Goal: Task Accomplishment & Management: Use online tool/utility

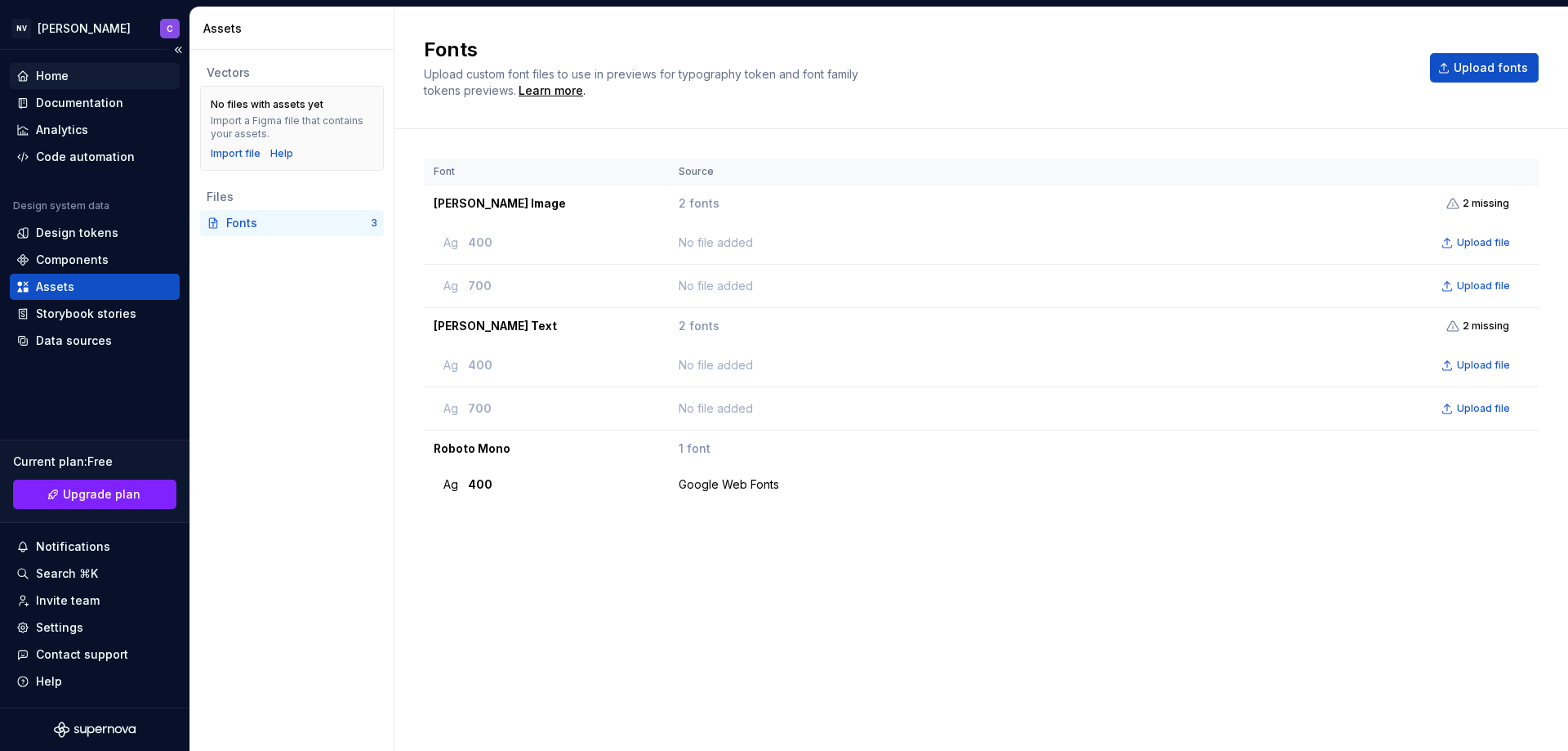
click at [58, 79] on div "Home" at bounding box center [52, 75] width 33 height 16
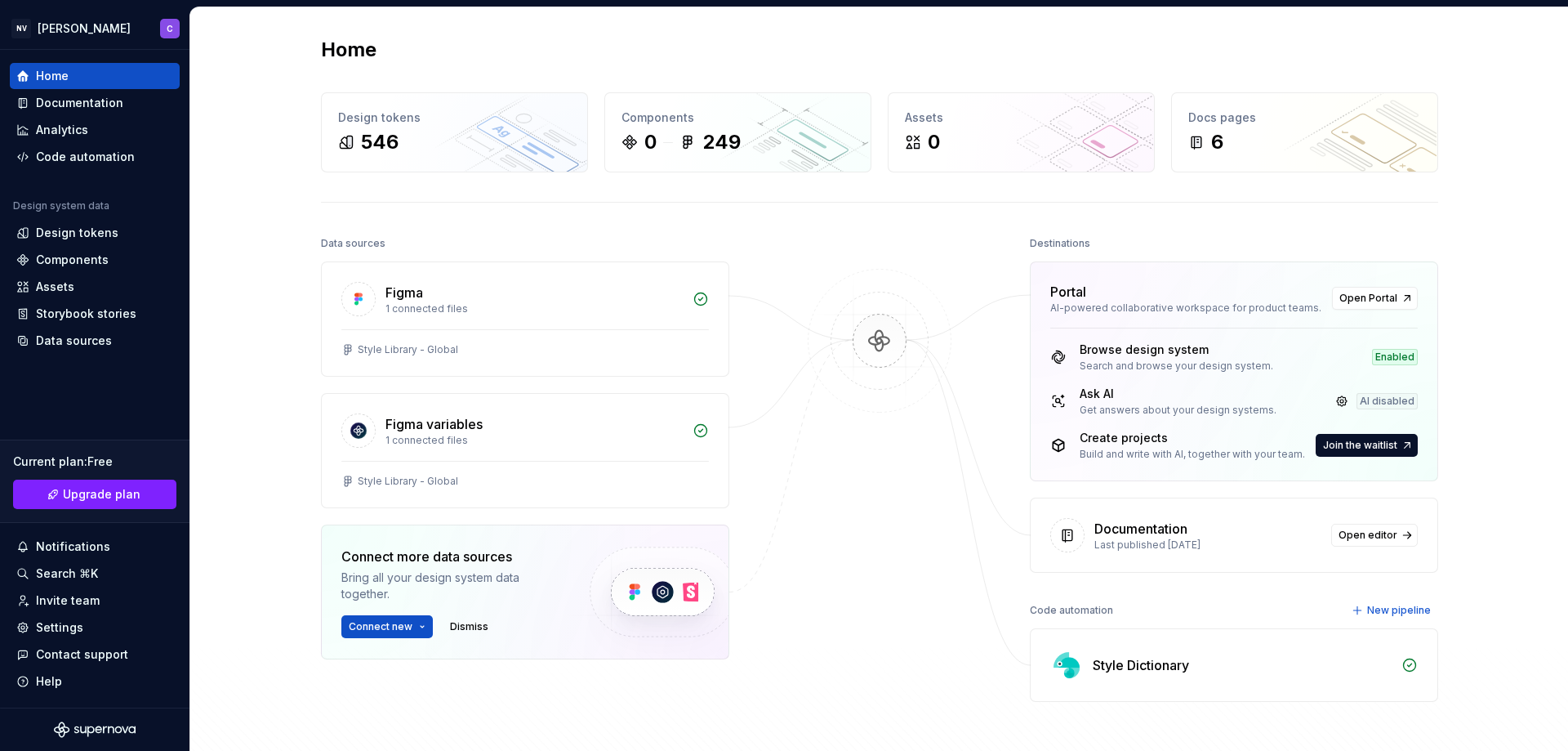
scroll to position [82, 0]
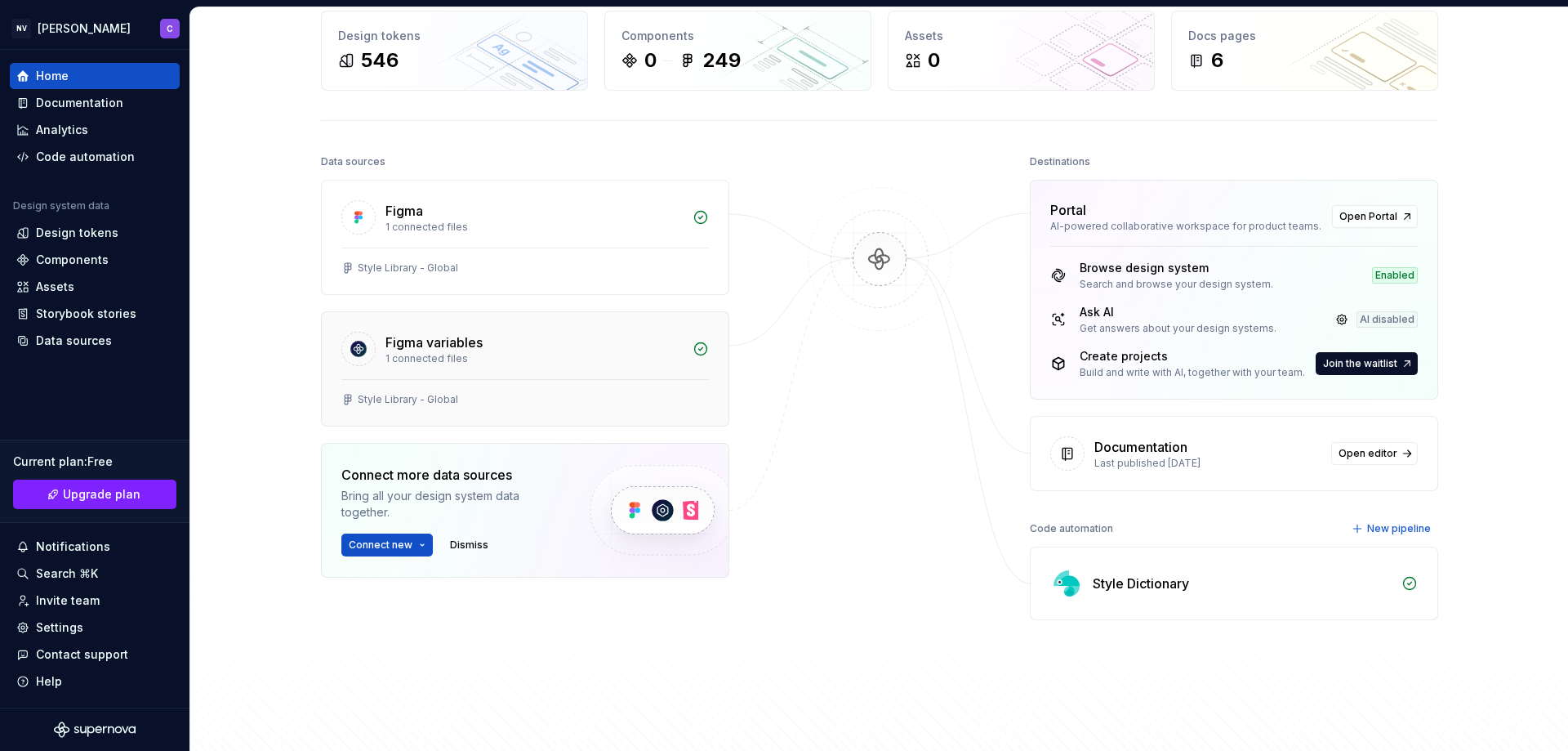
click at [532, 389] on div "Style Library - Global" at bounding box center [525, 402] width 407 height 47
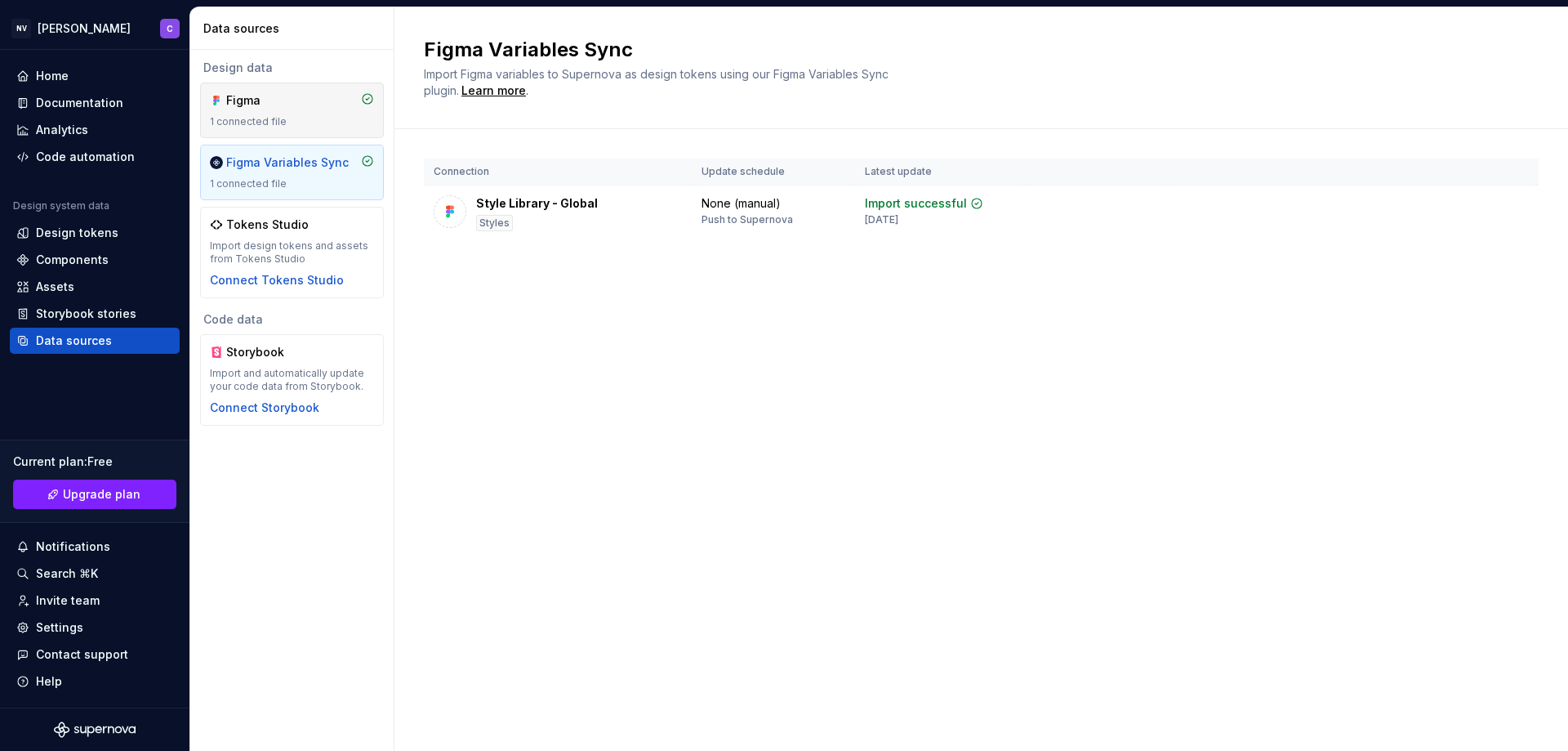
click at [288, 126] on div "1 connected file" at bounding box center [292, 121] width 164 height 13
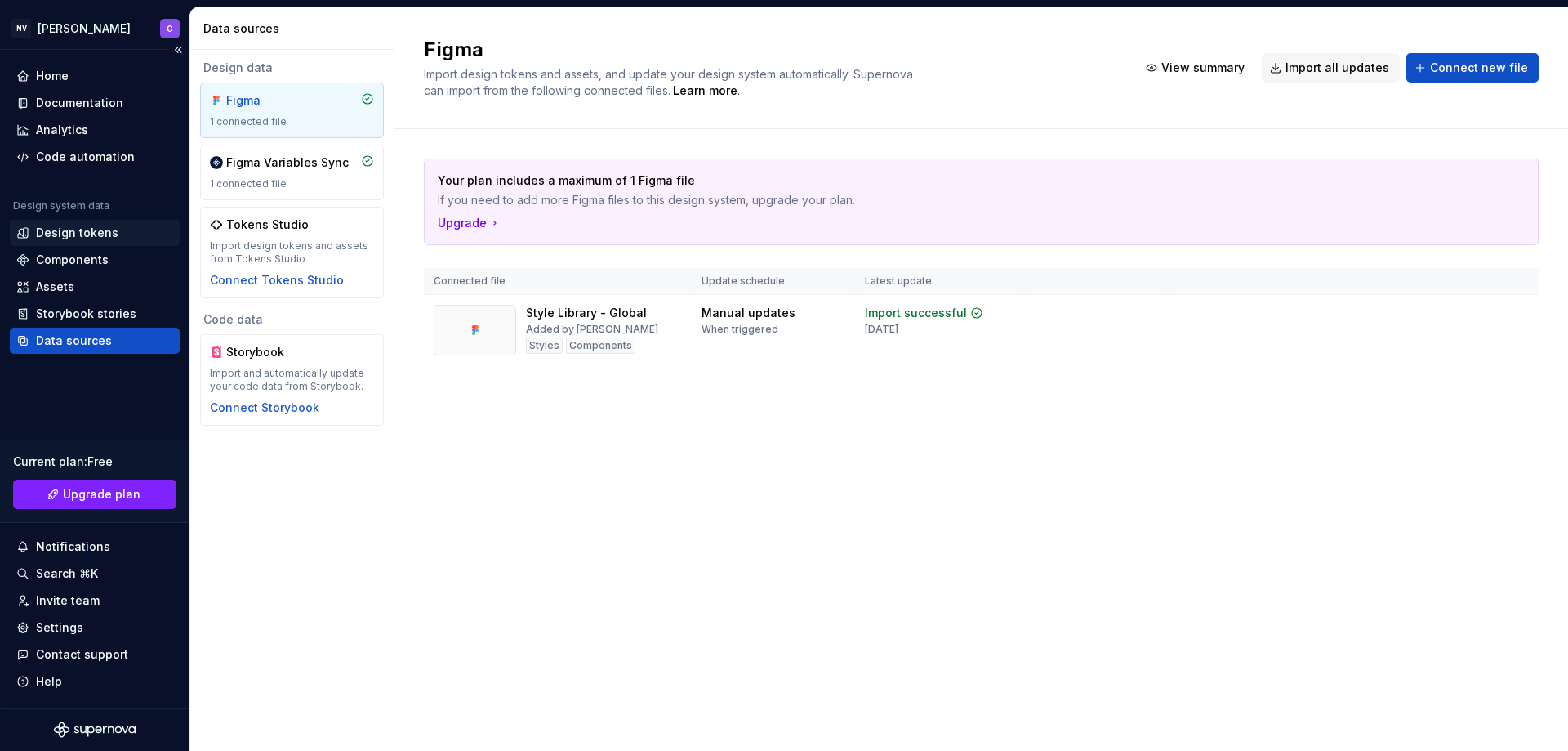
click at [98, 235] on div "Design tokens" at bounding box center [77, 232] width 82 height 16
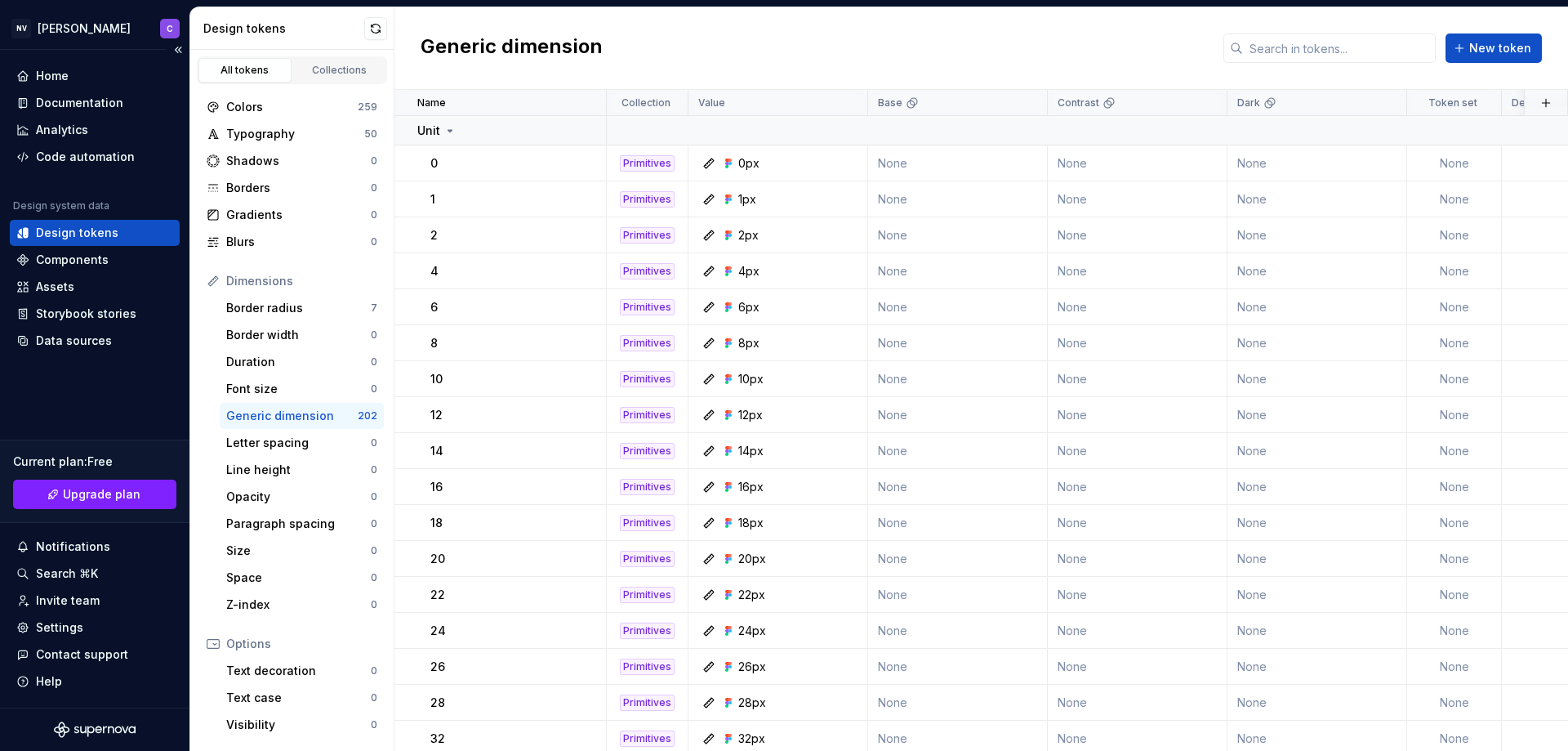
click at [91, 327] on div "Design system data Design tokens Components Assets Storybook stories Data sourc…" at bounding box center [95, 277] width 170 height 154
click at [91, 344] on div "Data sources" at bounding box center [74, 340] width 76 height 16
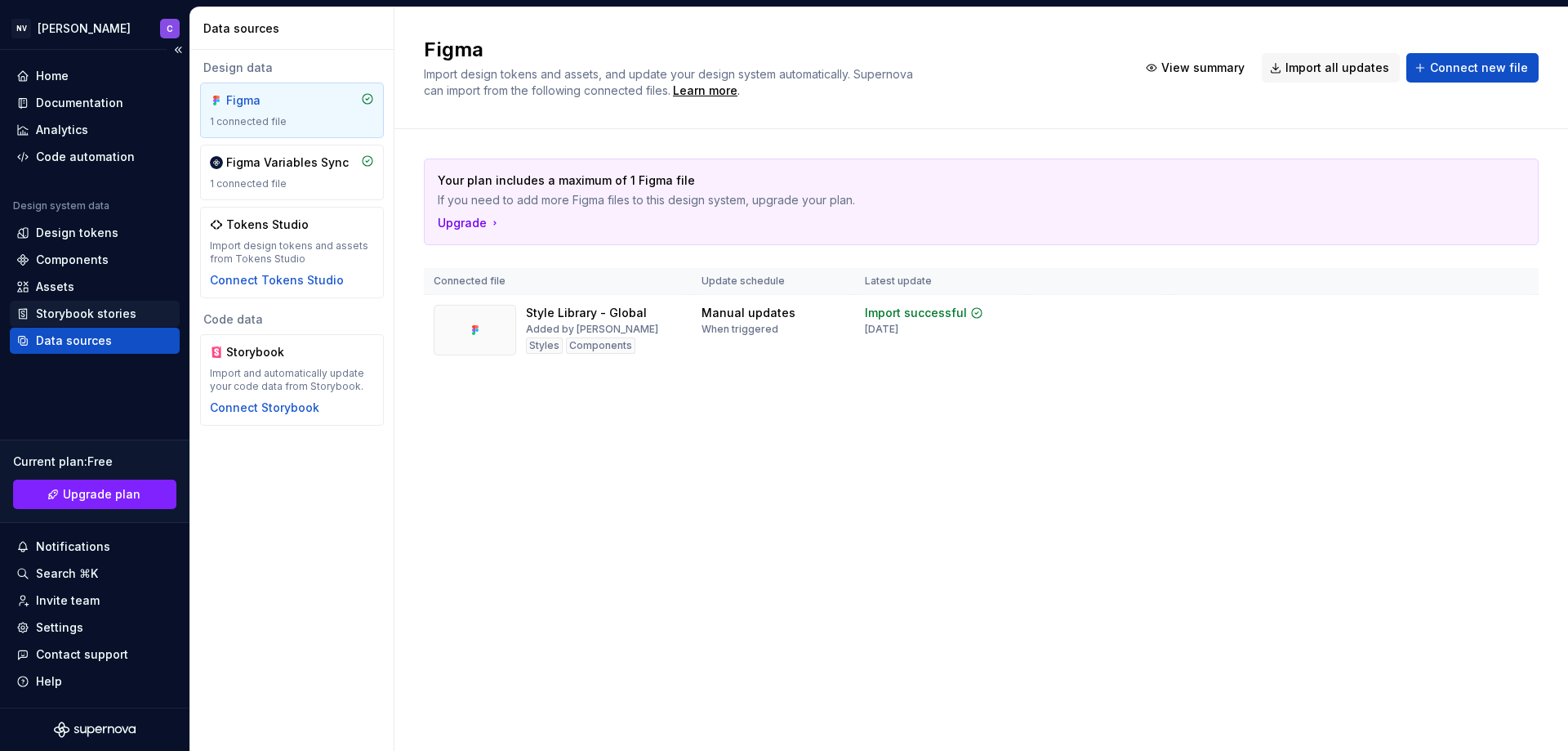
click at [90, 311] on div "Storybook stories" at bounding box center [86, 314] width 100 height 16
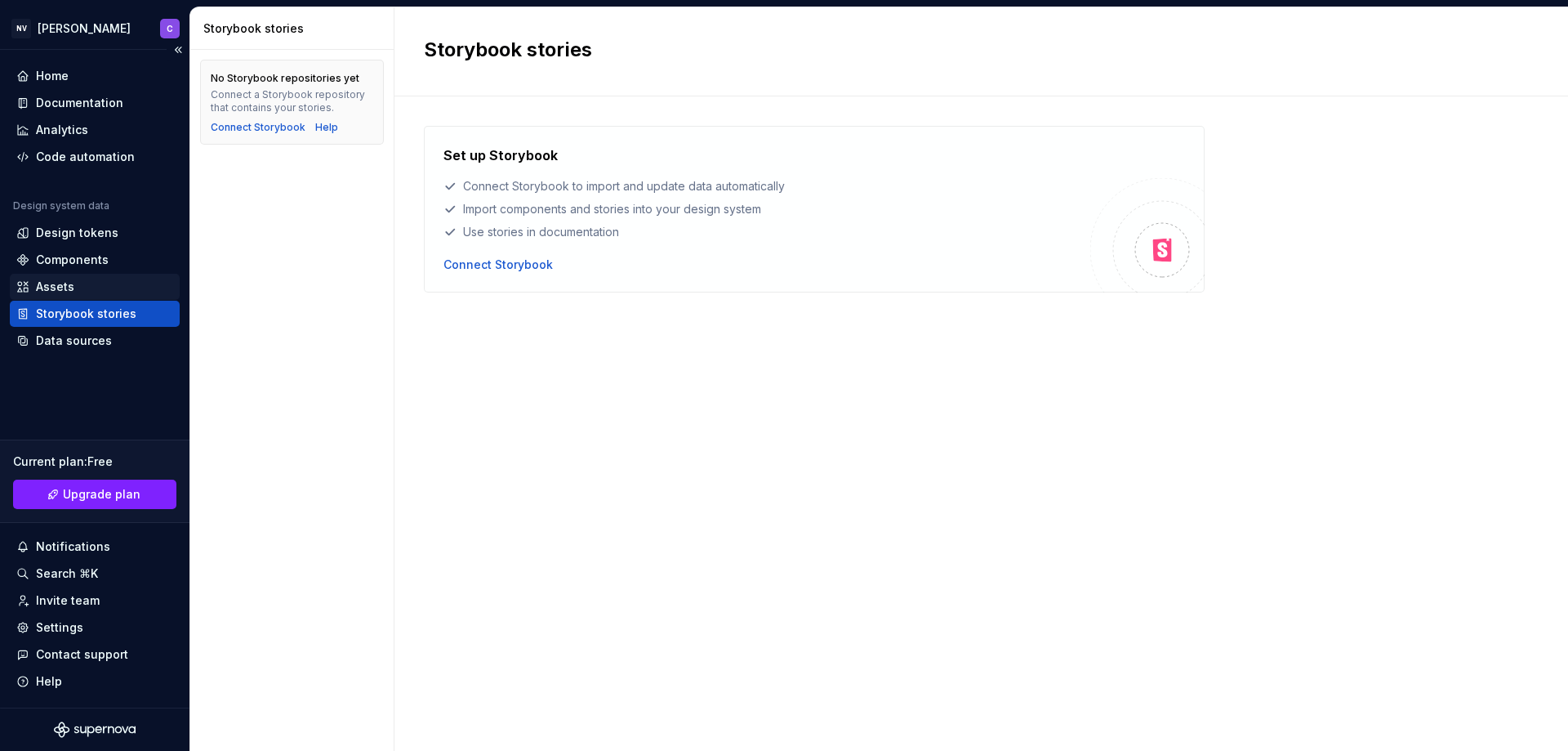
click at [90, 284] on div "Assets" at bounding box center [94, 286] width 157 height 16
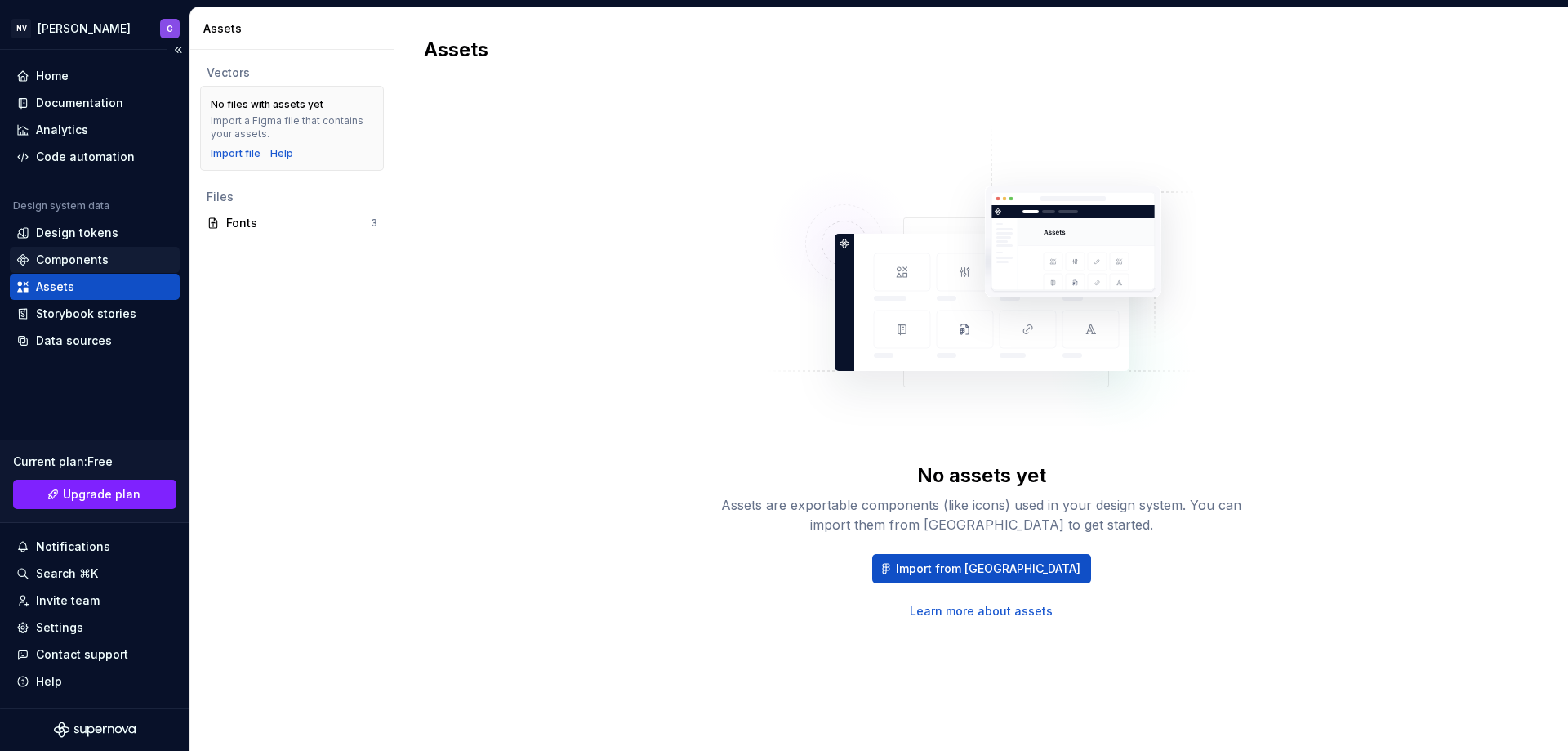
click at [97, 254] on div "Components" at bounding box center [73, 260] width 73 height 16
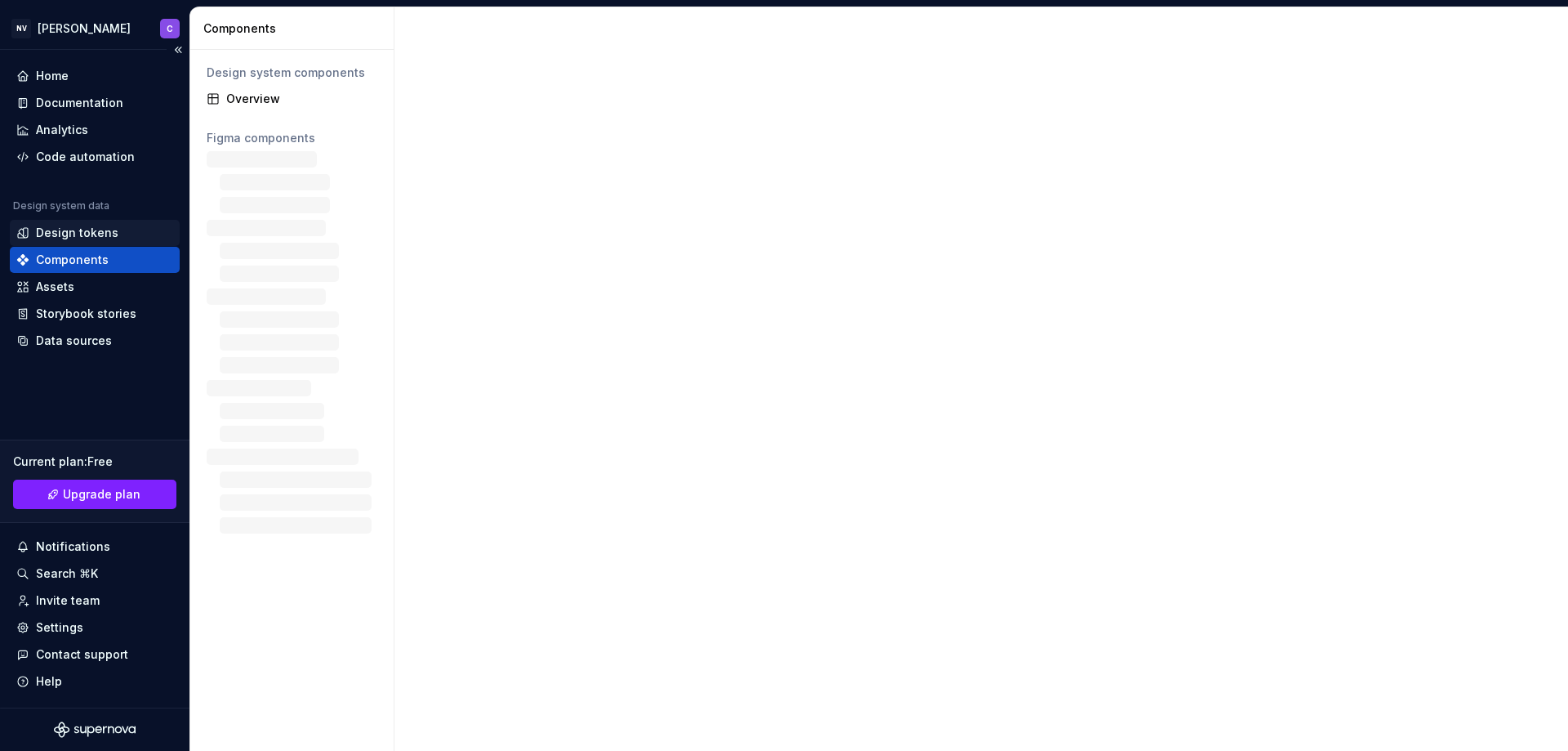
click at [101, 223] on div "Design tokens" at bounding box center [95, 232] width 170 height 26
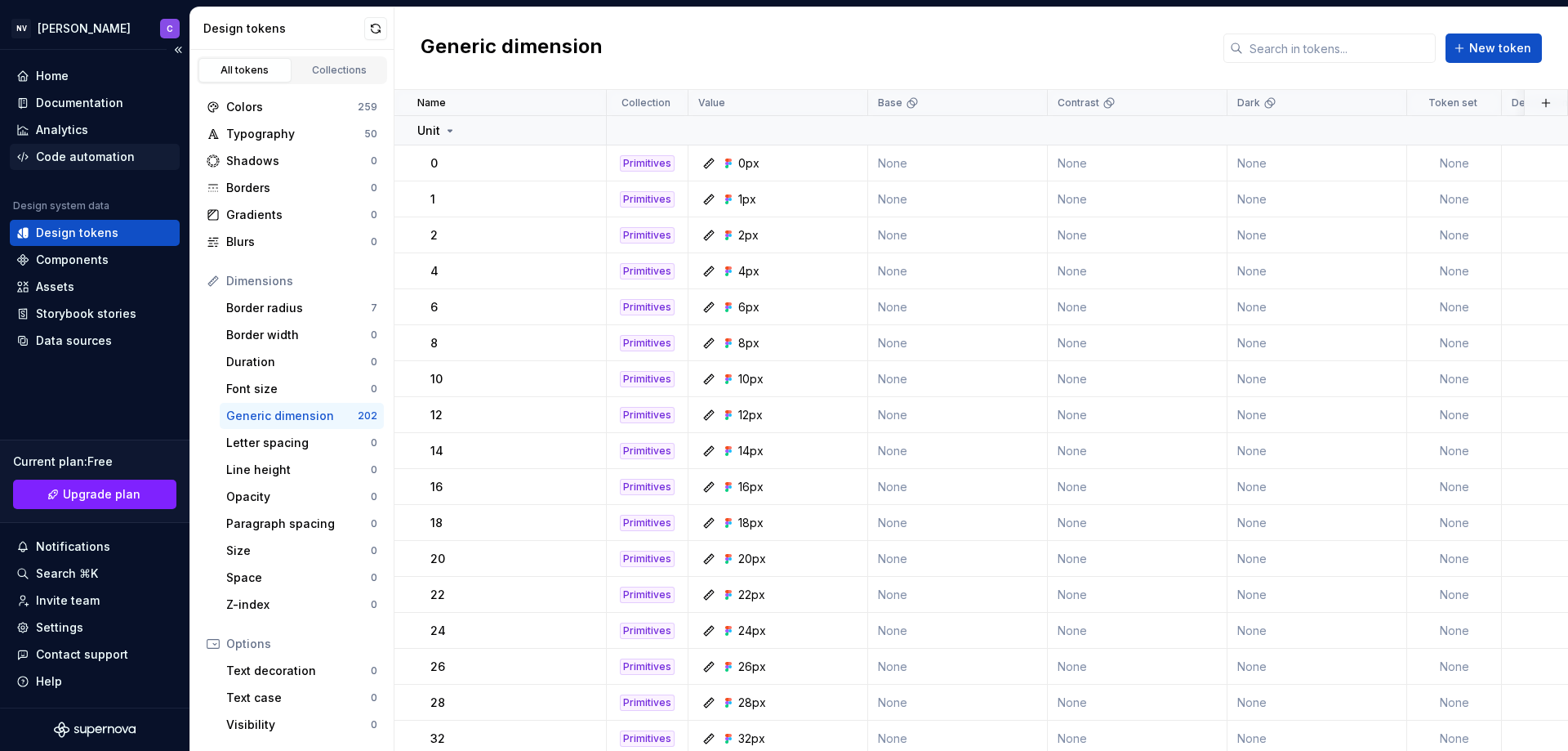
click at [107, 149] on div "Code automation" at bounding box center [85, 157] width 98 height 16
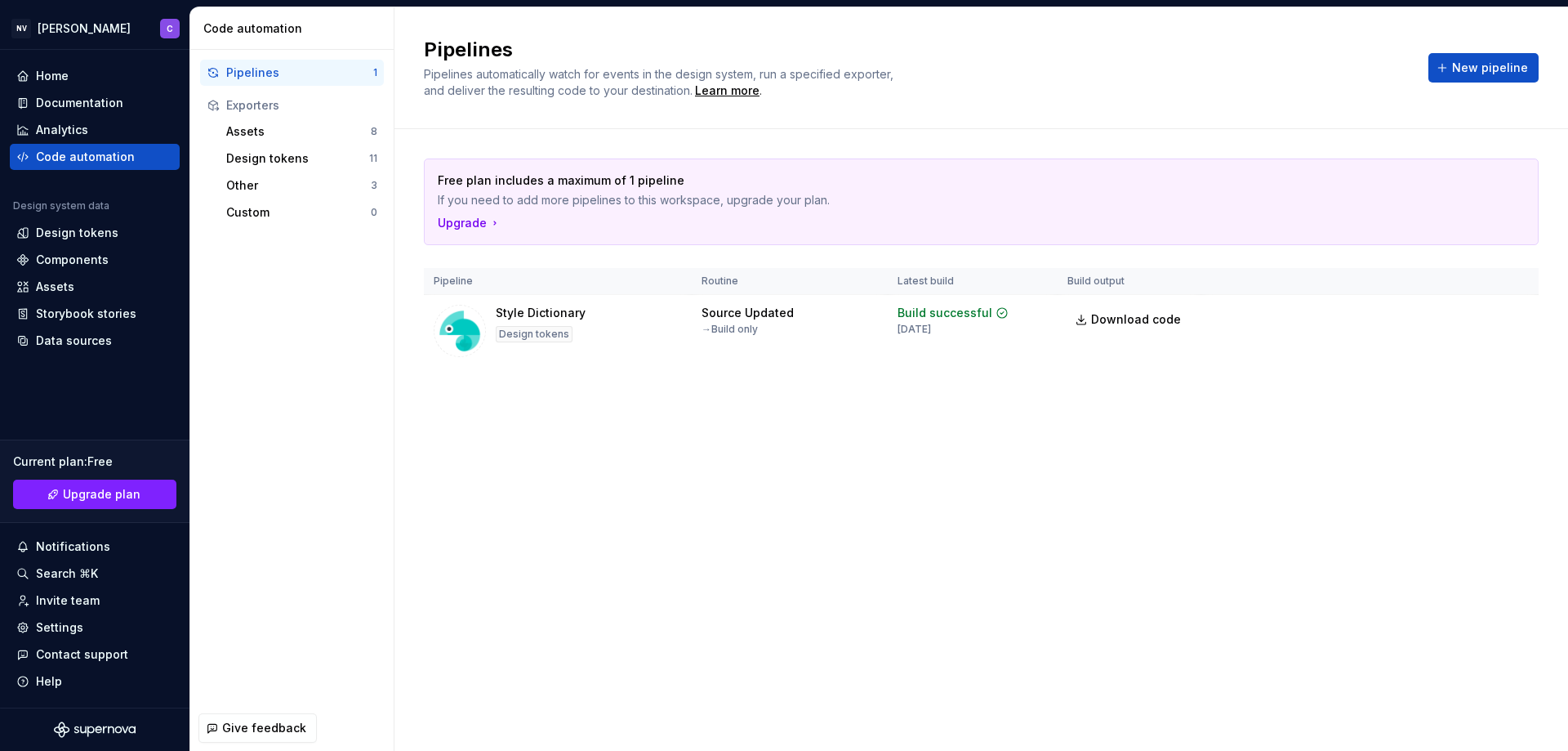
click at [267, 107] on div "Exporters" at bounding box center [301, 106] width 151 height 16
click at [272, 135] on div "Assets" at bounding box center [298, 131] width 144 height 16
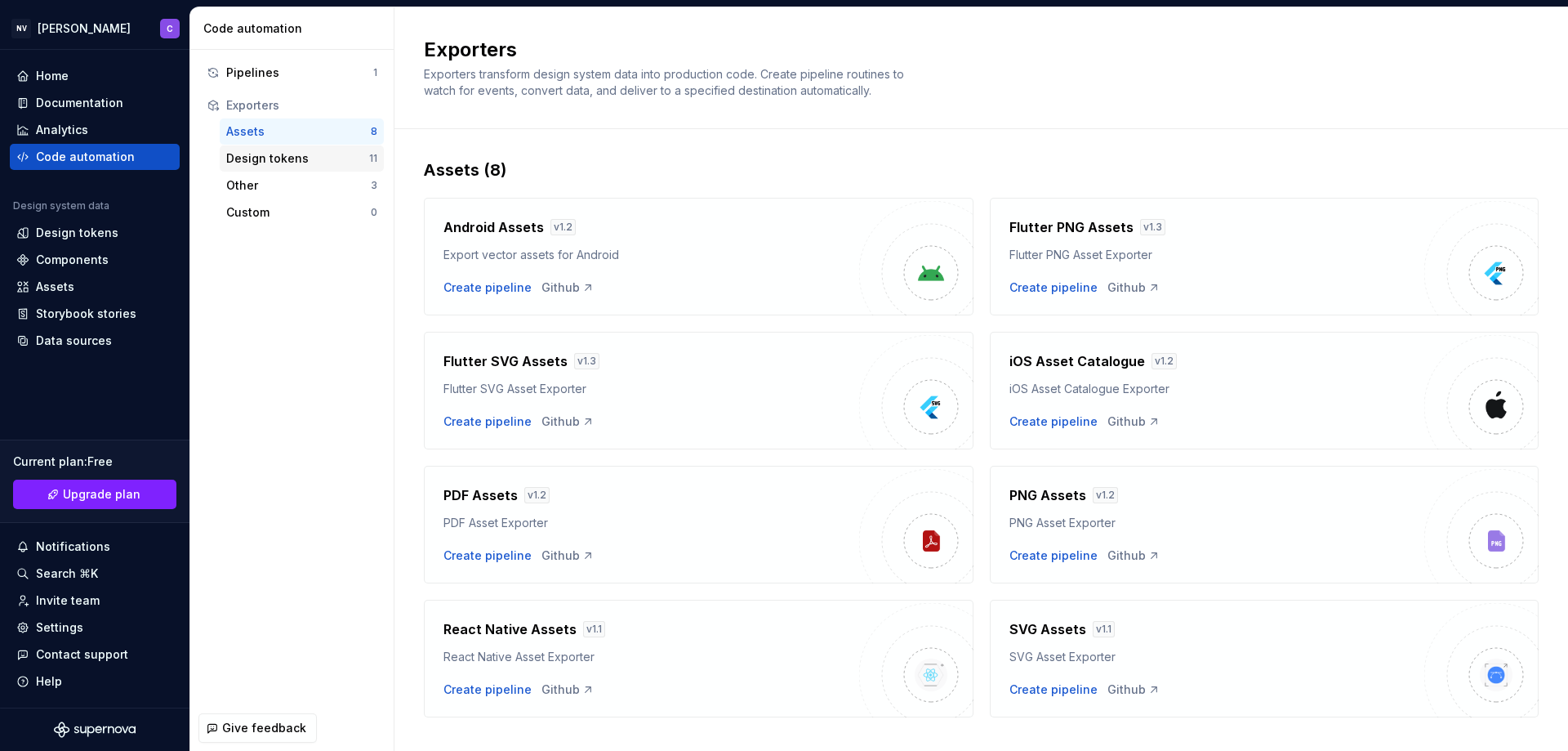
click at [275, 158] on div "Design tokens" at bounding box center [297, 159] width 143 height 16
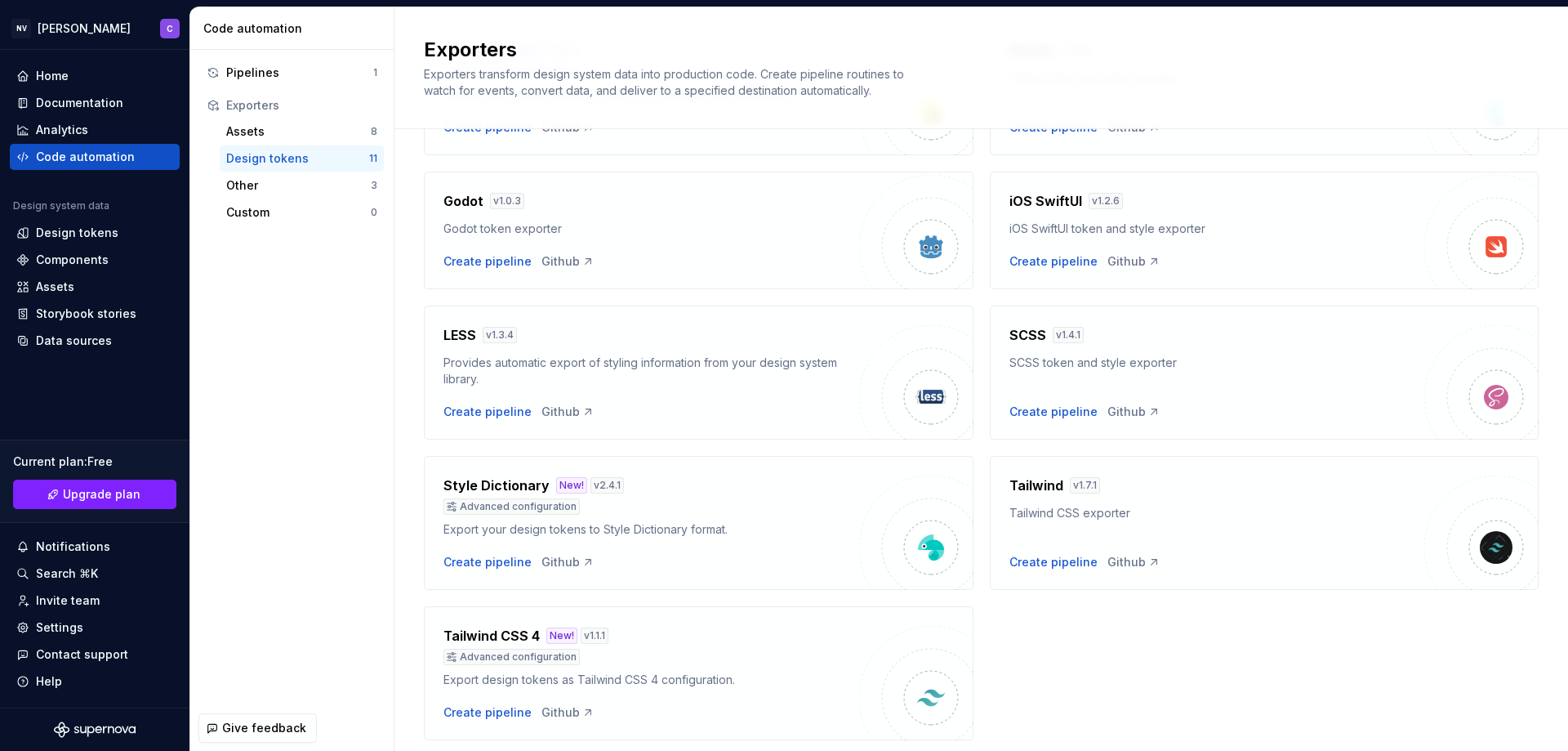
scroll to position [379, 0]
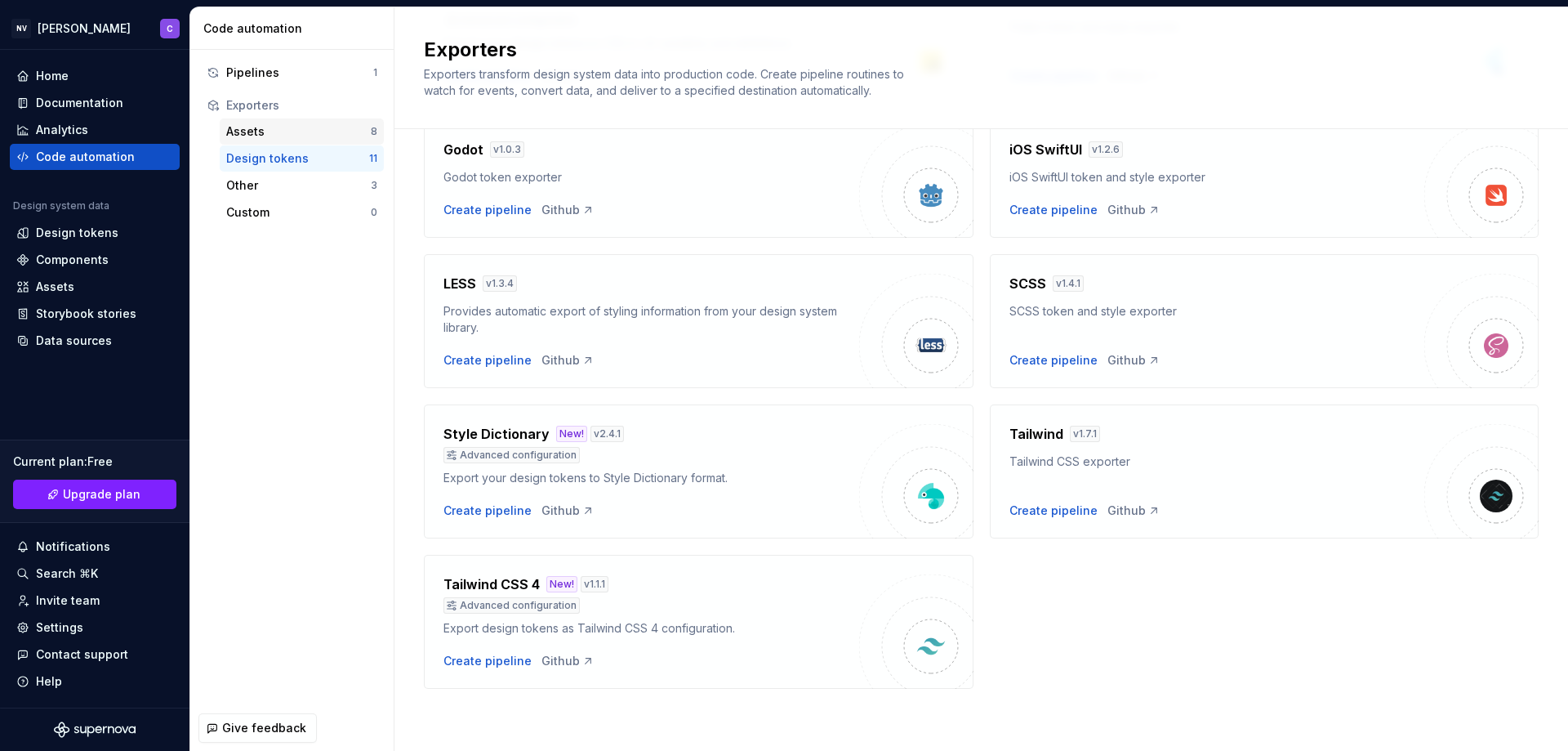
click at [285, 126] on div "Assets" at bounding box center [298, 131] width 144 height 16
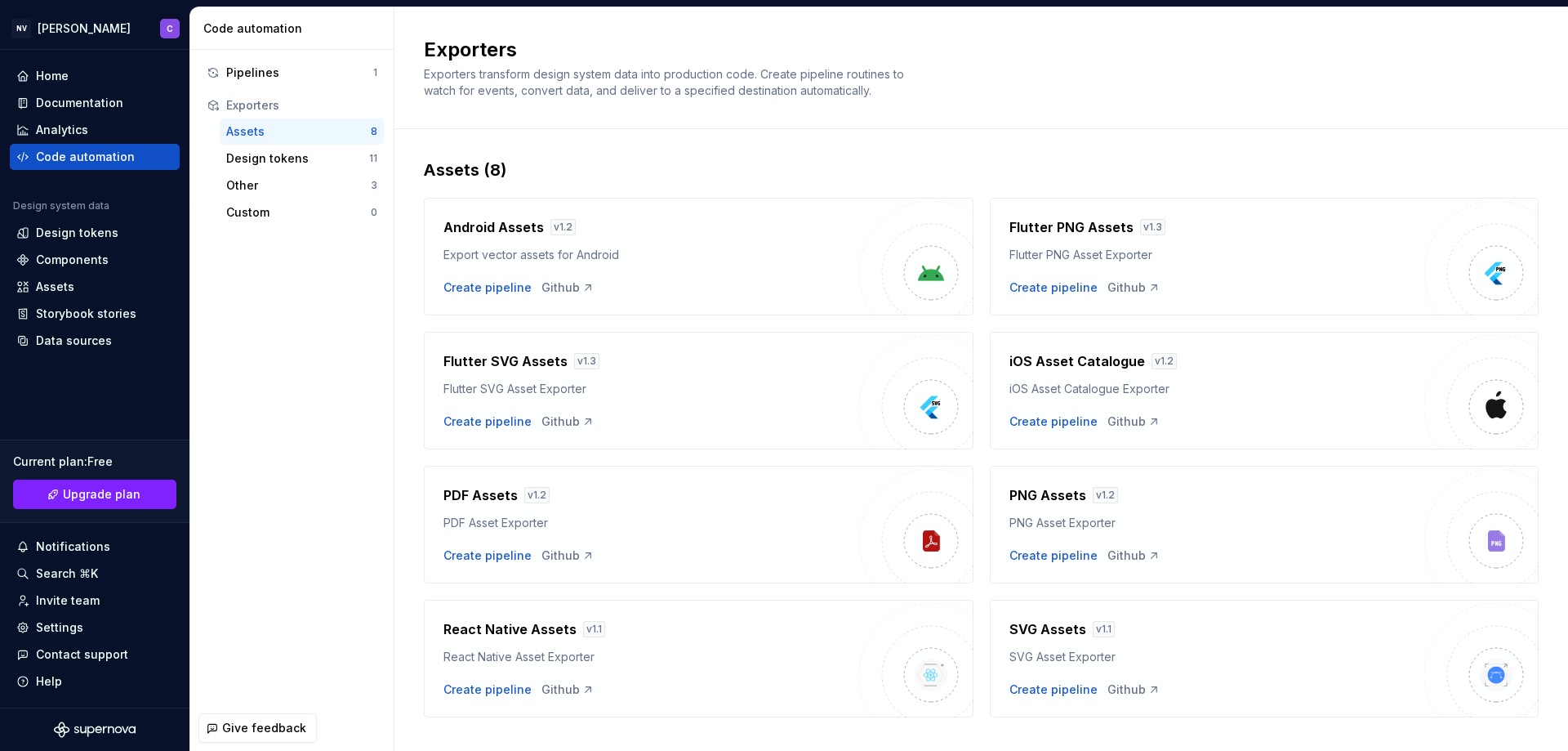
scroll to position [28, 0]
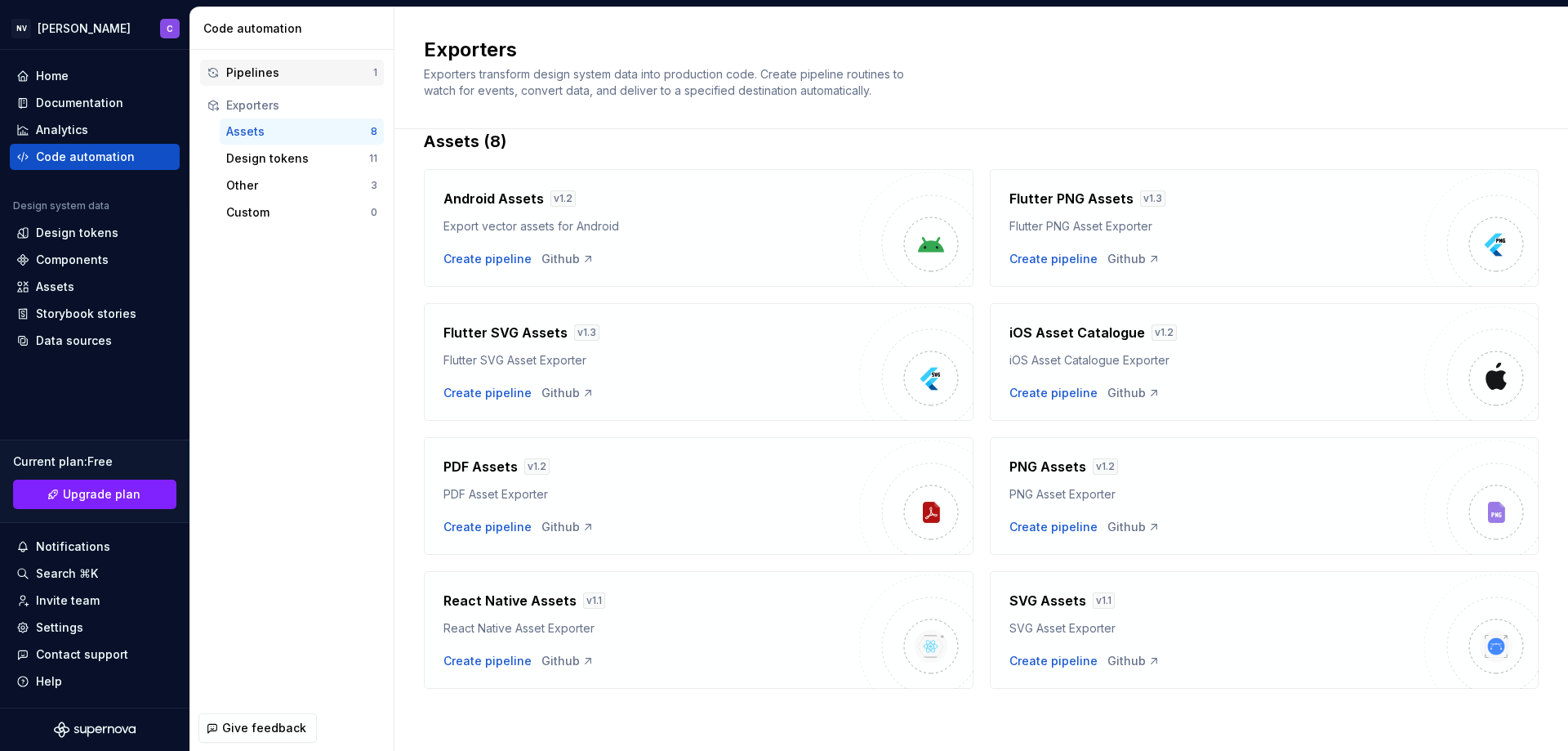
click at [278, 76] on div "Pipelines" at bounding box center [300, 73] width 147 height 16
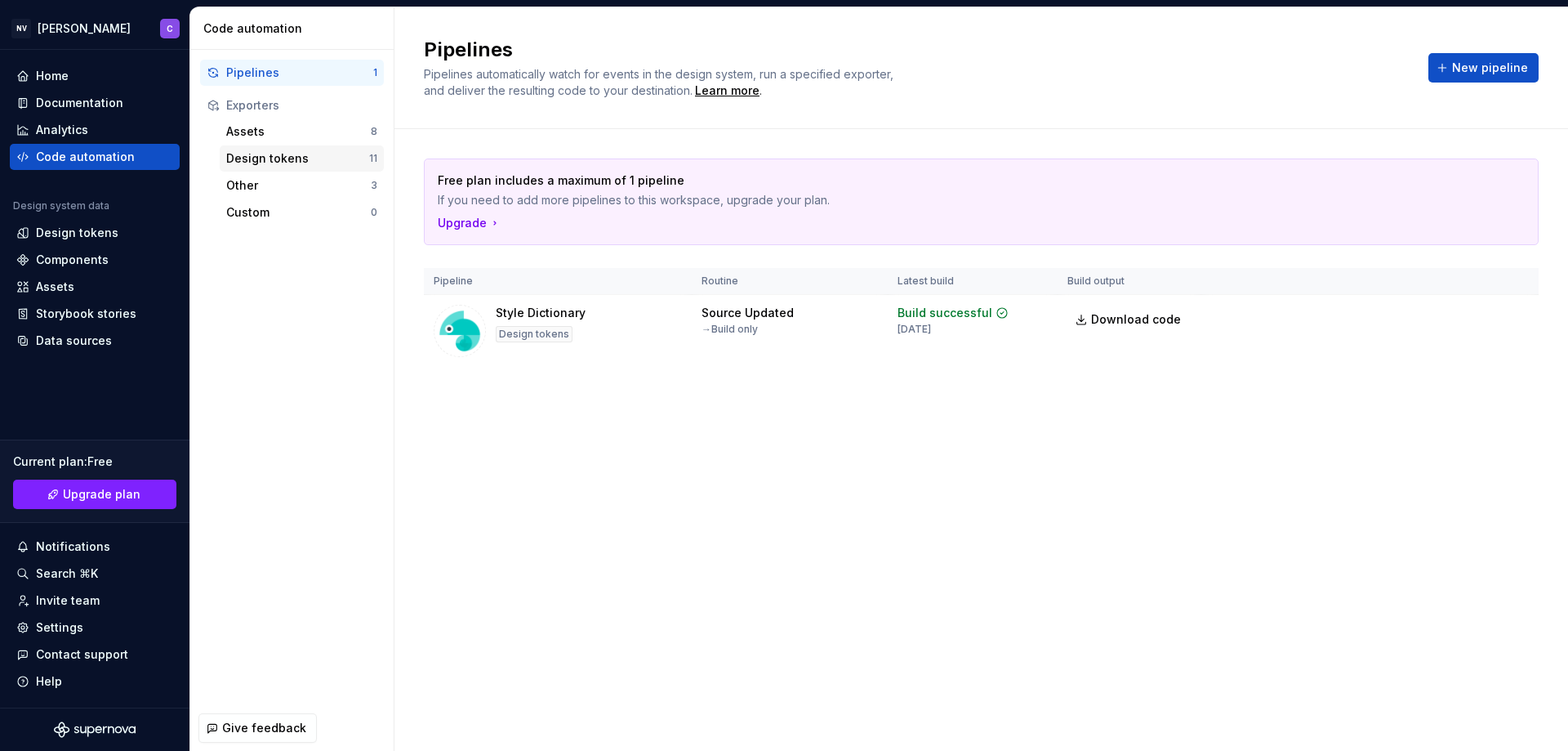
click at [275, 160] on div "Design tokens" at bounding box center [297, 159] width 143 height 16
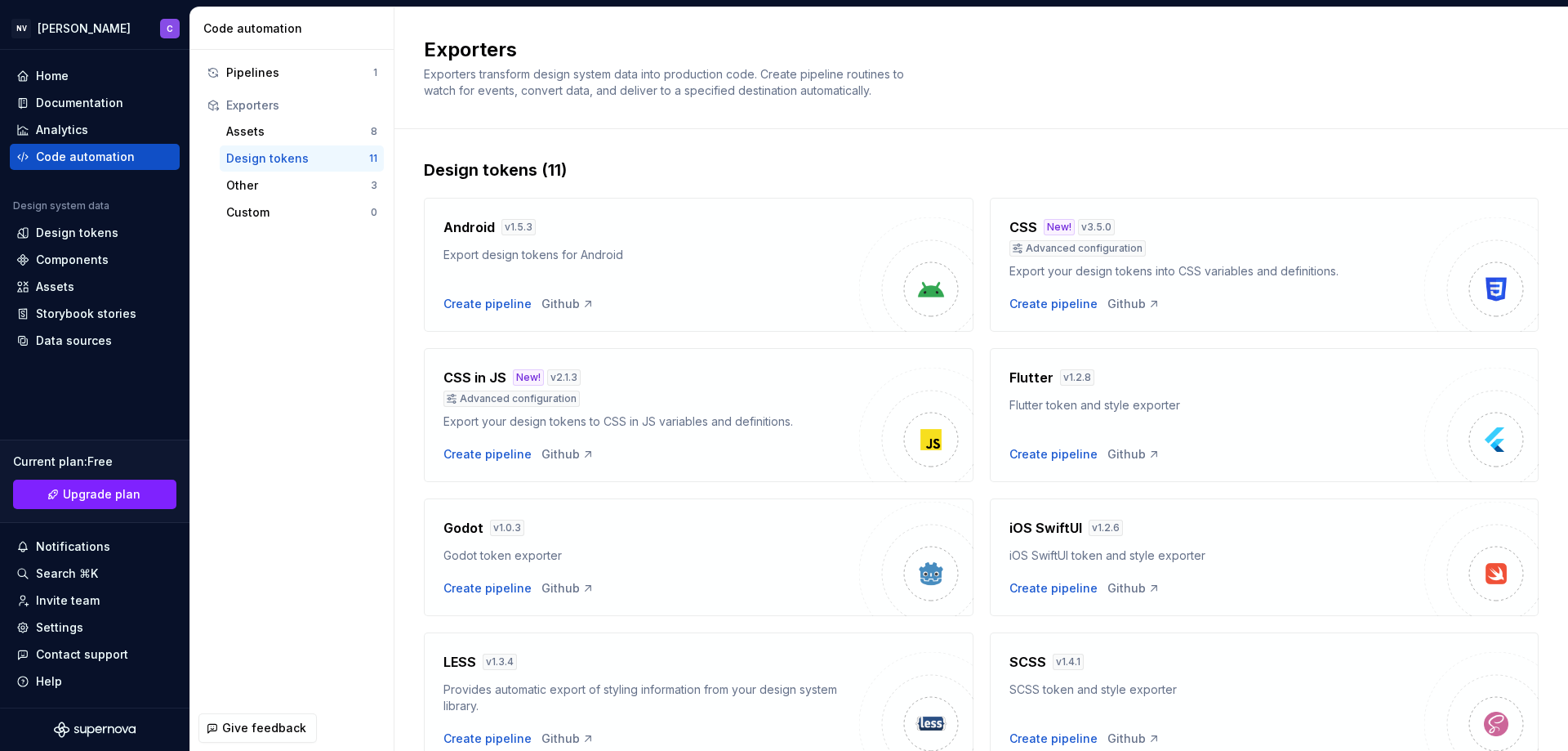
scroll to position [379, 0]
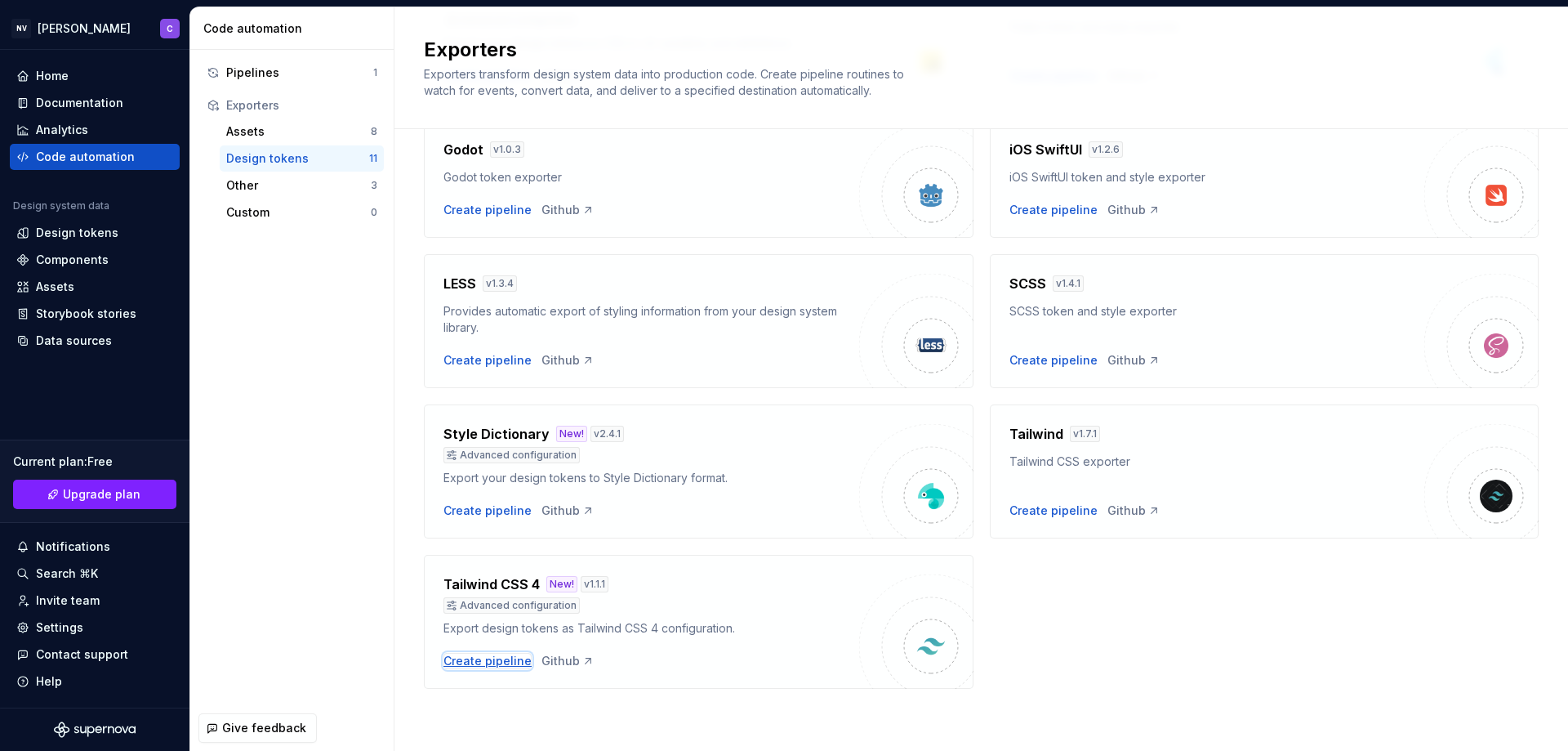
click at [485, 659] on div "Create pipeline" at bounding box center [487, 661] width 88 height 16
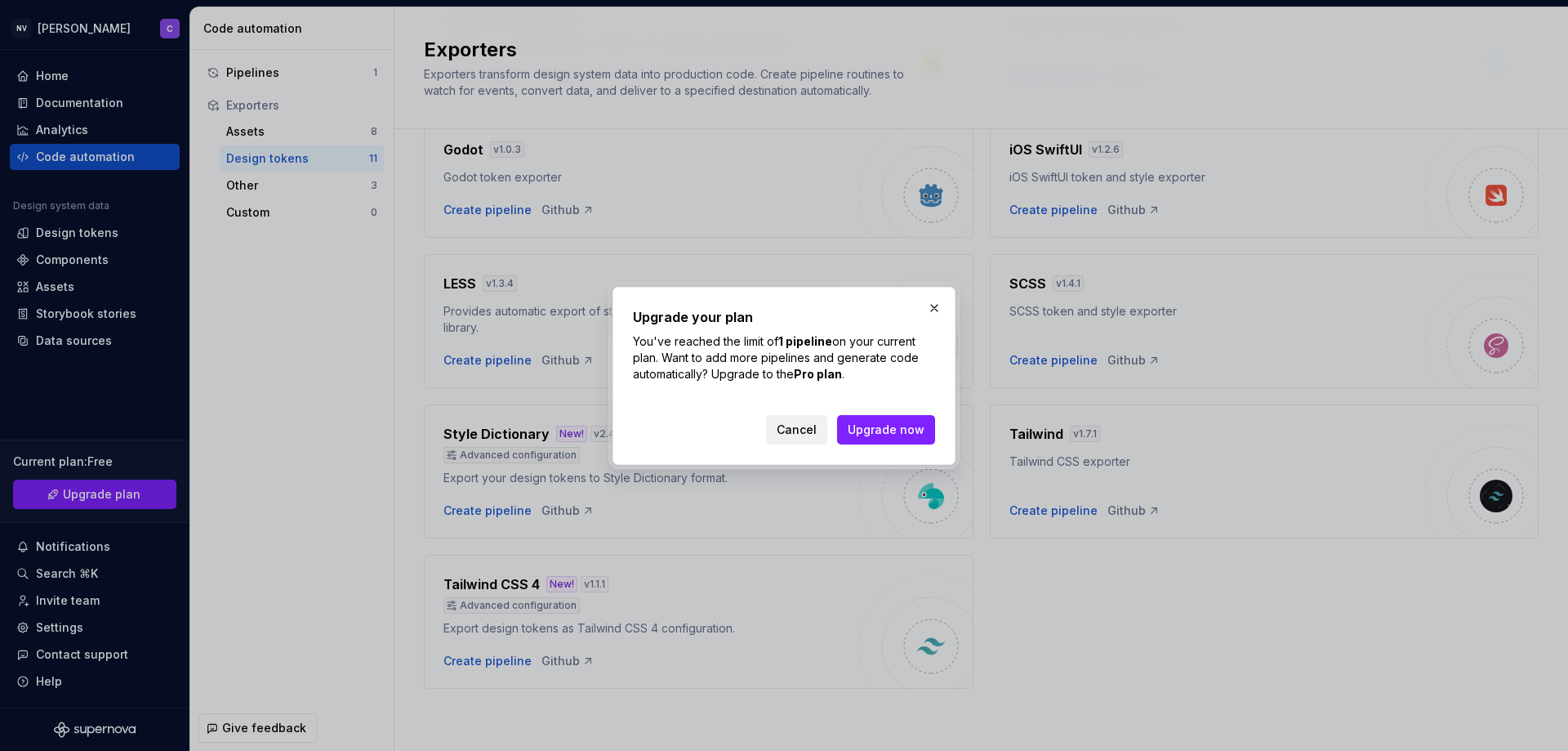
click at [804, 430] on span "Cancel" at bounding box center [796, 429] width 40 height 16
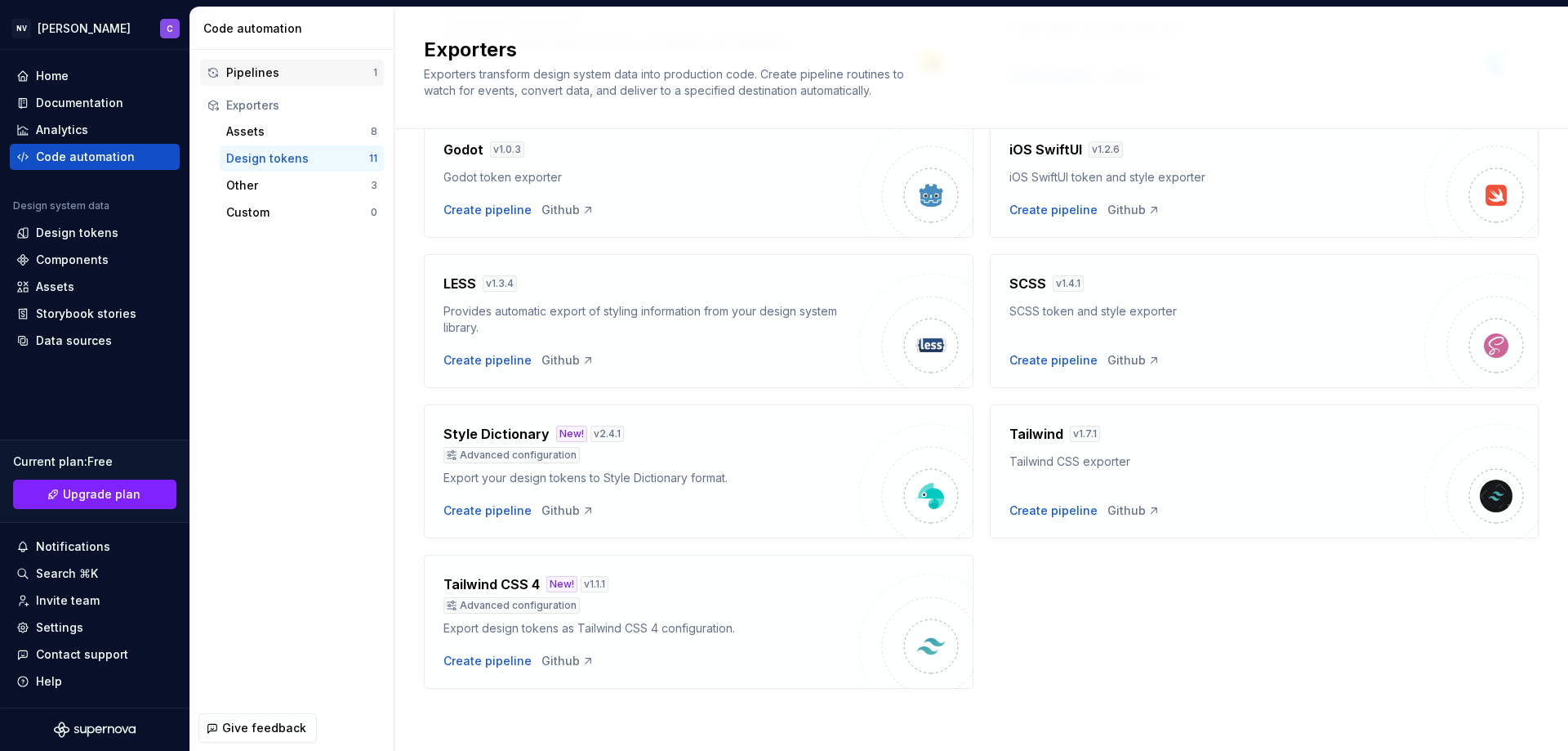
click at [265, 83] on div "Pipelines 1" at bounding box center [292, 72] width 183 height 26
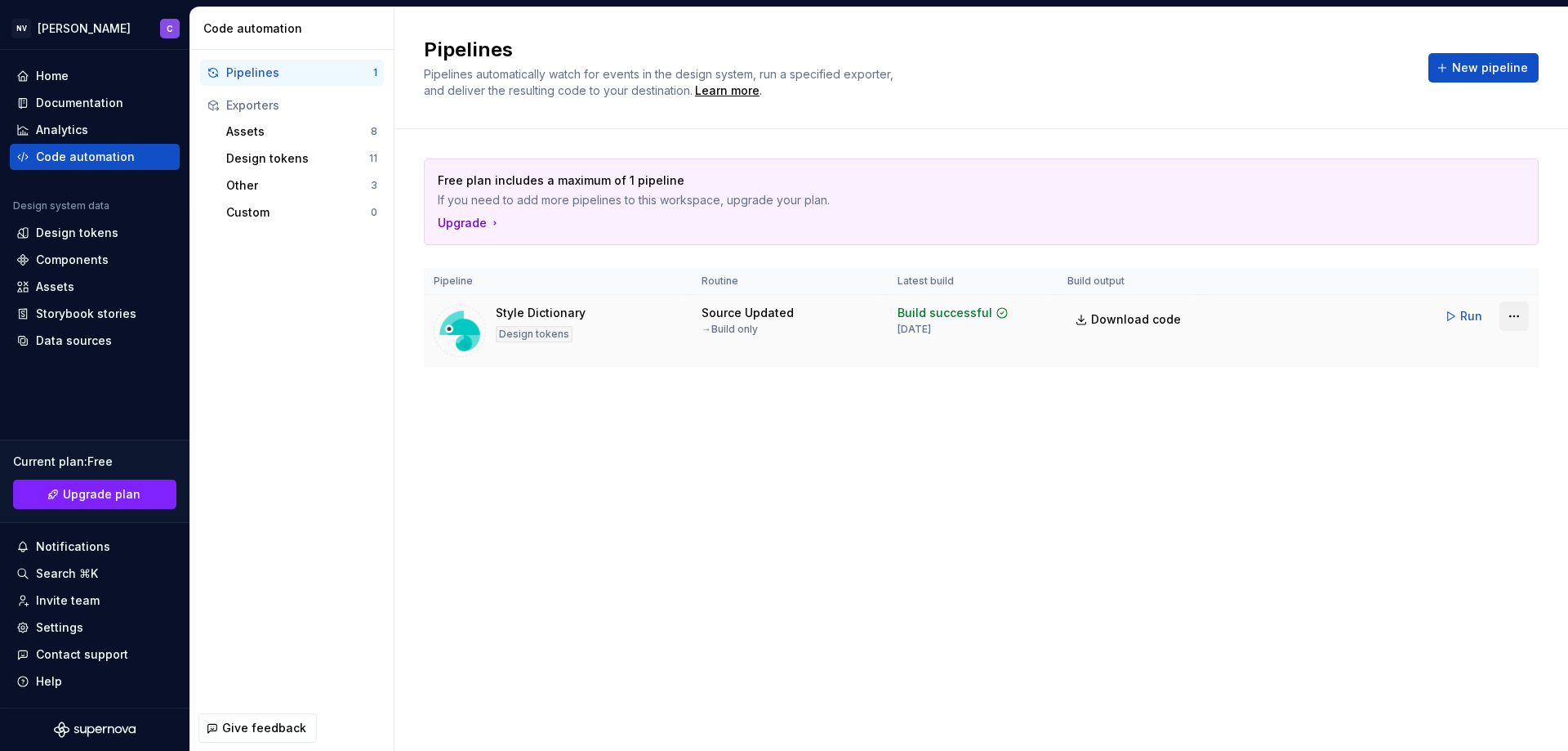
click at [1527, 317] on html "NV [PERSON_NAME] C Home Documentation Analytics Code automation Design system d…" at bounding box center [784, 375] width 1568 height 751
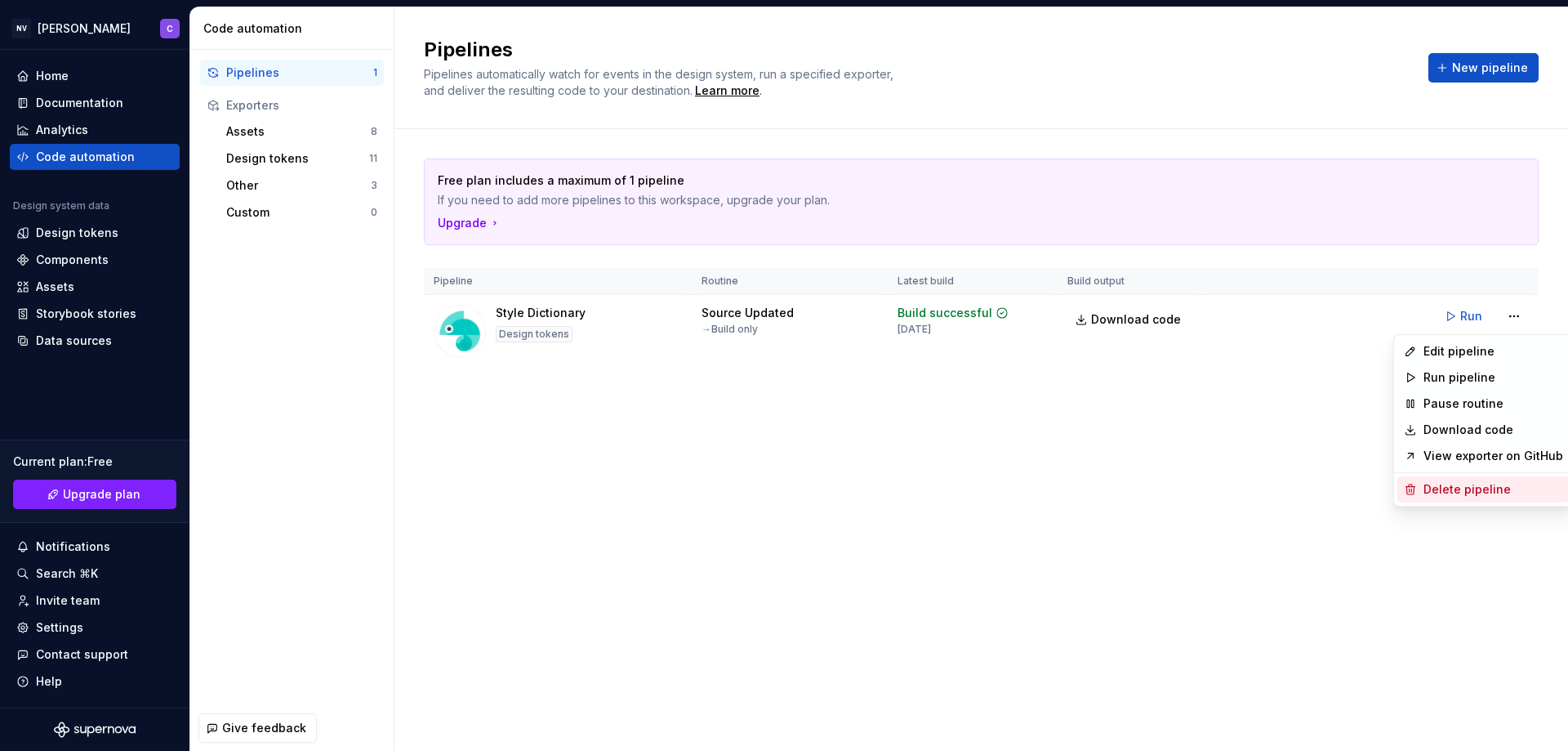
click at [1450, 491] on div "Delete pipeline" at bounding box center [1494, 489] width 140 height 16
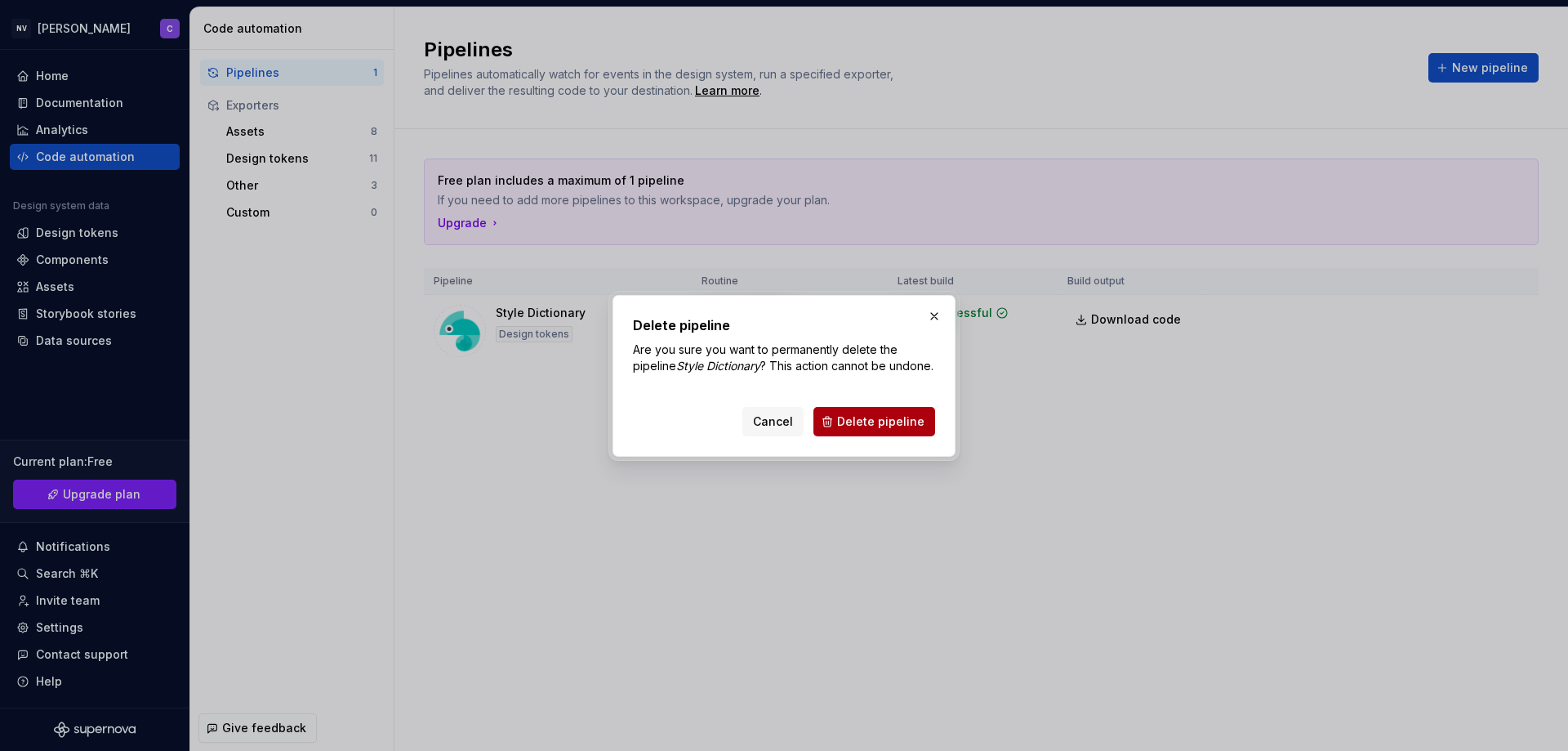
click at [862, 430] on span "Delete pipeline" at bounding box center [880, 421] width 88 height 16
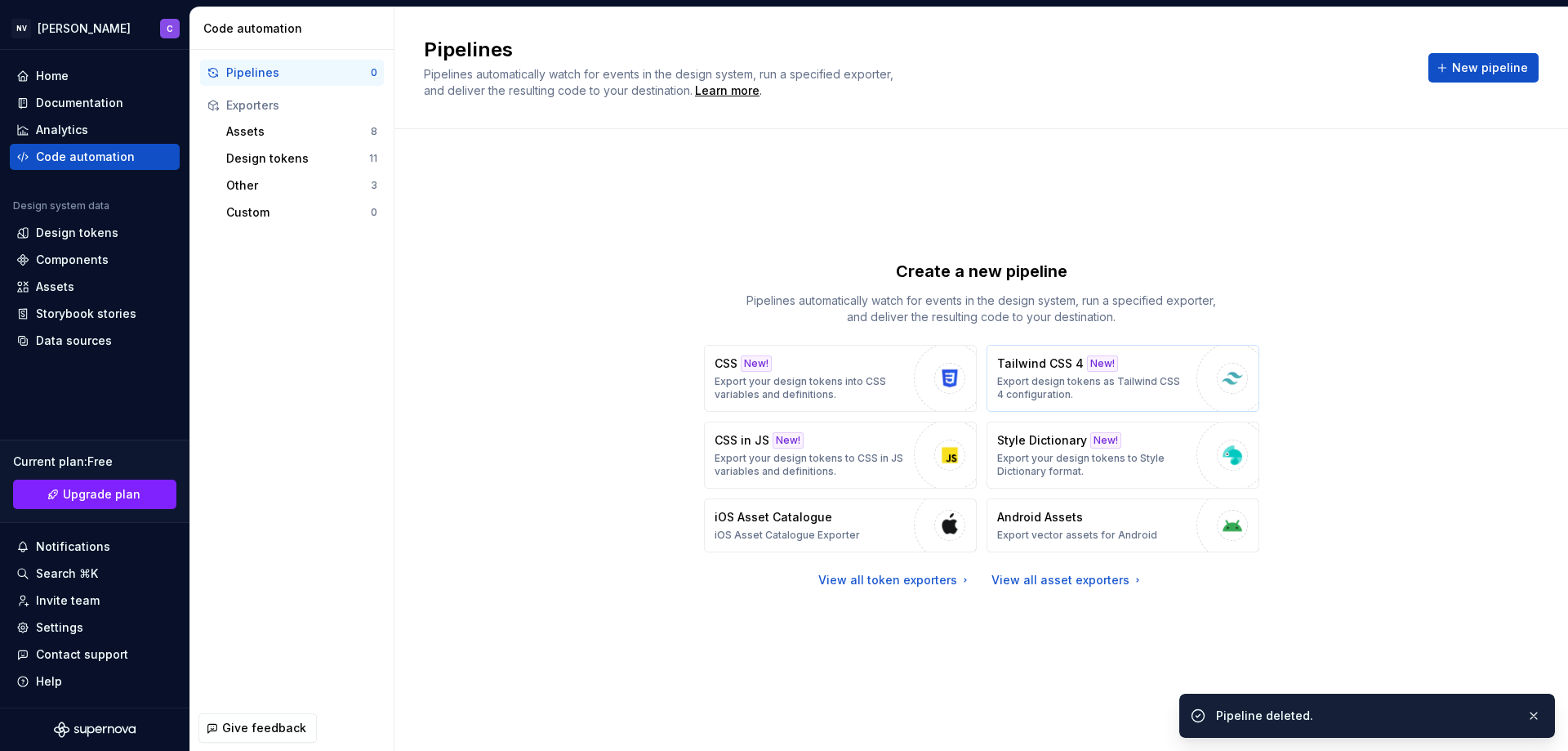
click at [1090, 364] on div "New!" at bounding box center [1102, 364] width 31 height 16
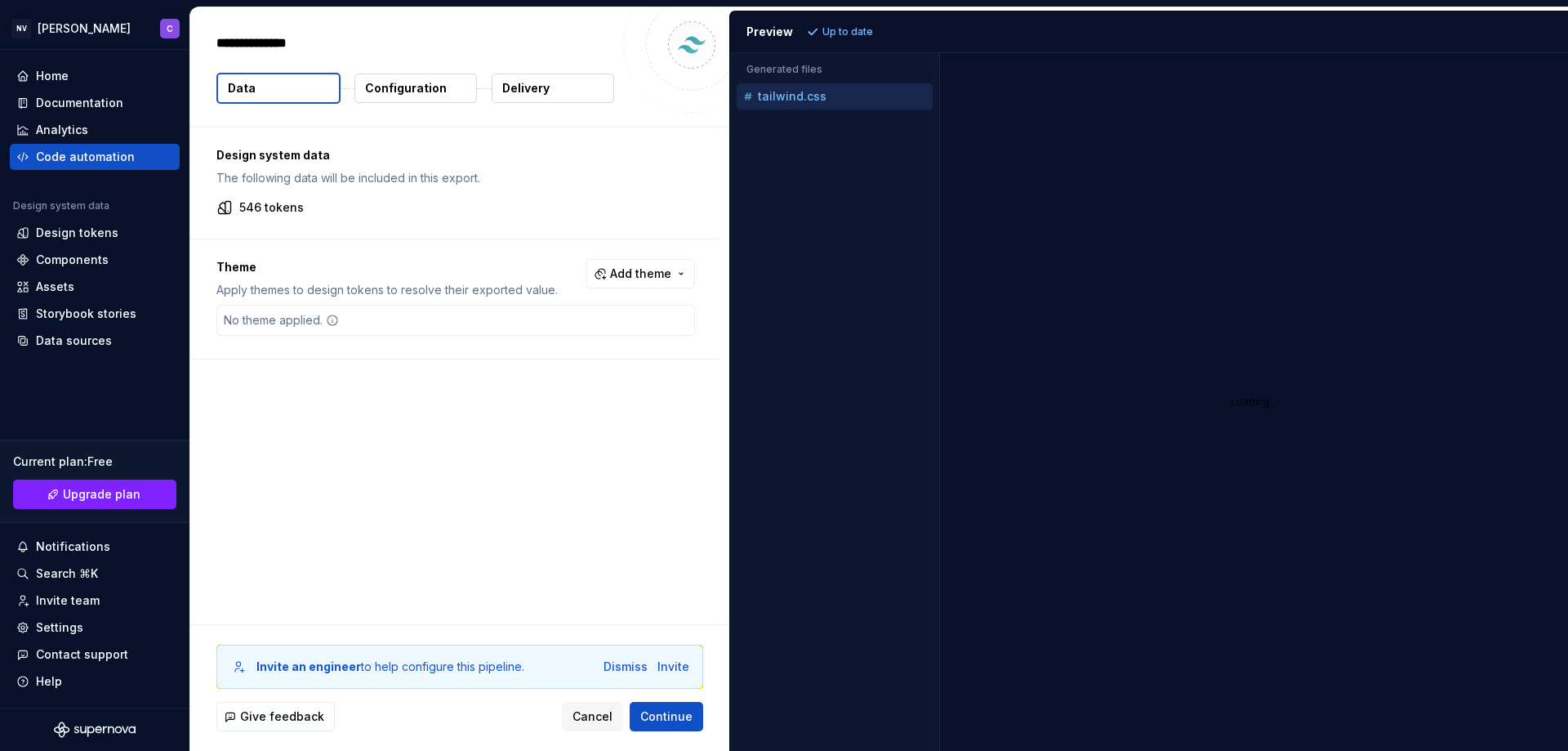
click at [284, 80] on button "Data" at bounding box center [278, 88] width 124 height 31
type textarea "*"
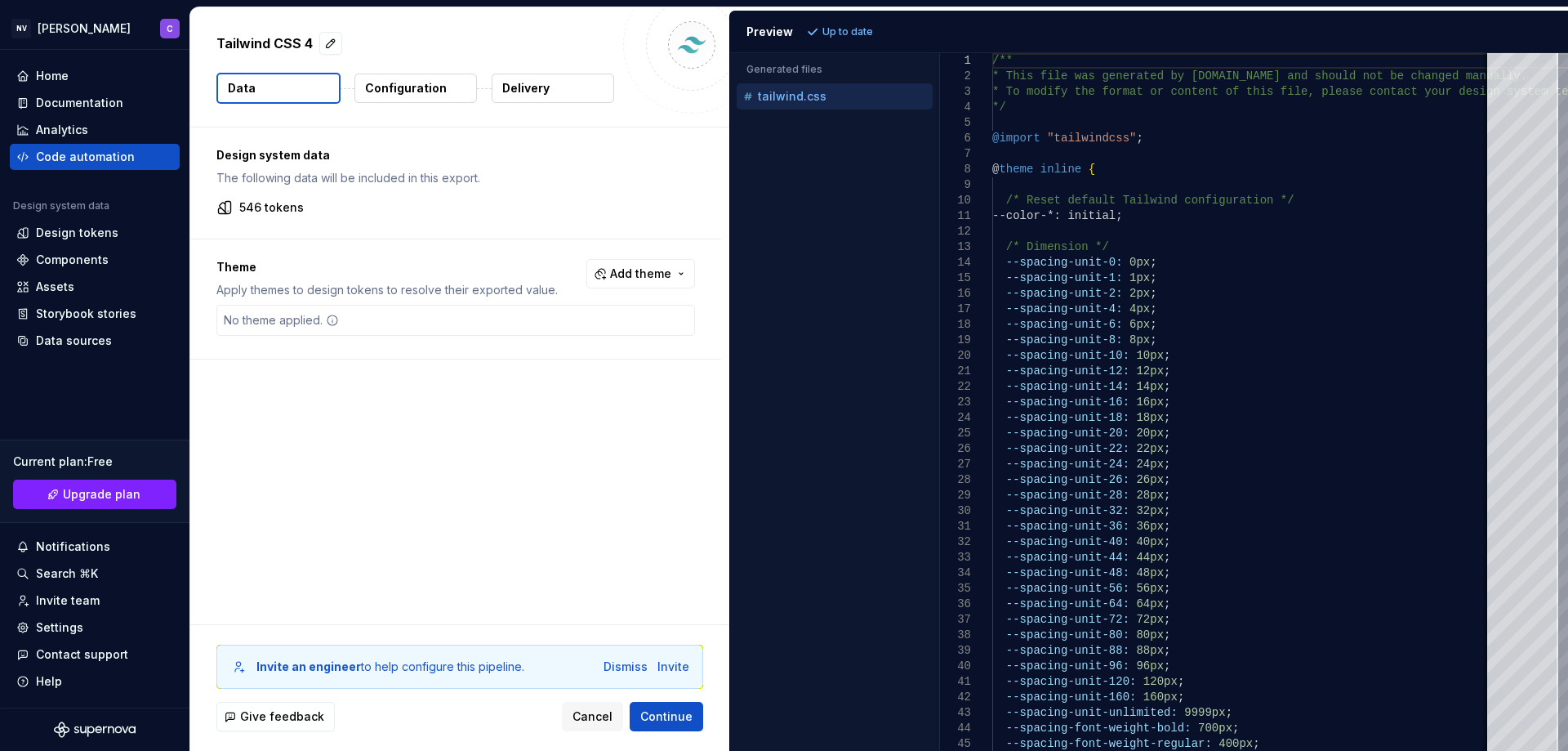
click at [420, 97] on button "Configuration" at bounding box center [416, 88] width 122 height 29
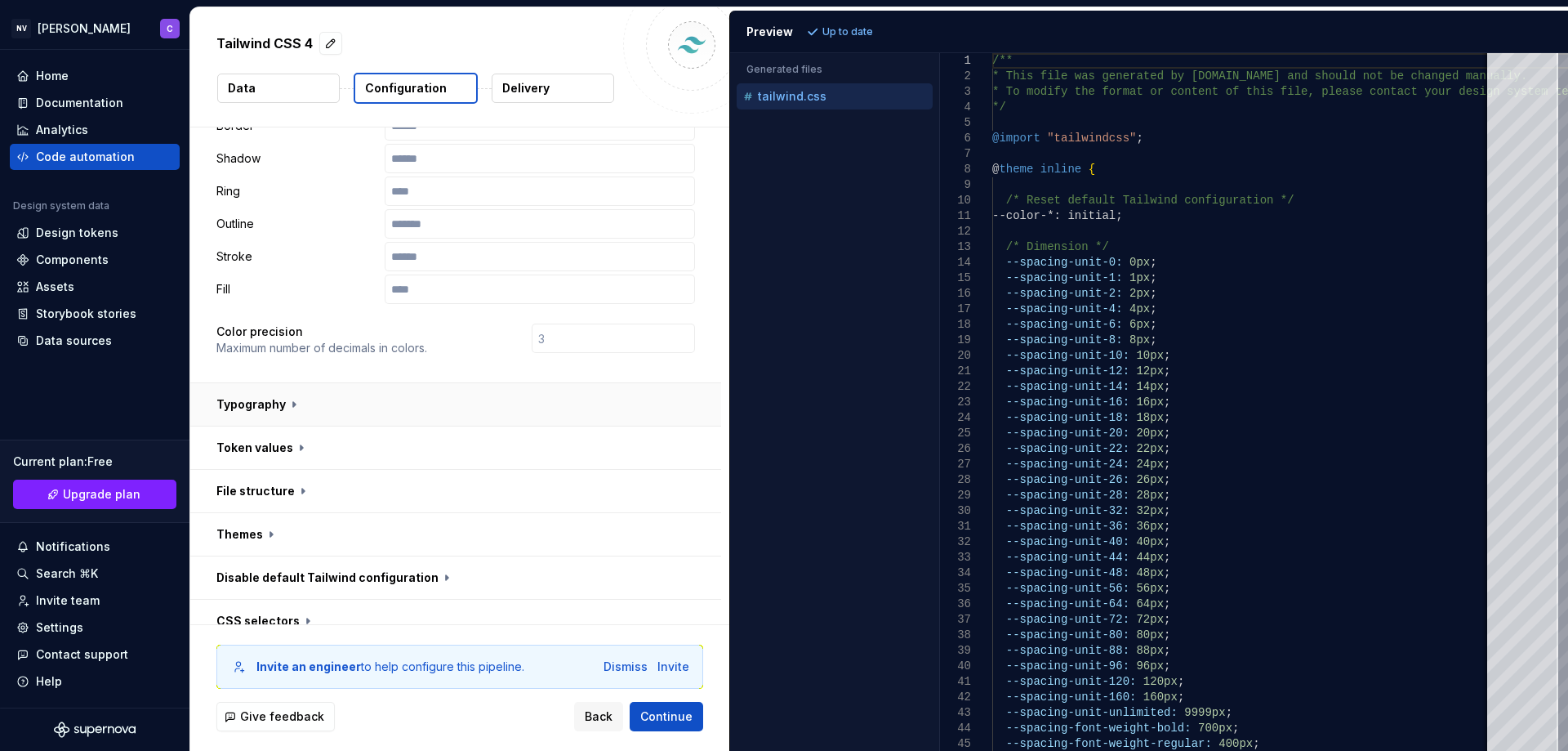
scroll to position [475, 0]
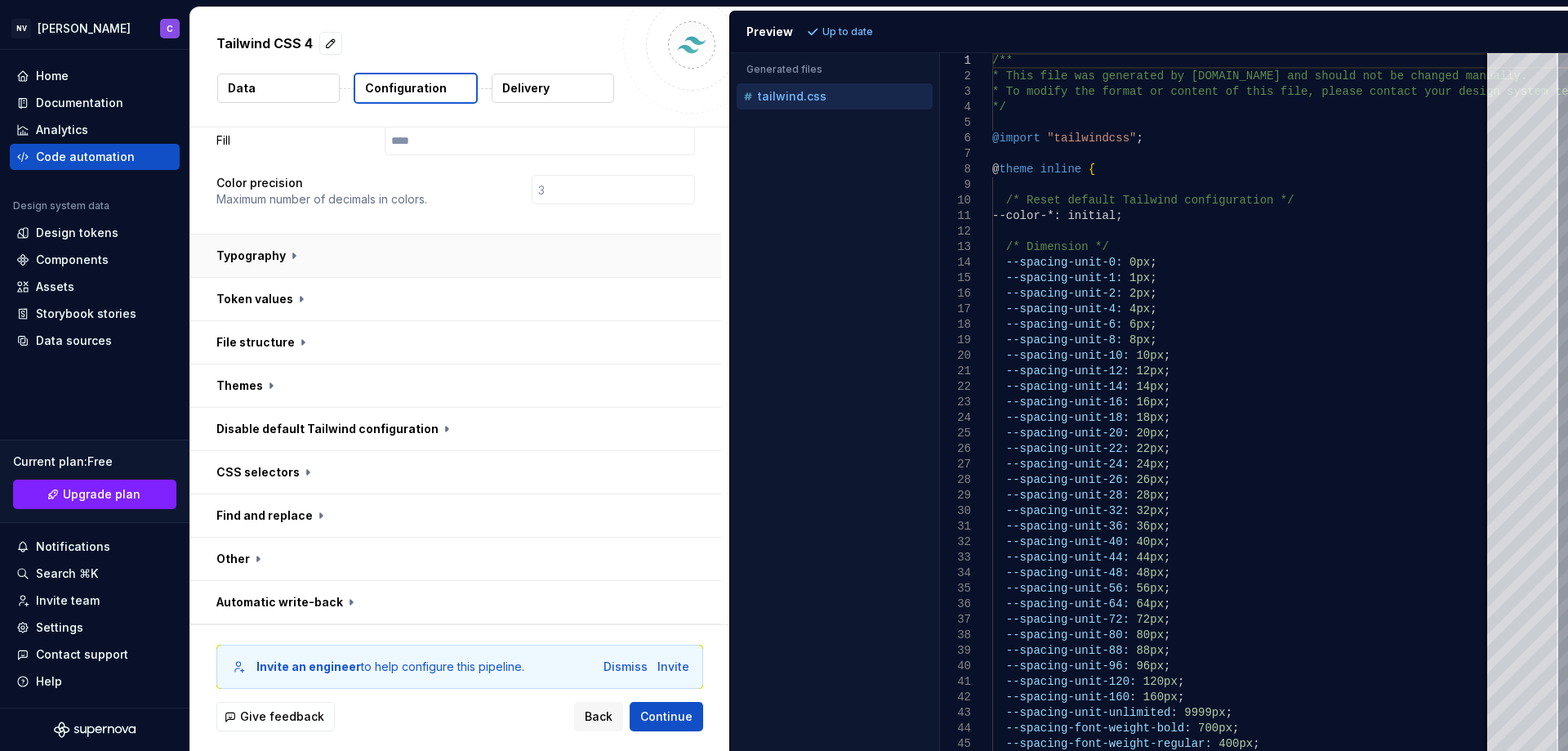
click at [368, 268] on button "button" at bounding box center [456, 255] width 531 height 43
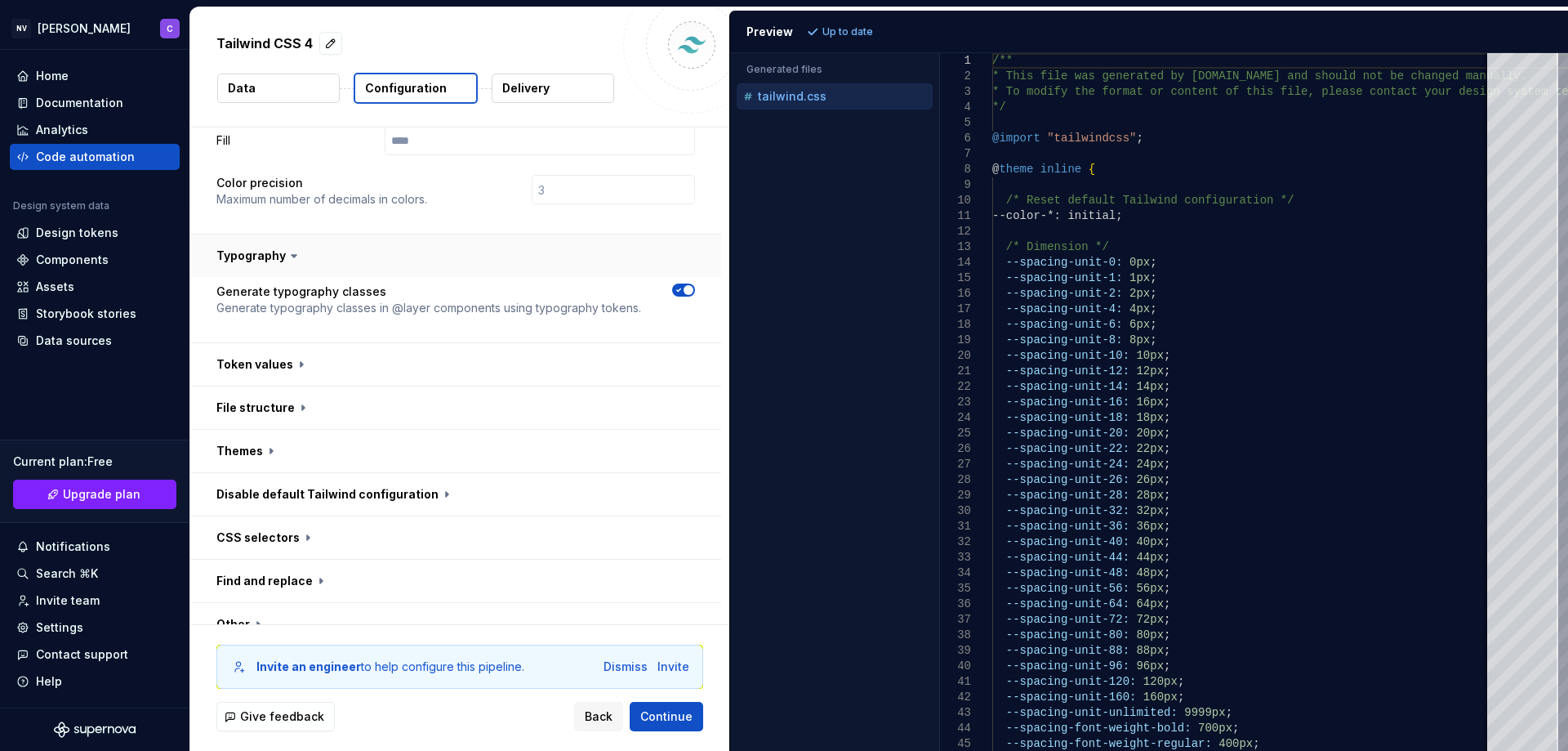
click at [378, 260] on button "button" at bounding box center [456, 255] width 531 height 43
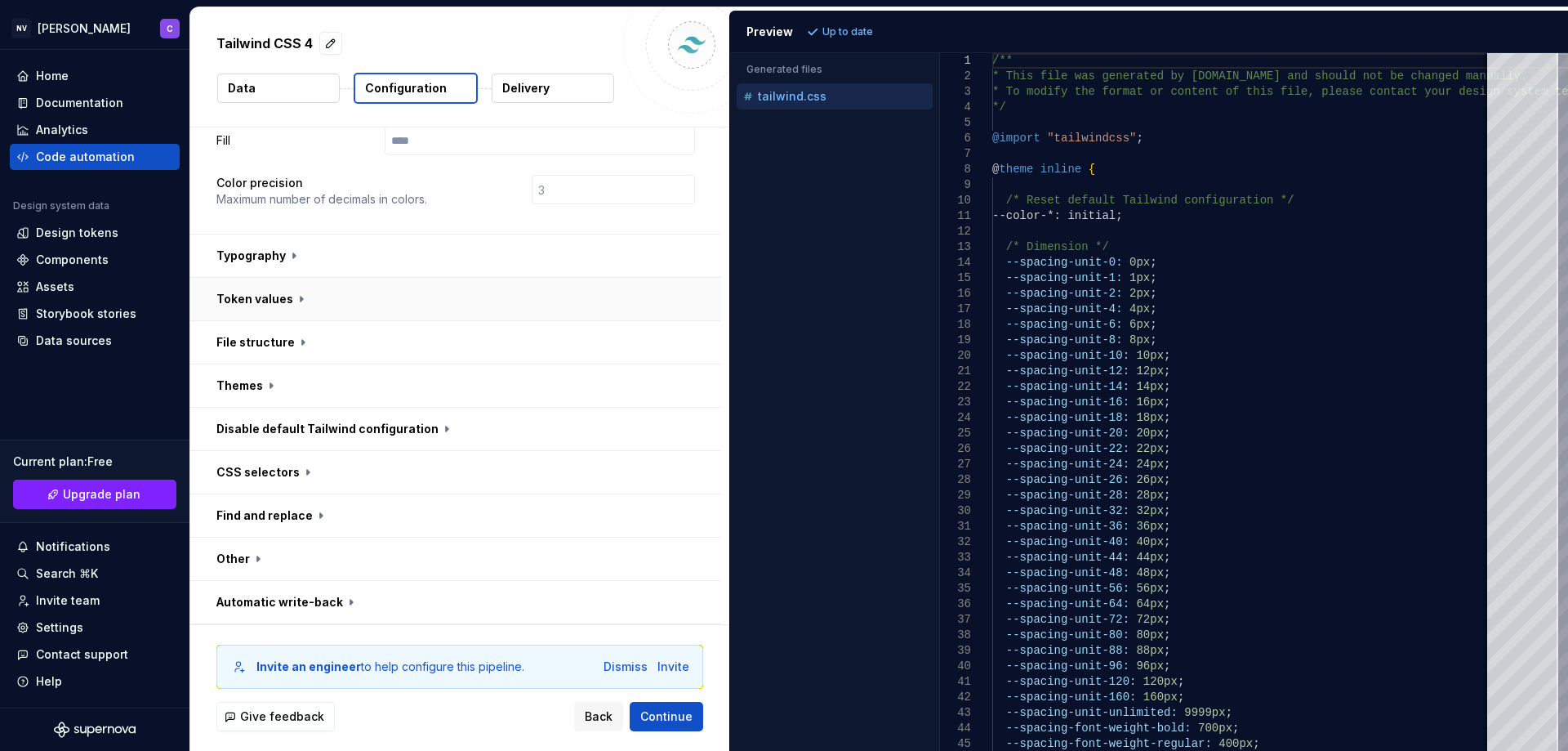
click at [366, 298] on button "button" at bounding box center [456, 299] width 531 height 43
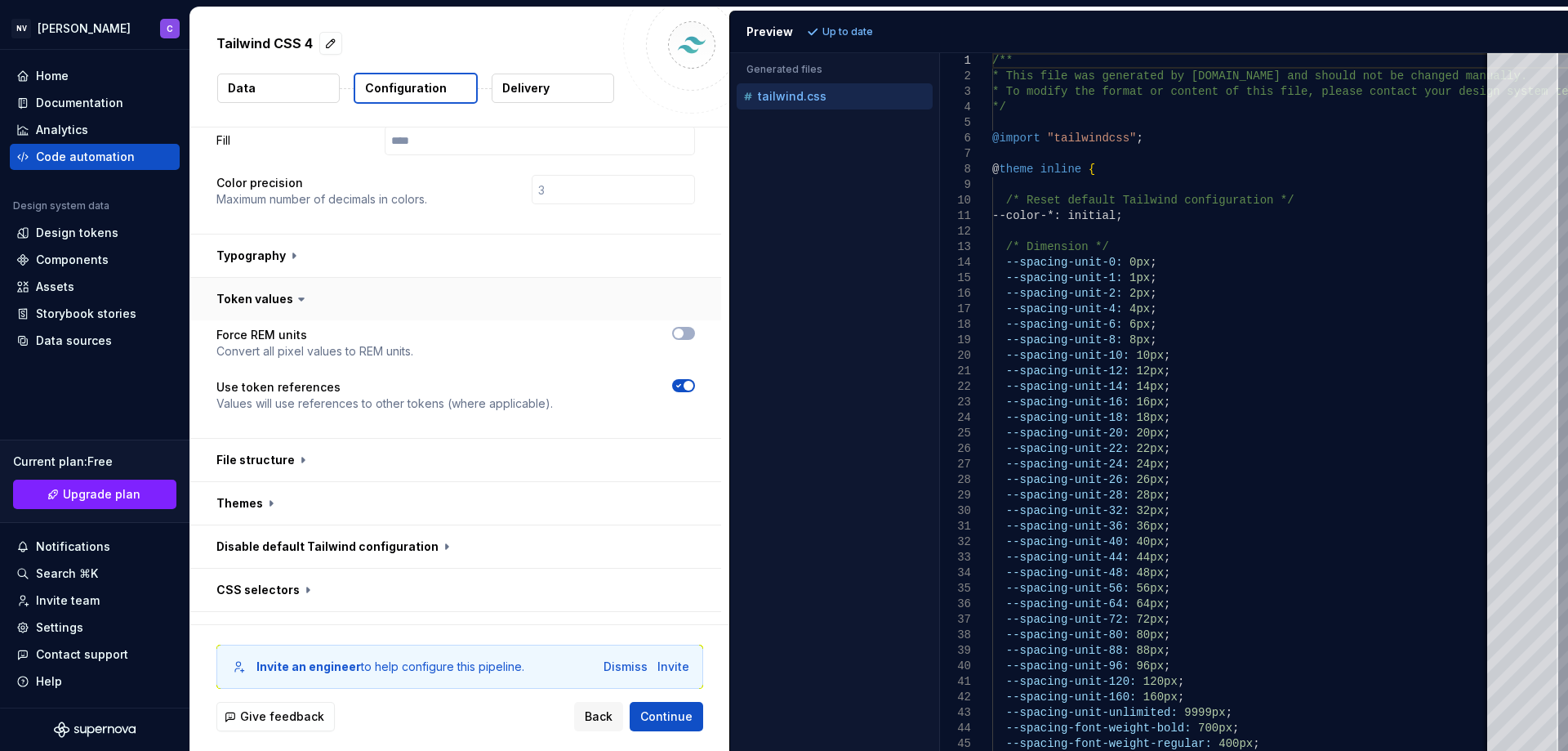
click at [366, 301] on button "button" at bounding box center [456, 299] width 531 height 43
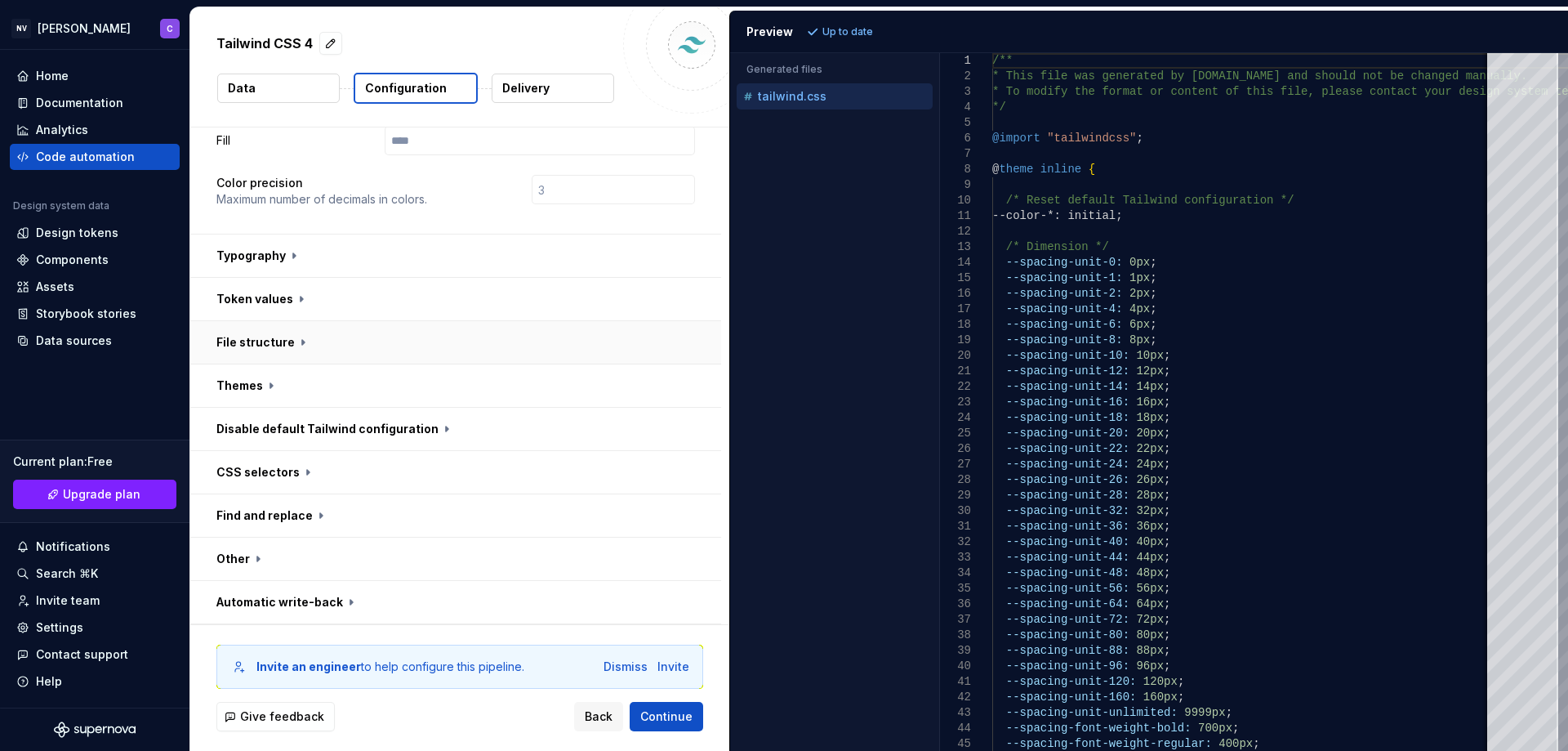
click at [358, 352] on button "button" at bounding box center [456, 342] width 531 height 43
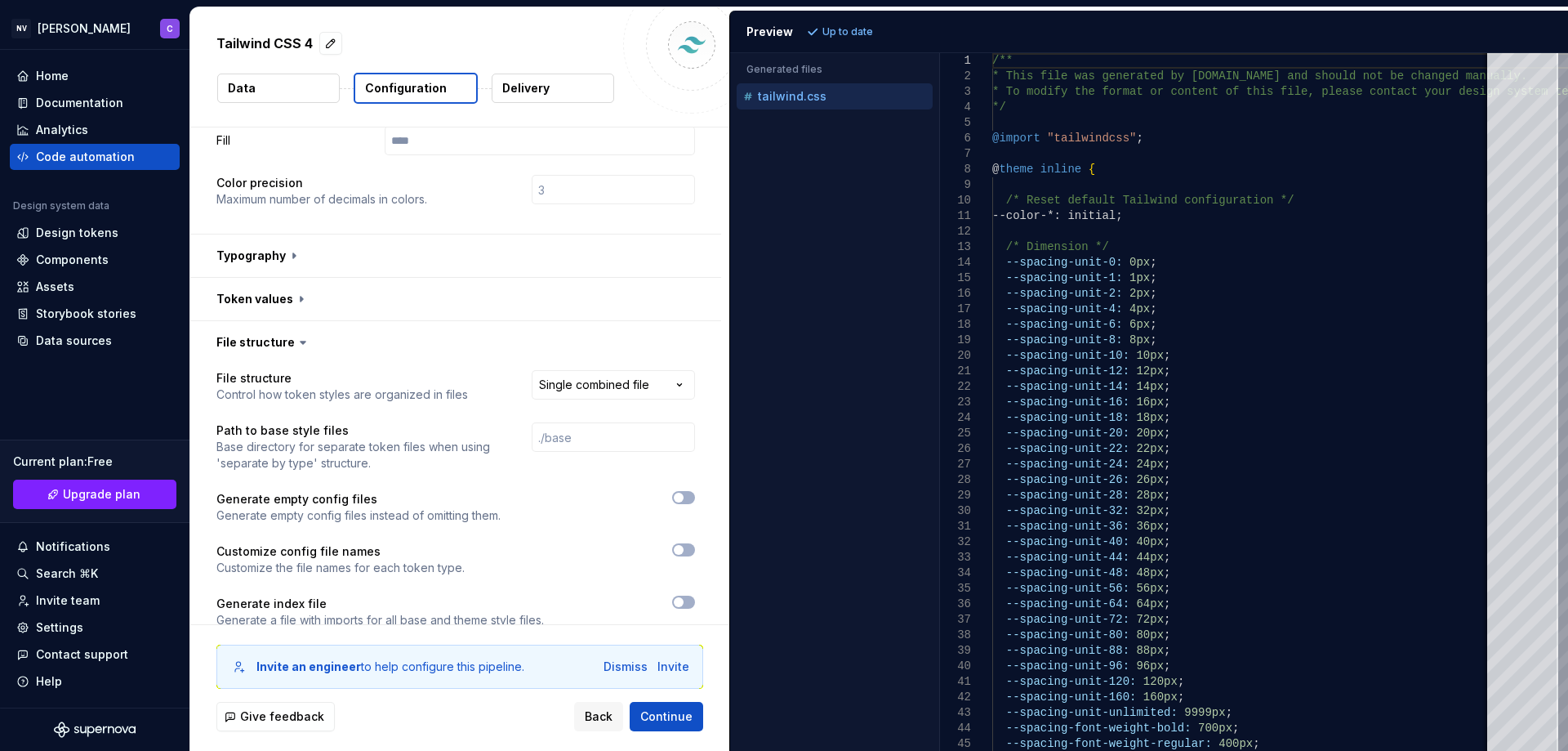
click at [565, 388] on html "**********" at bounding box center [784, 375] width 1568 height 751
select select "**********"
click at [382, 333] on button "button" at bounding box center [456, 342] width 531 height 43
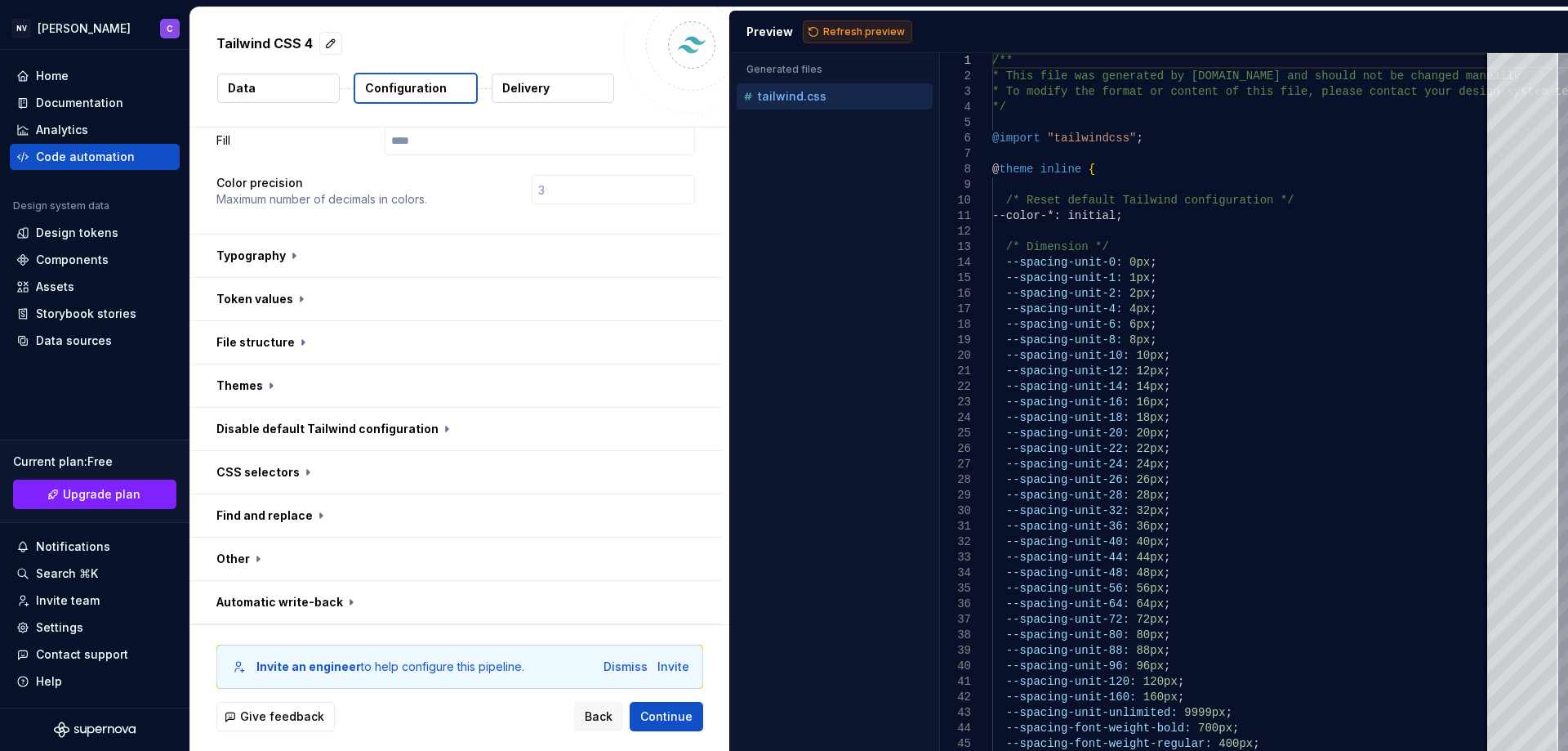
click at [846, 31] on span "Refresh preview" at bounding box center [864, 32] width 82 height 13
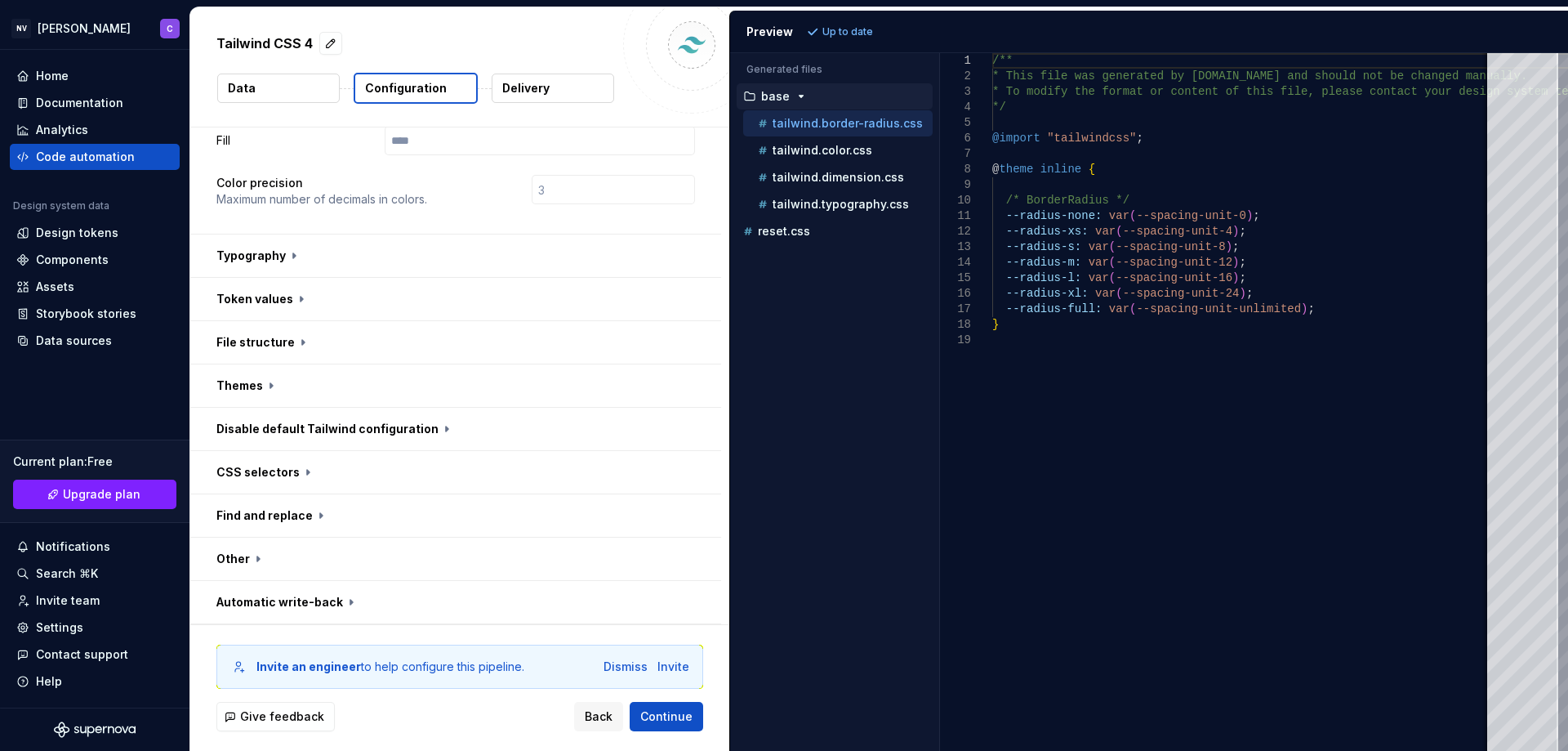
click at [519, 91] on p "Delivery" at bounding box center [526, 88] width 47 height 16
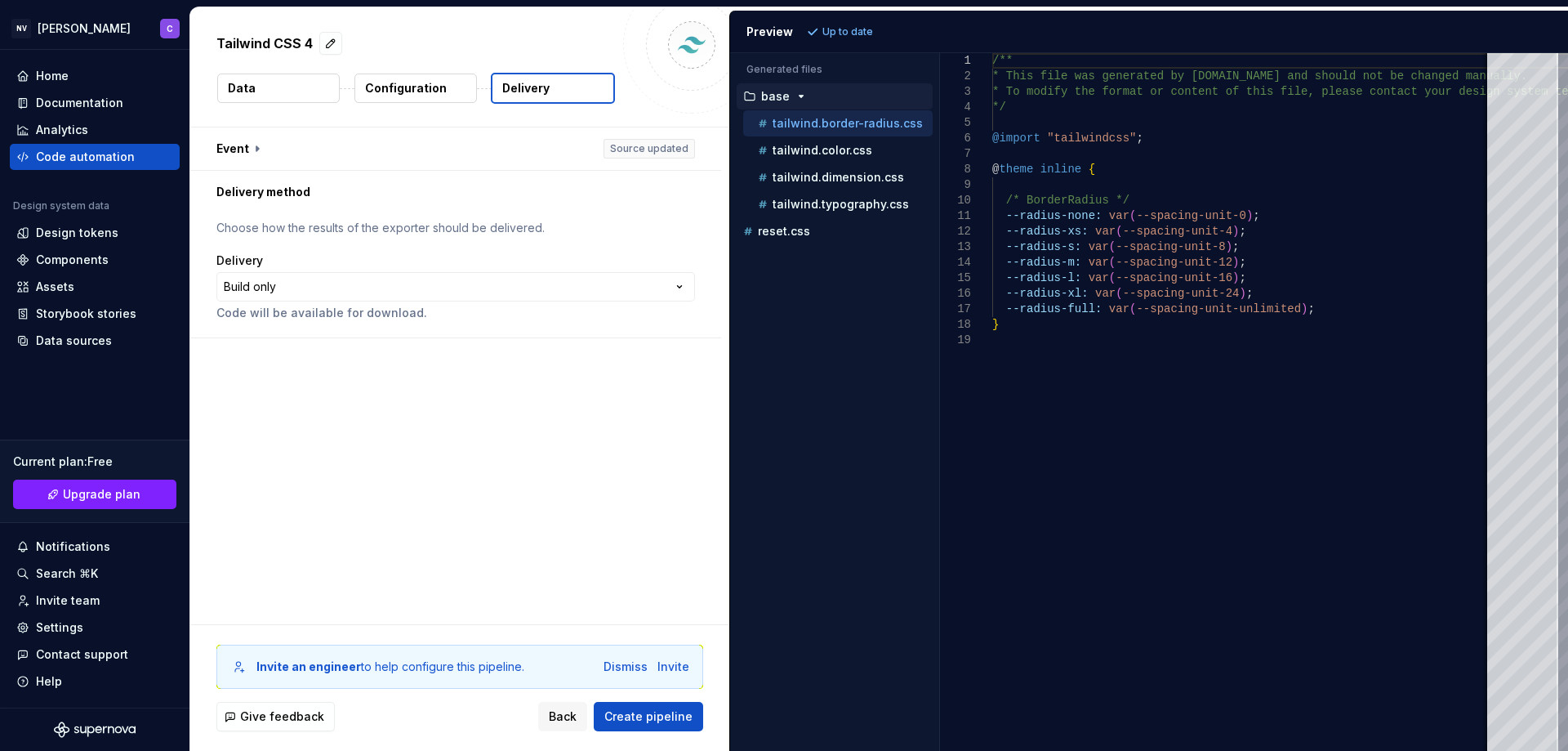
click at [282, 91] on button "Data" at bounding box center [278, 88] width 122 height 29
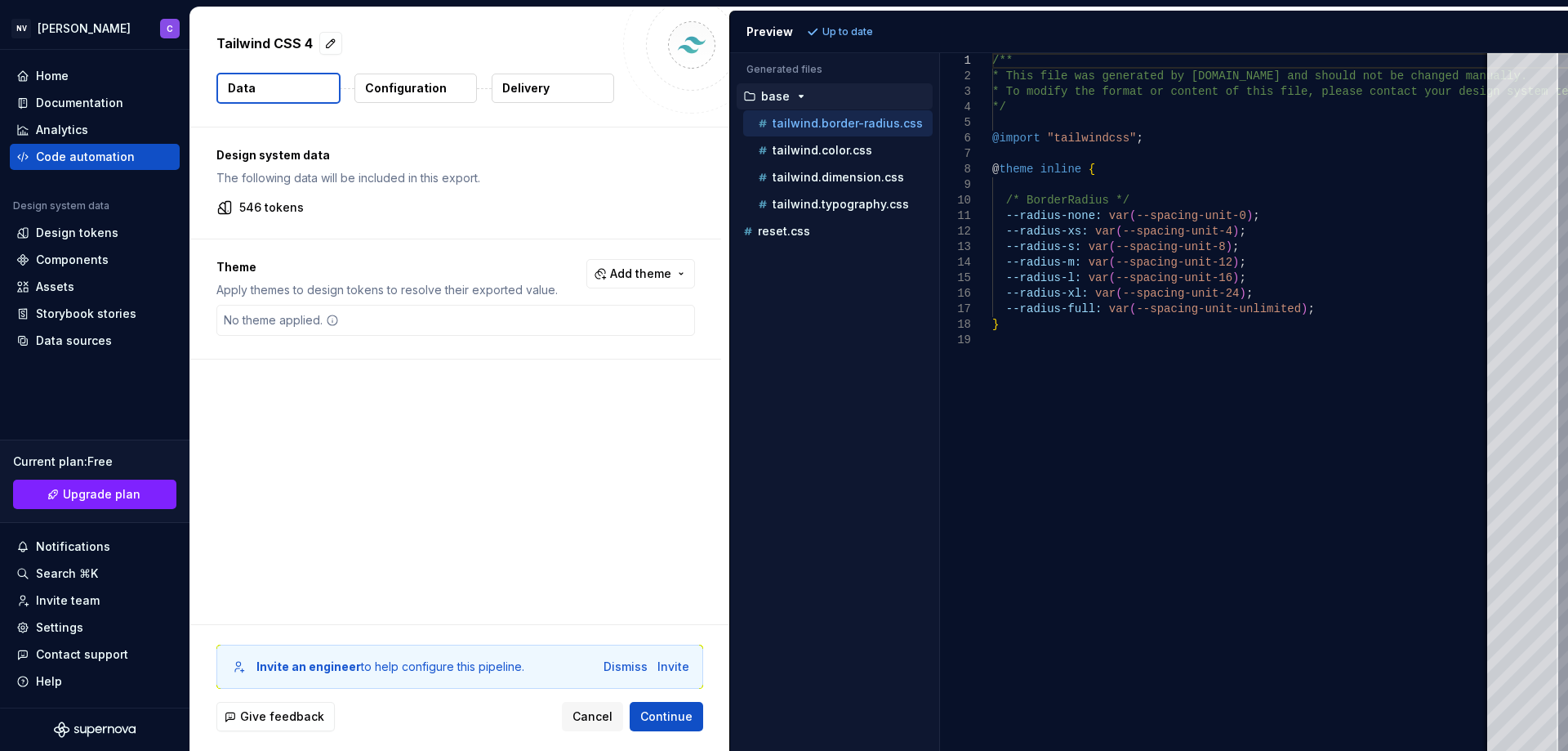
click at [382, 97] on button "Configuration" at bounding box center [416, 88] width 122 height 29
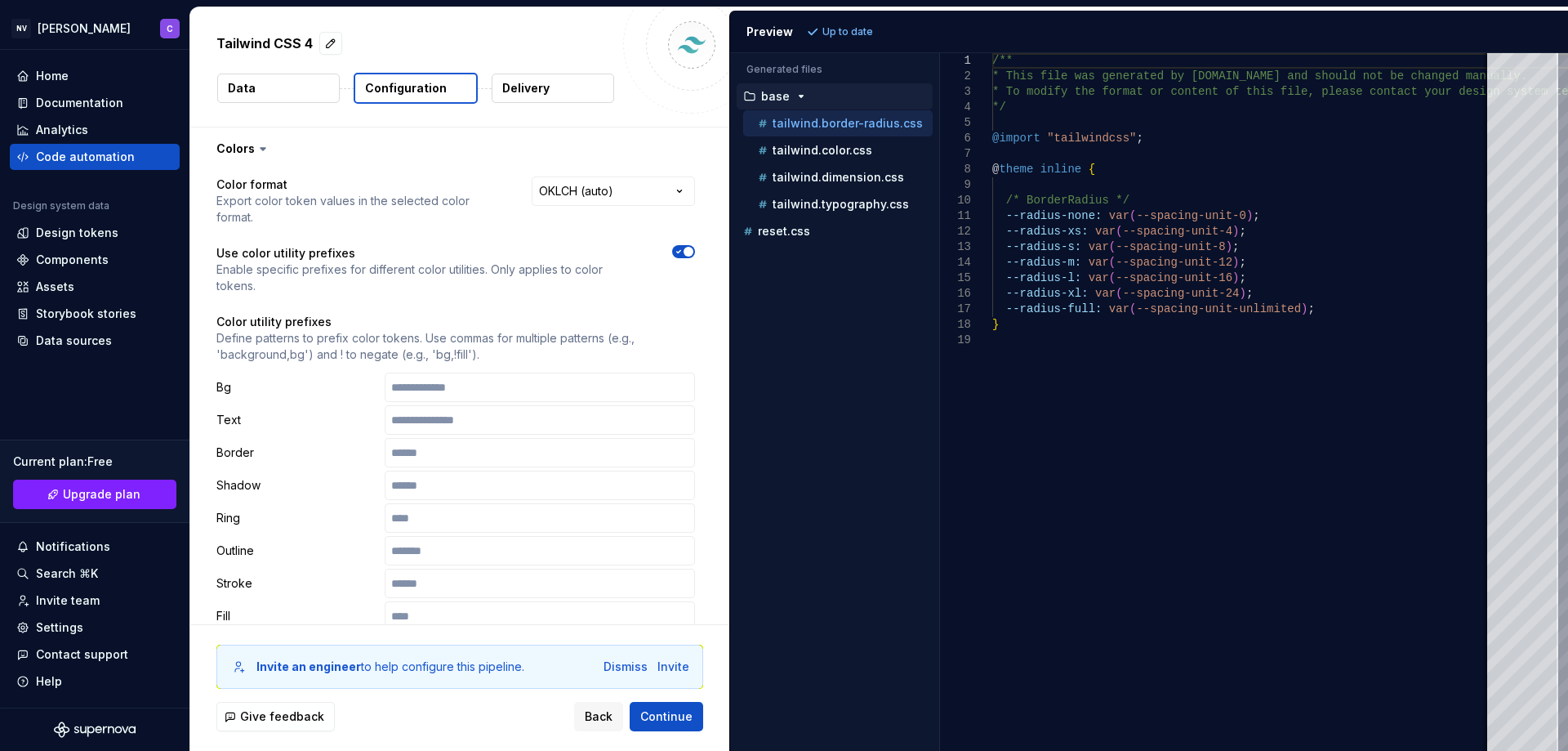
scroll to position [475, 0]
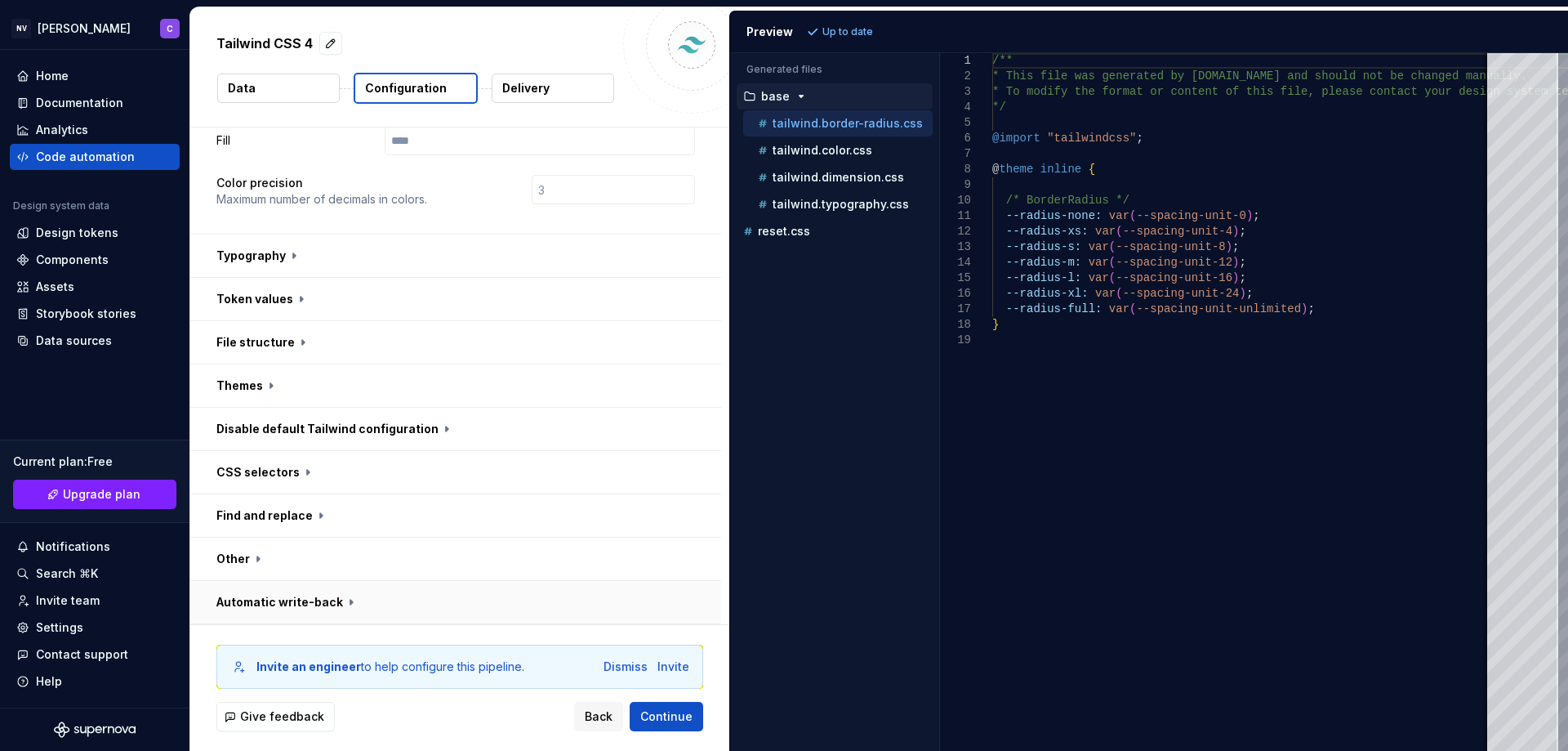
click at [295, 584] on button "button" at bounding box center [456, 602] width 531 height 43
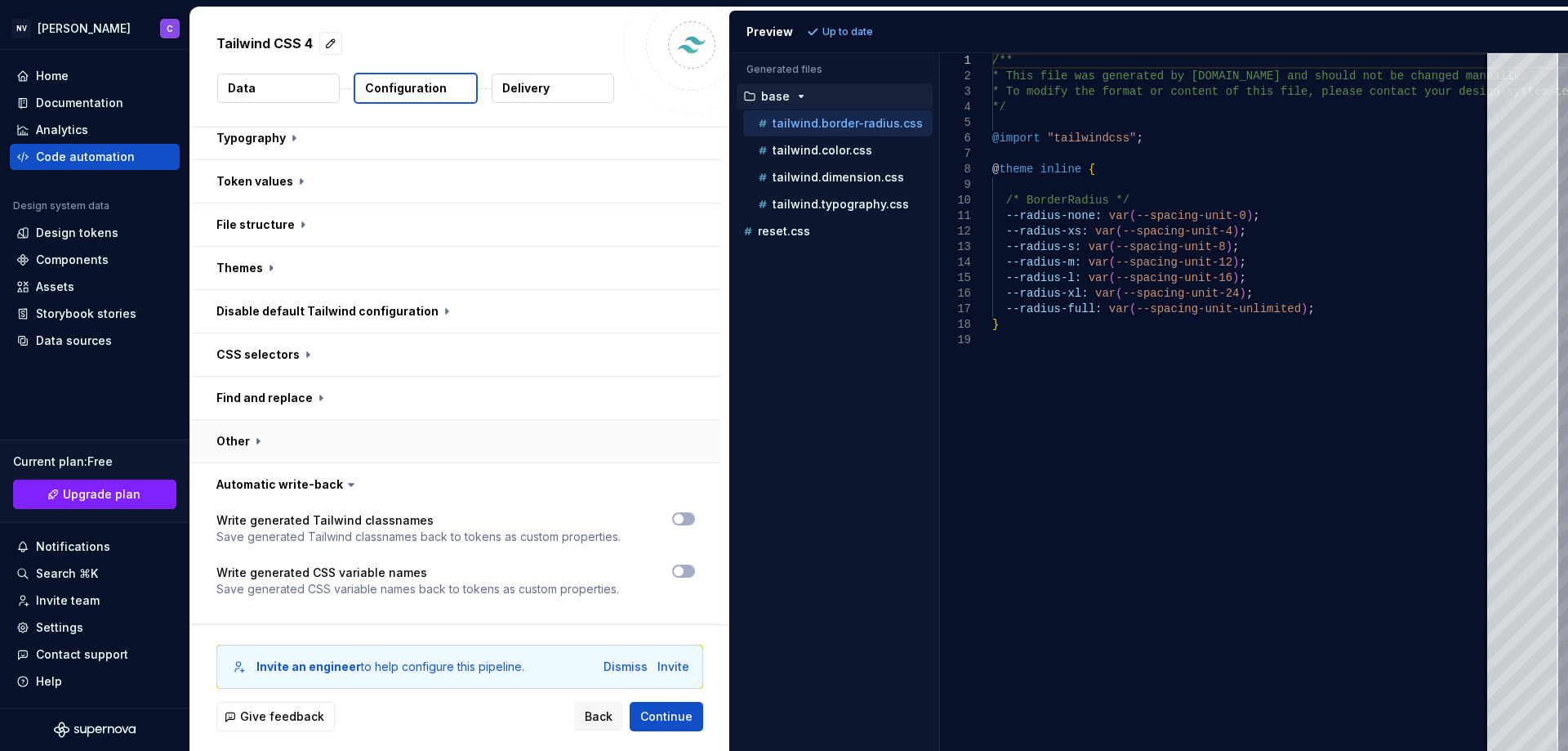
click at [373, 436] on button "button" at bounding box center [456, 442] width 531 height 43
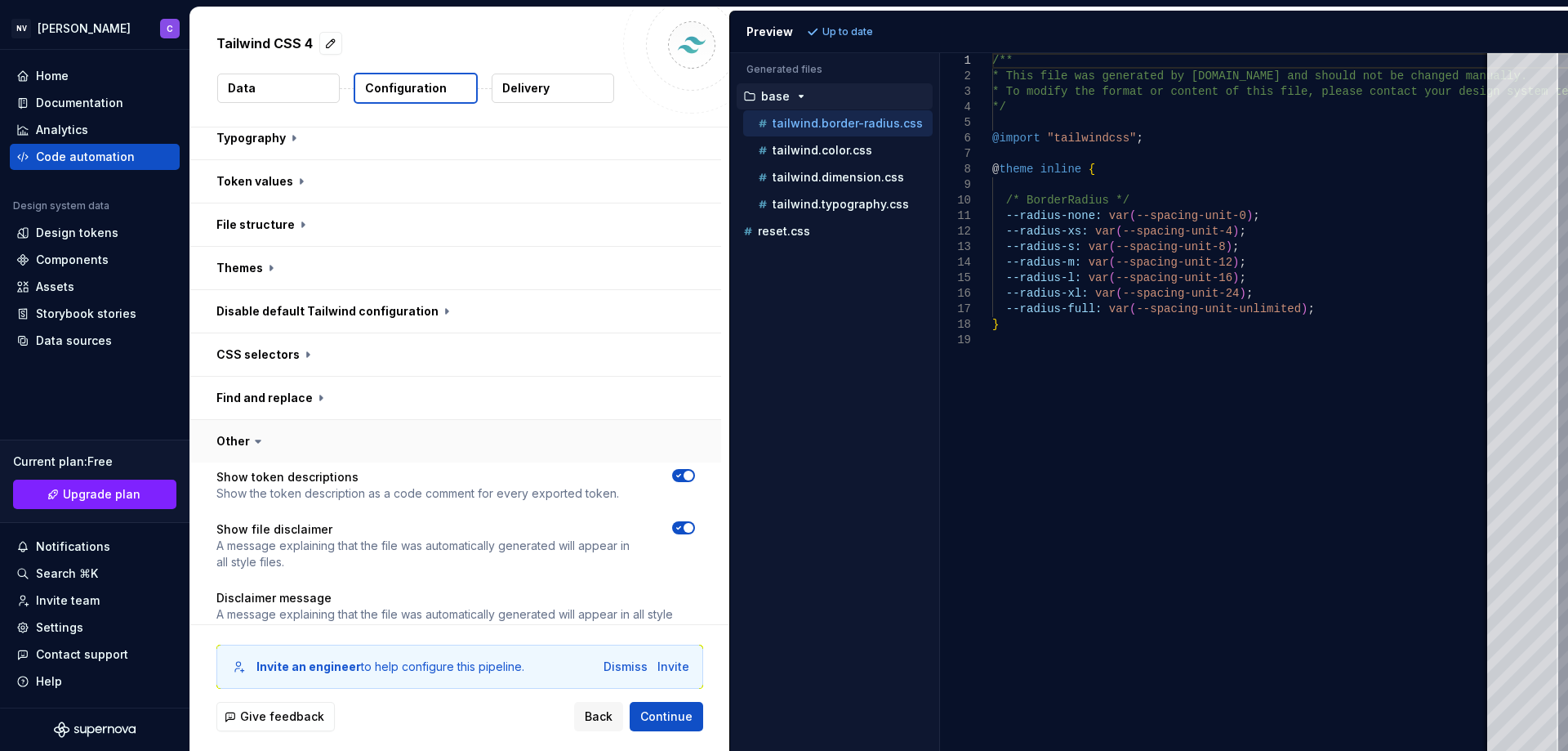
click at [372, 432] on button "button" at bounding box center [456, 442] width 531 height 43
type textarea "*"
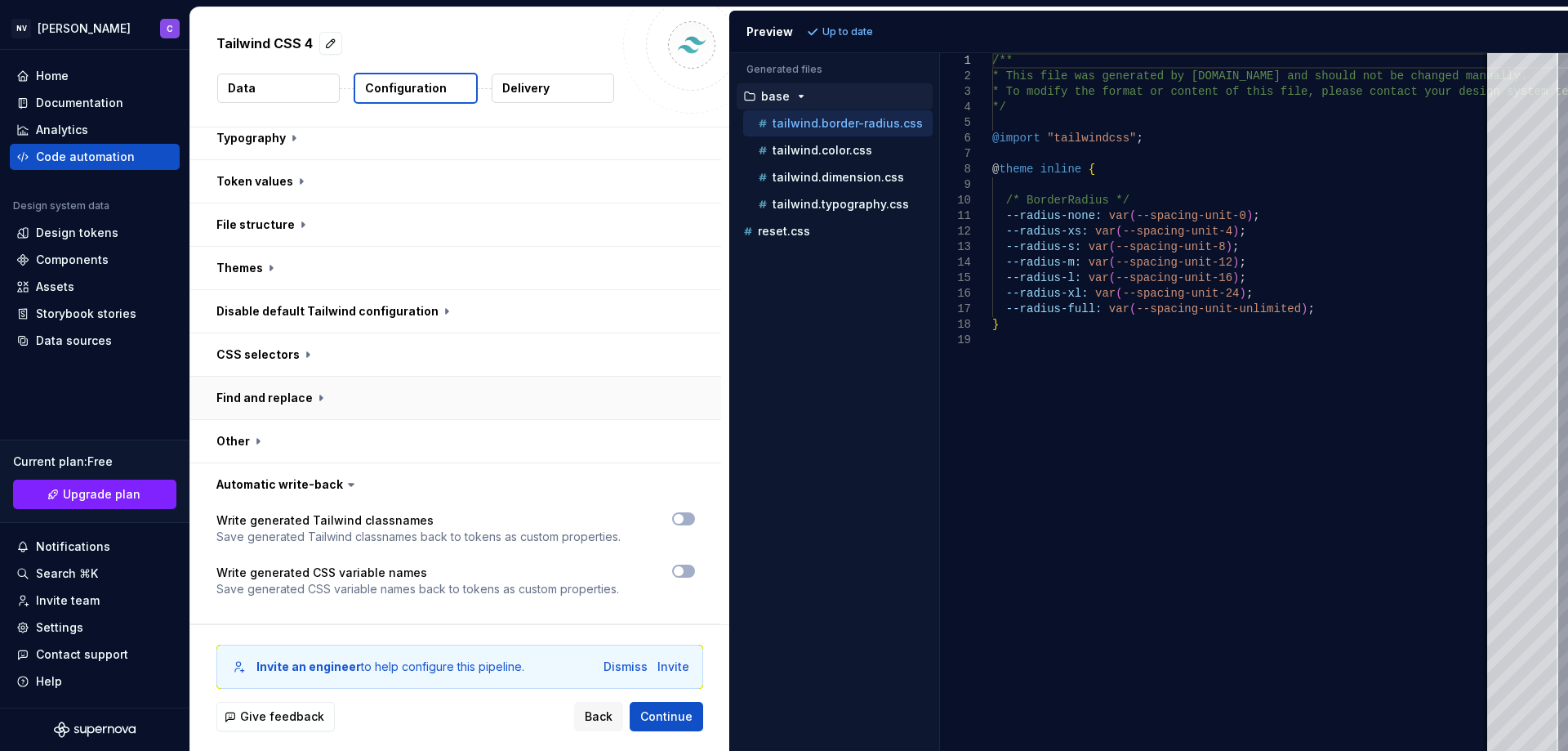
click at [370, 386] on button "button" at bounding box center [456, 398] width 531 height 43
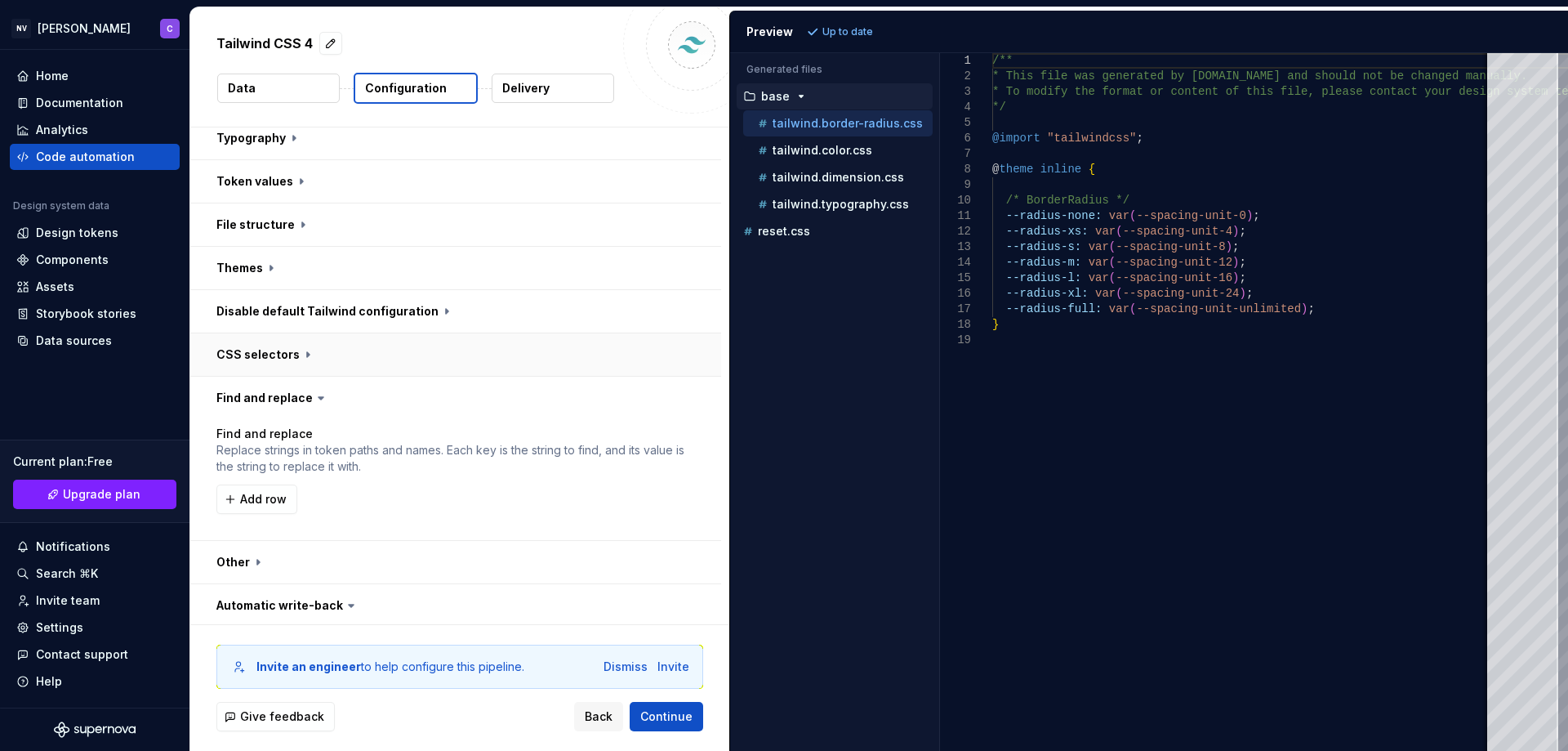
click at [375, 349] on button "button" at bounding box center [456, 355] width 531 height 43
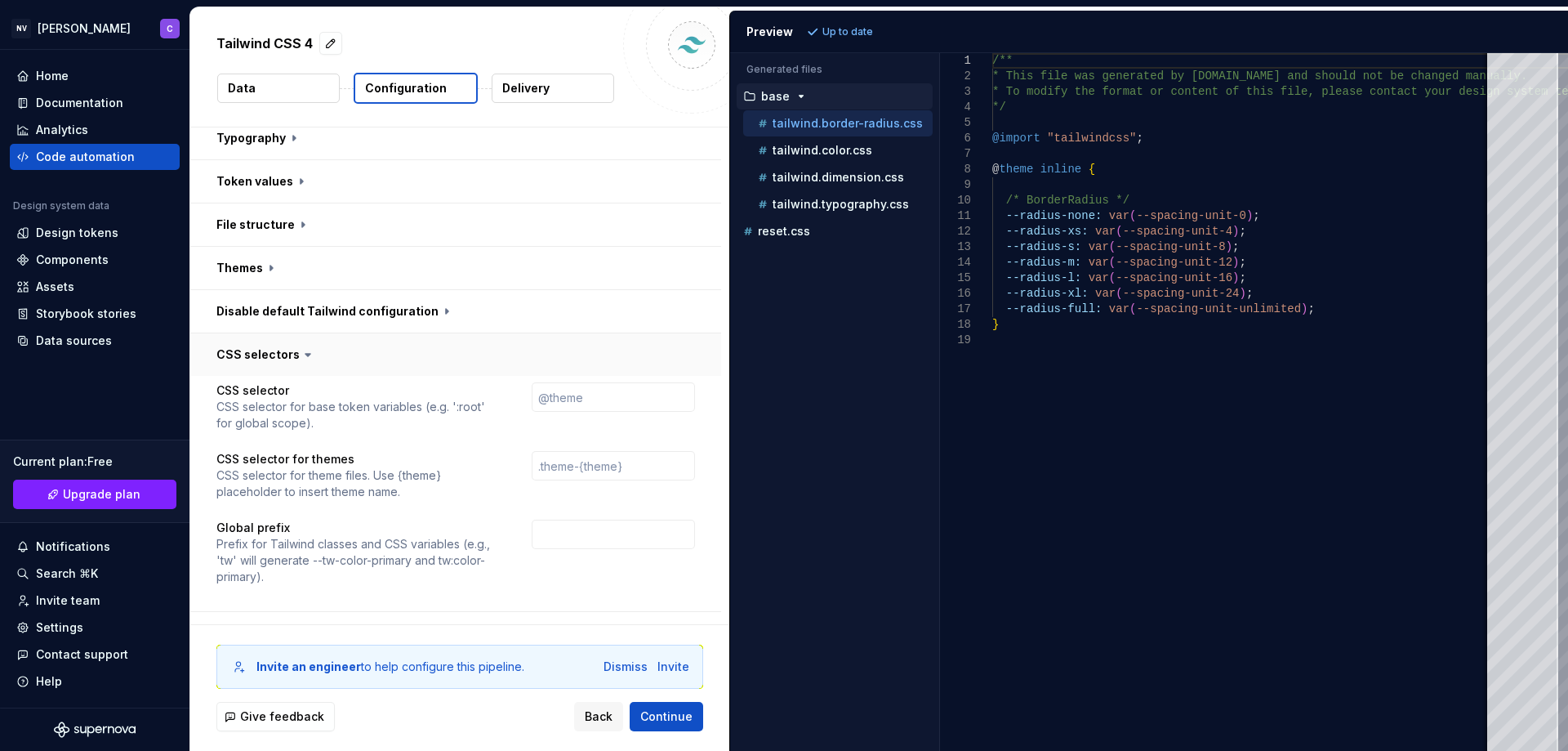
click at [375, 349] on button "button" at bounding box center [456, 355] width 531 height 43
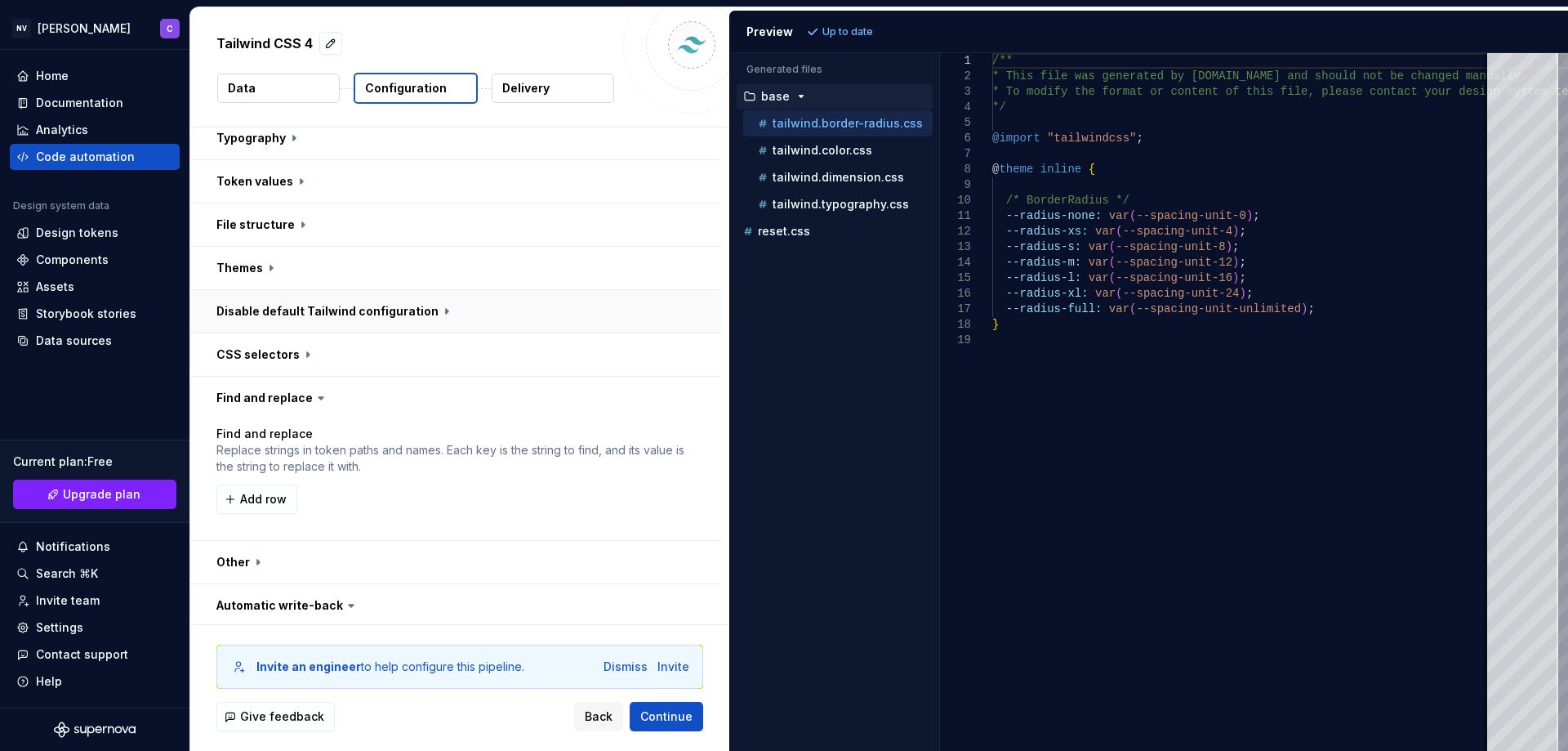
click at [396, 293] on button "button" at bounding box center [456, 311] width 531 height 43
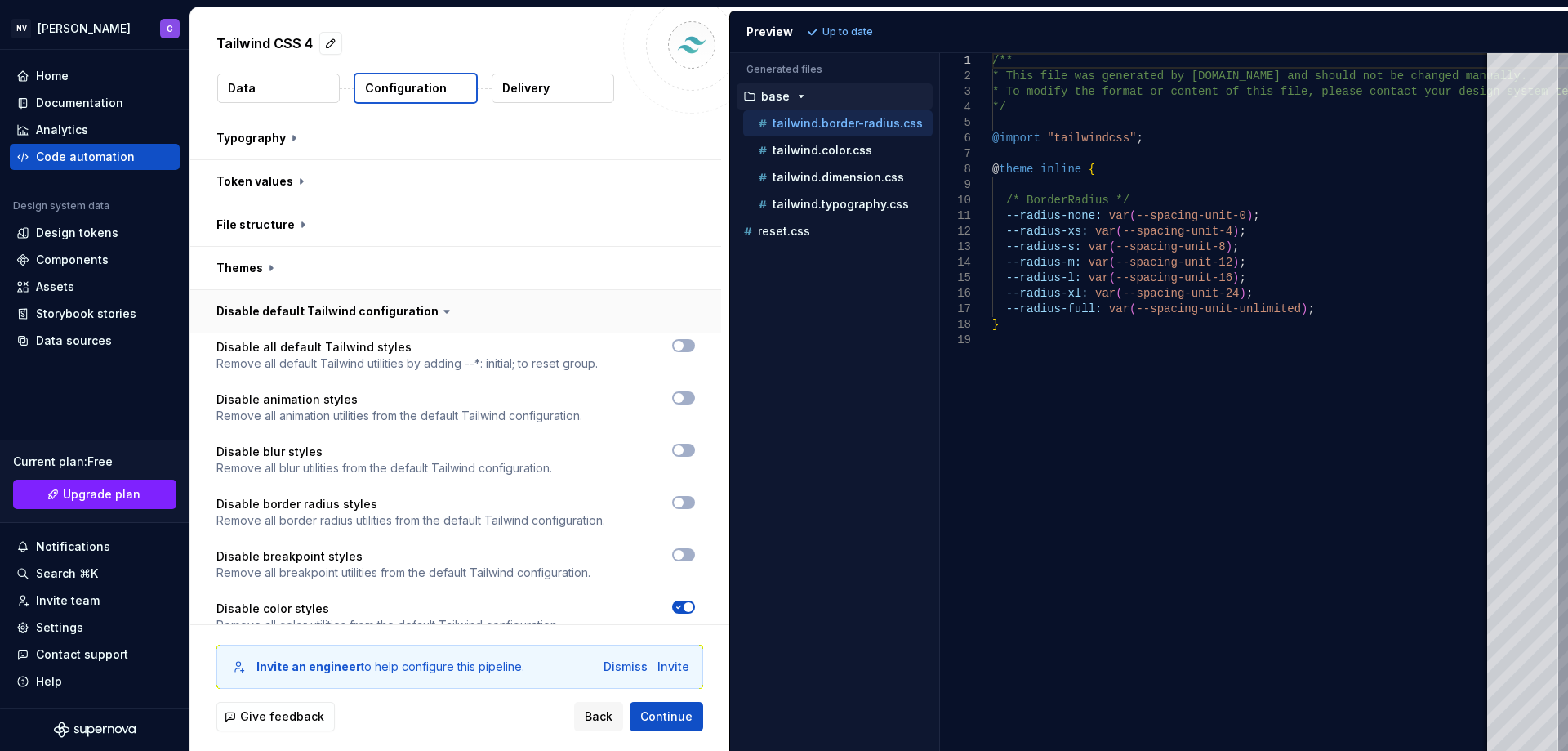
click at [396, 293] on button "button" at bounding box center [456, 311] width 531 height 43
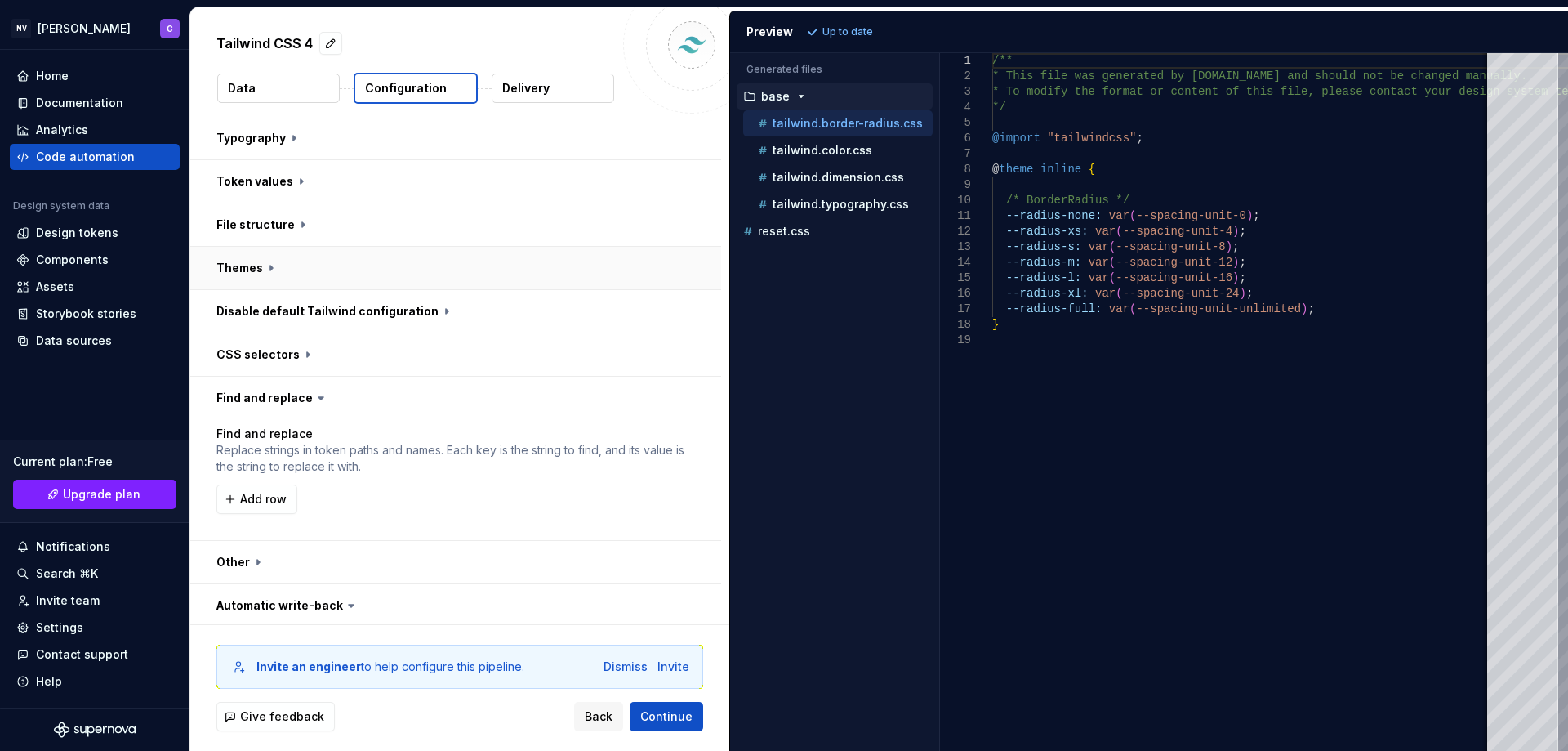
click at [360, 254] on button "button" at bounding box center [456, 268] width 531 height 43
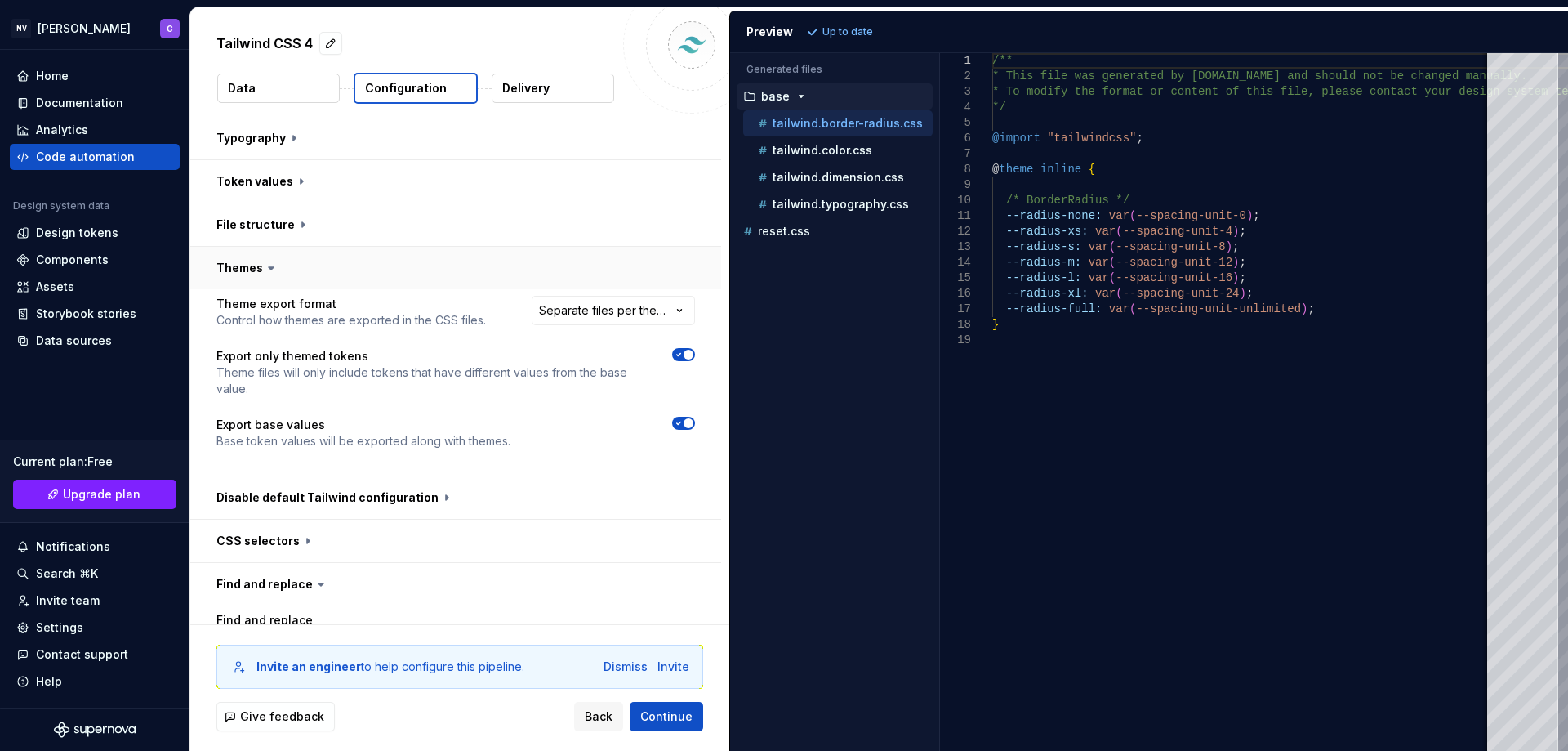
click at [389, 259] on button "button" at bounding box center [456, 268] width 531 height 43
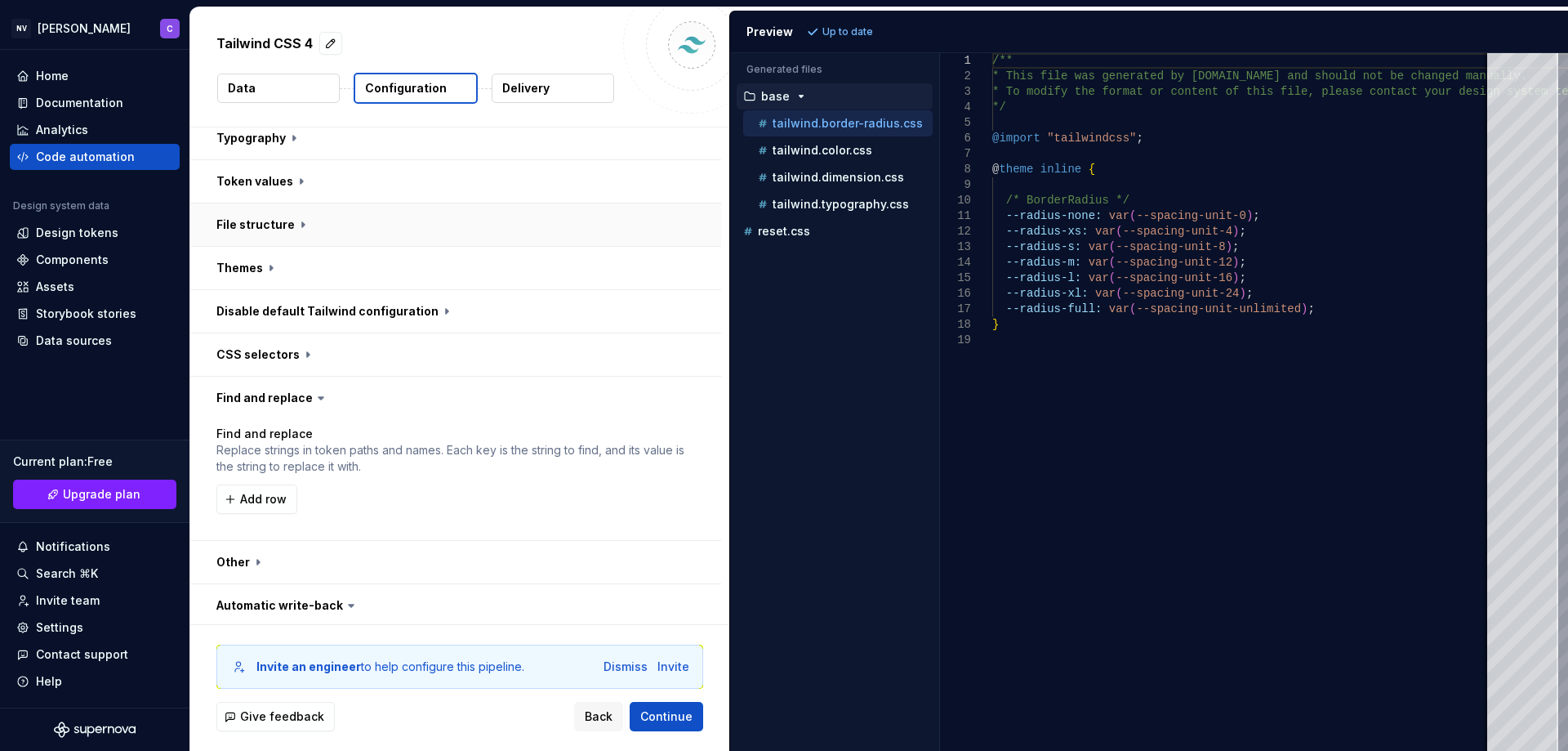
click at [390, 233] on button "button" at bounding box center [456, 224] width 531 height 43
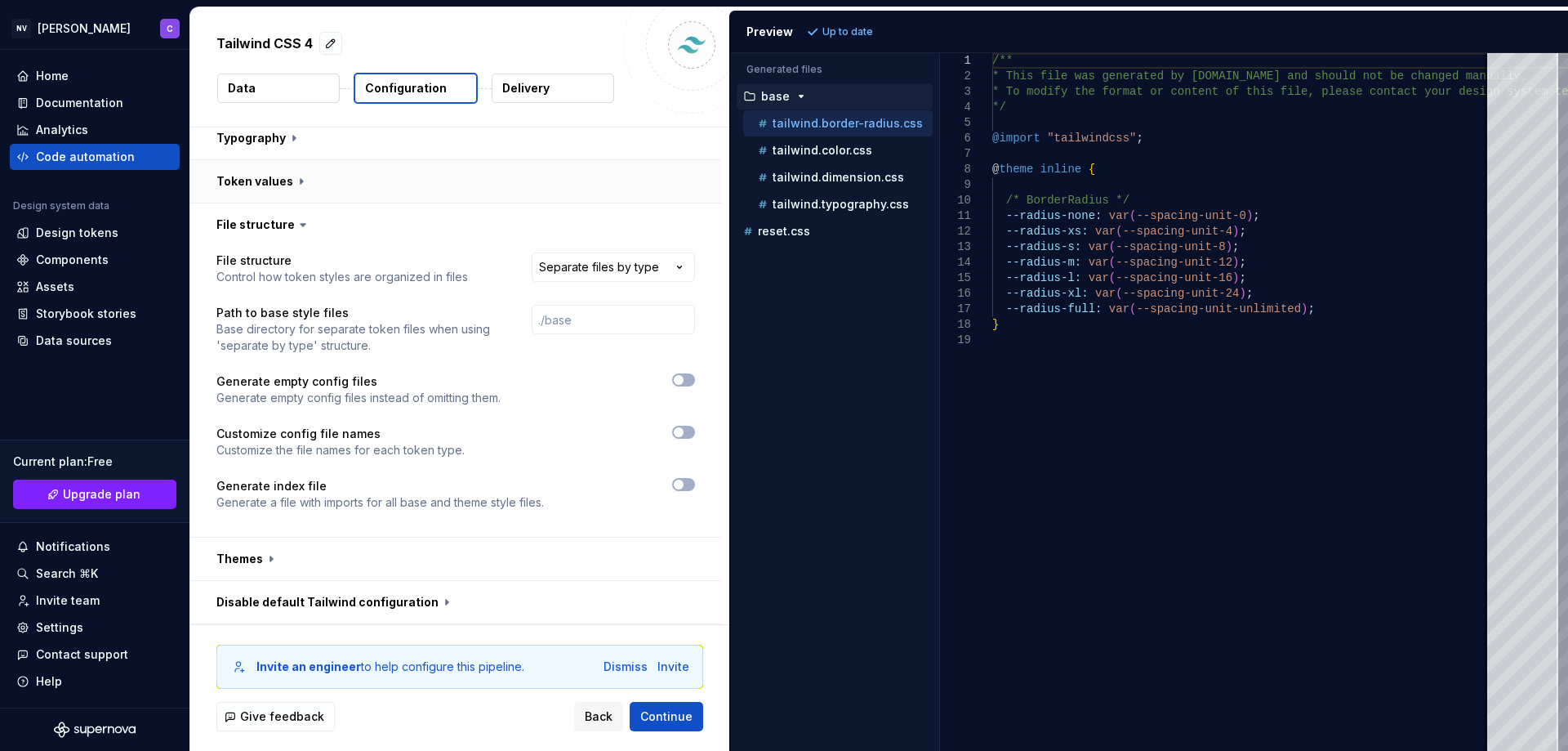
click at [269, 176] on button "button" at bounding box center [456, 182] width 531 height 43
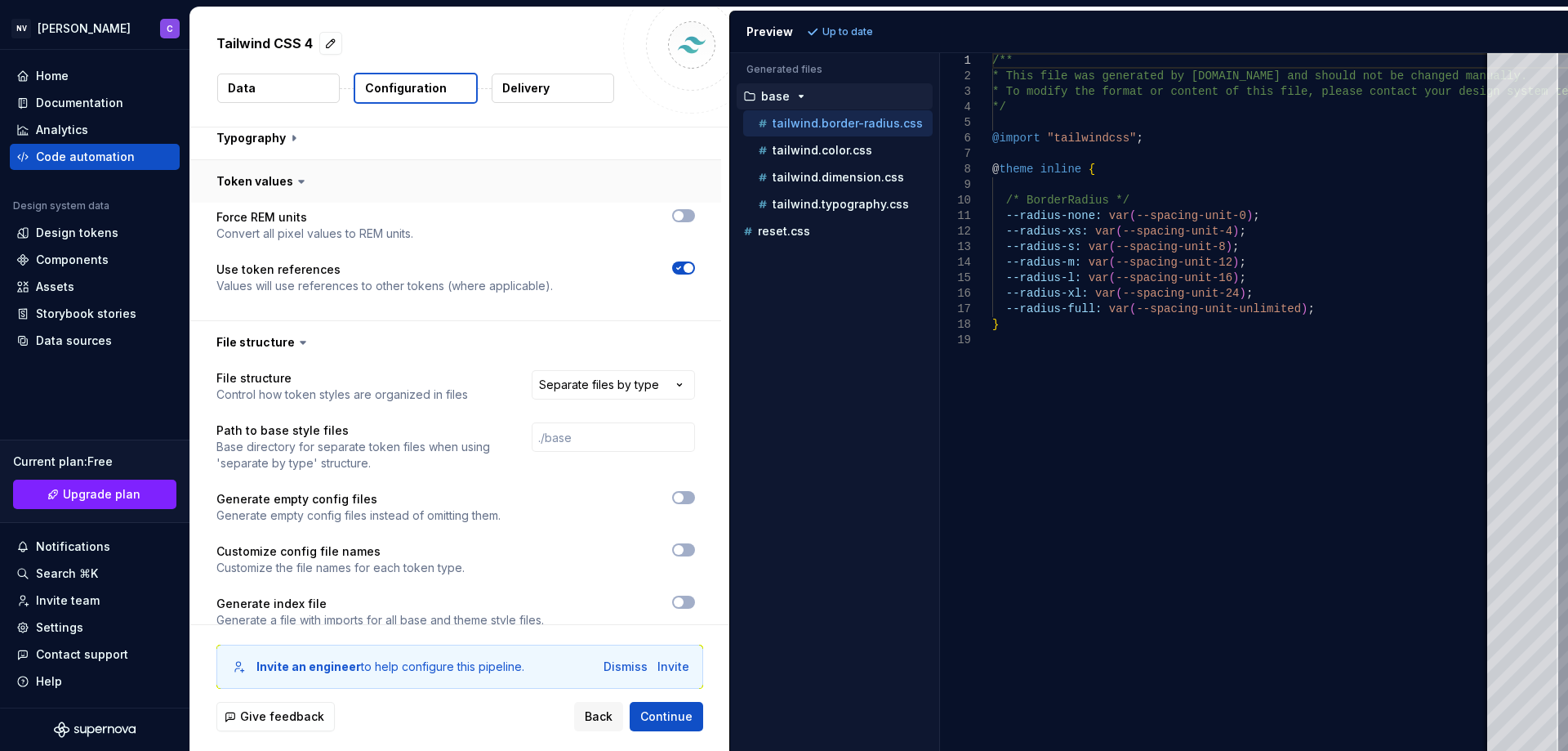
click at [316, 173] on button "button" at bounding box center [456, 182] width 531 height 43
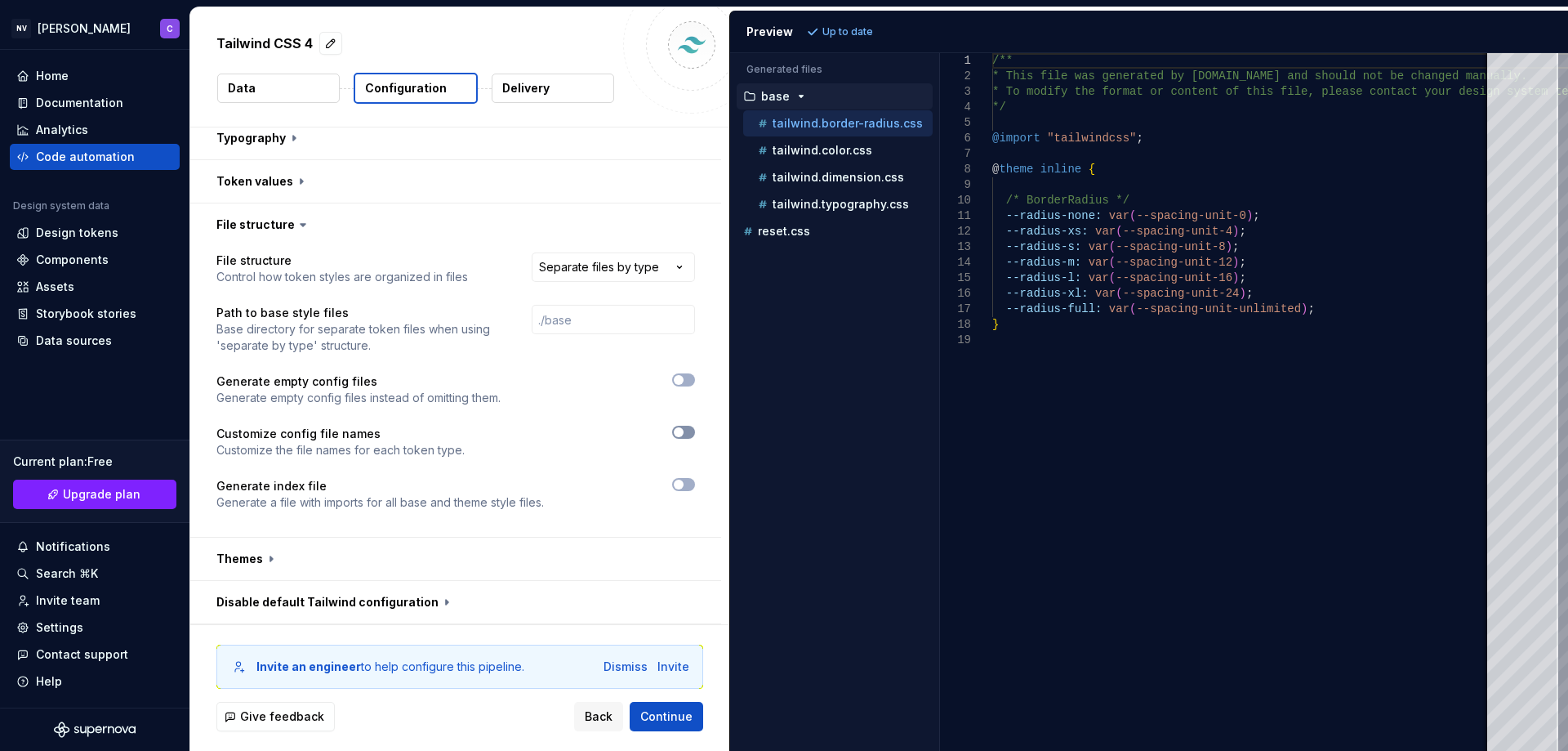
click at [685, 433] on button "button" at bounding box center [683, 432] width 23 height 13
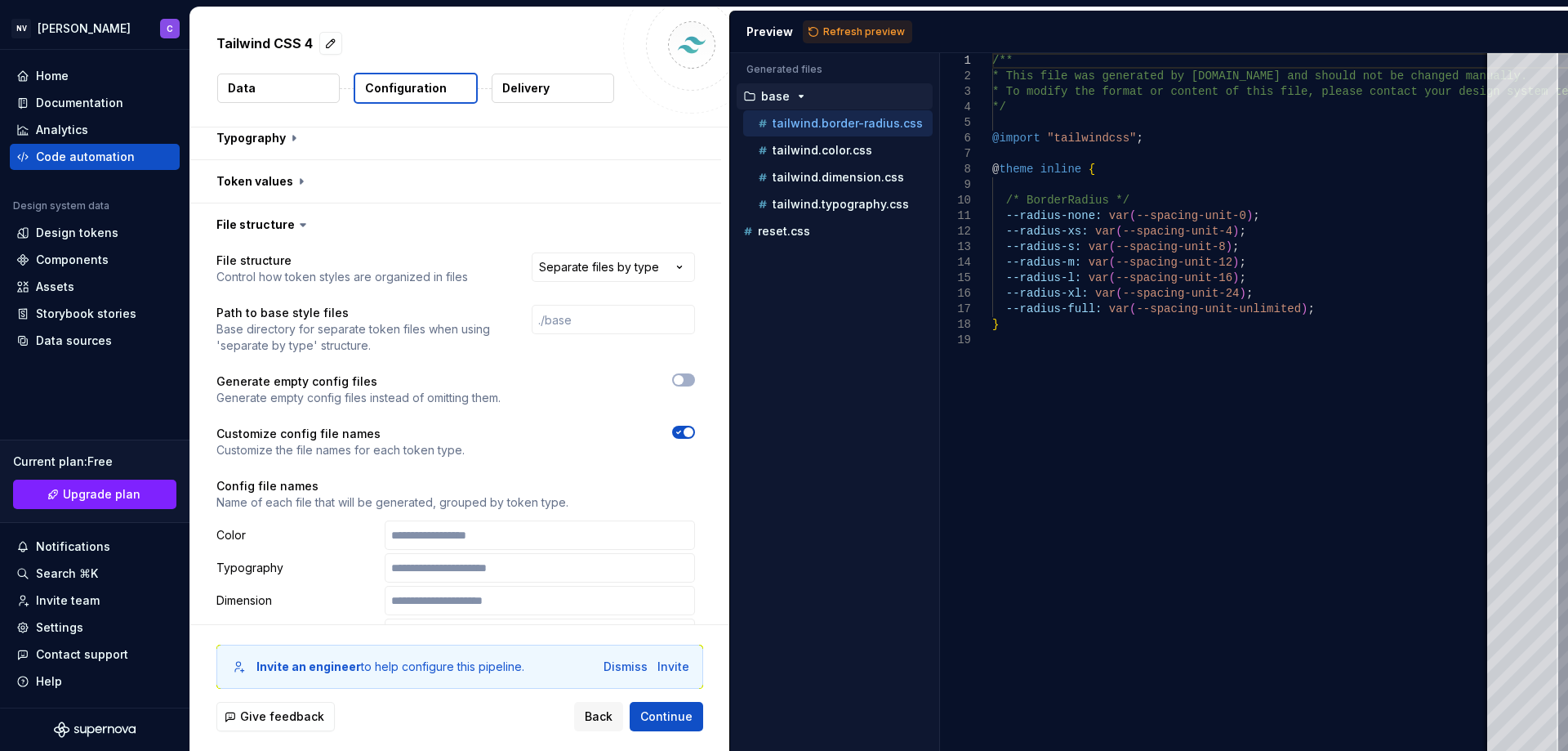
click at [681, 429] on icon "button" at bounding box center [678, 432] width 13 height 10
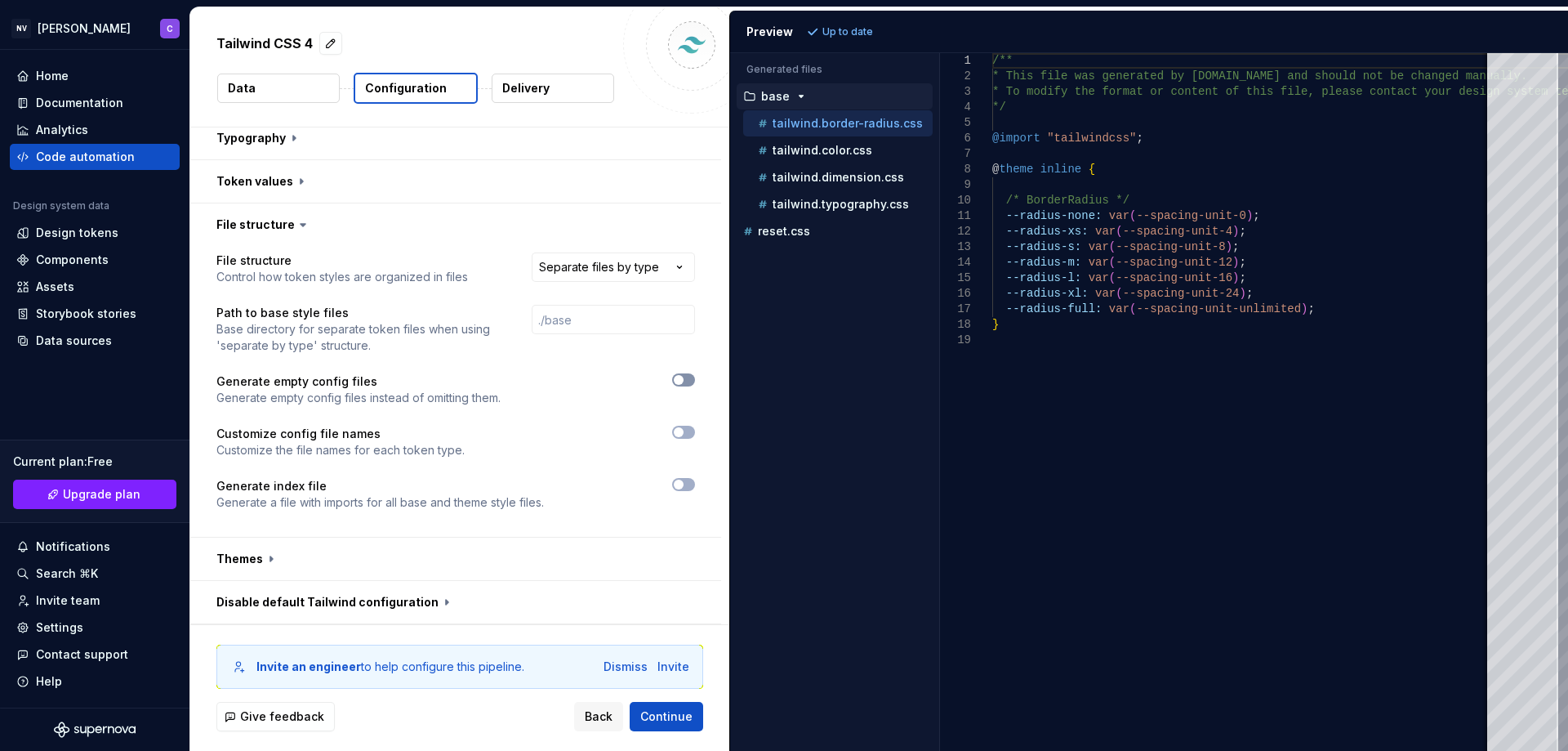
click at [683, 384] on icon "button" at bounding box center [678, 379] width 13 height 10
click at [870, 27] on span "Refresh preview" at bounding box center [864, 32] width 82 height 13
click at [794, 229] on p "reset.css" at bounding box center [784, 231] width 52 height 13
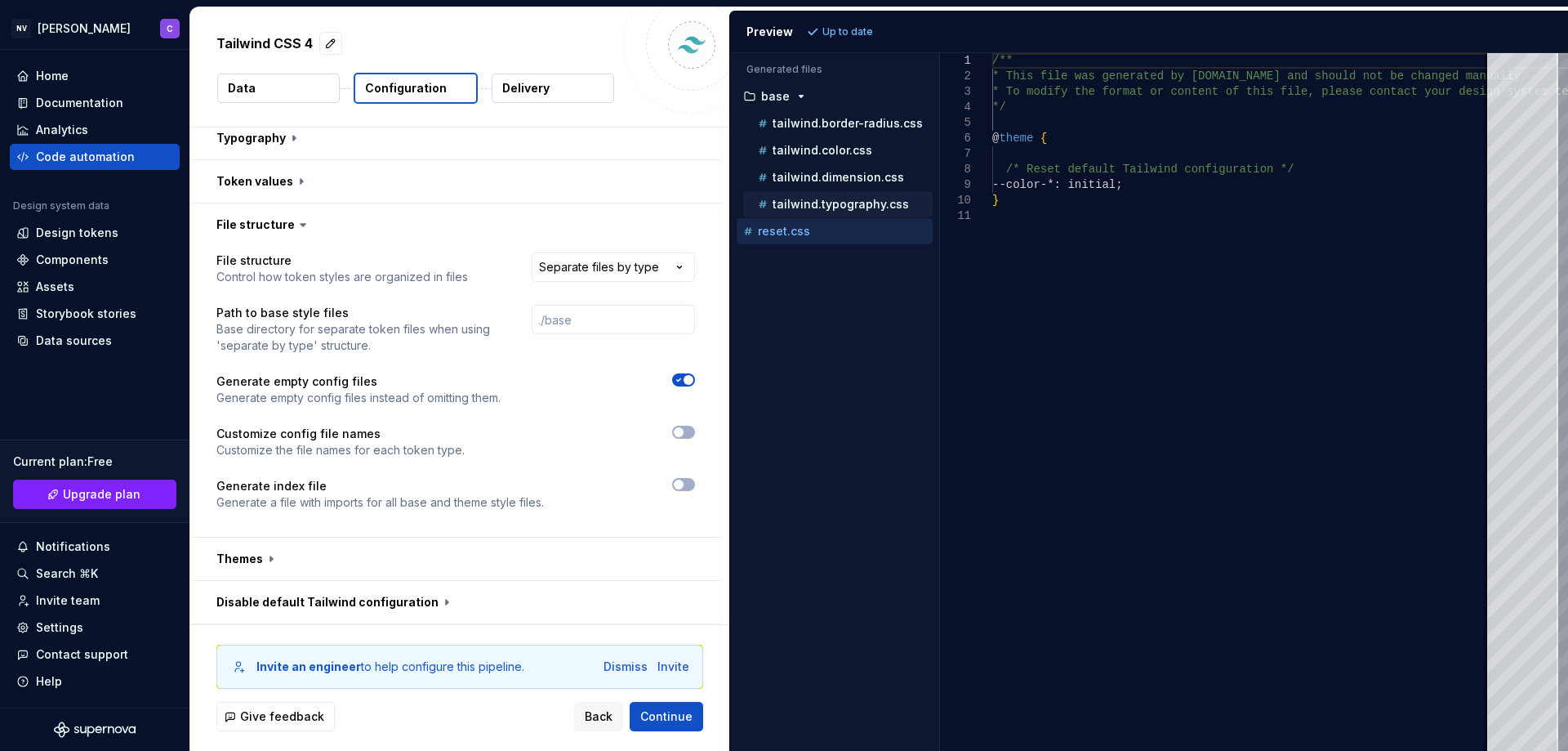
click at [814, 205] on p "tailwind.typography.css" at bounding box center [841, 204] width 137 height 13
type textarea "**********"
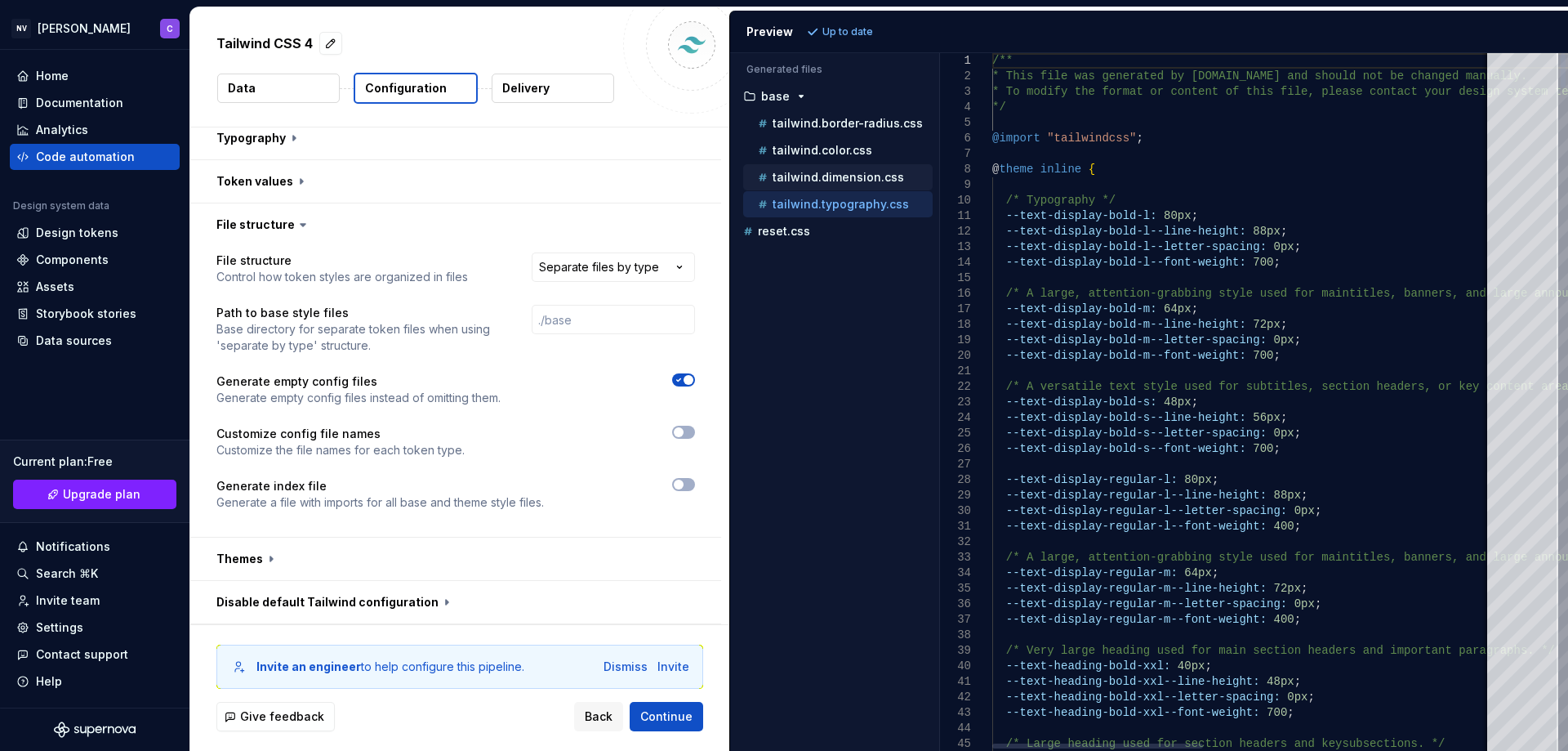
click at [830, 190] on div "tailwind.dimension.css" at bounding box center [838, 176] width 190 height 26
click at [285, 77] on button "Data" at bounding box center [278, 88] width 122 height 29
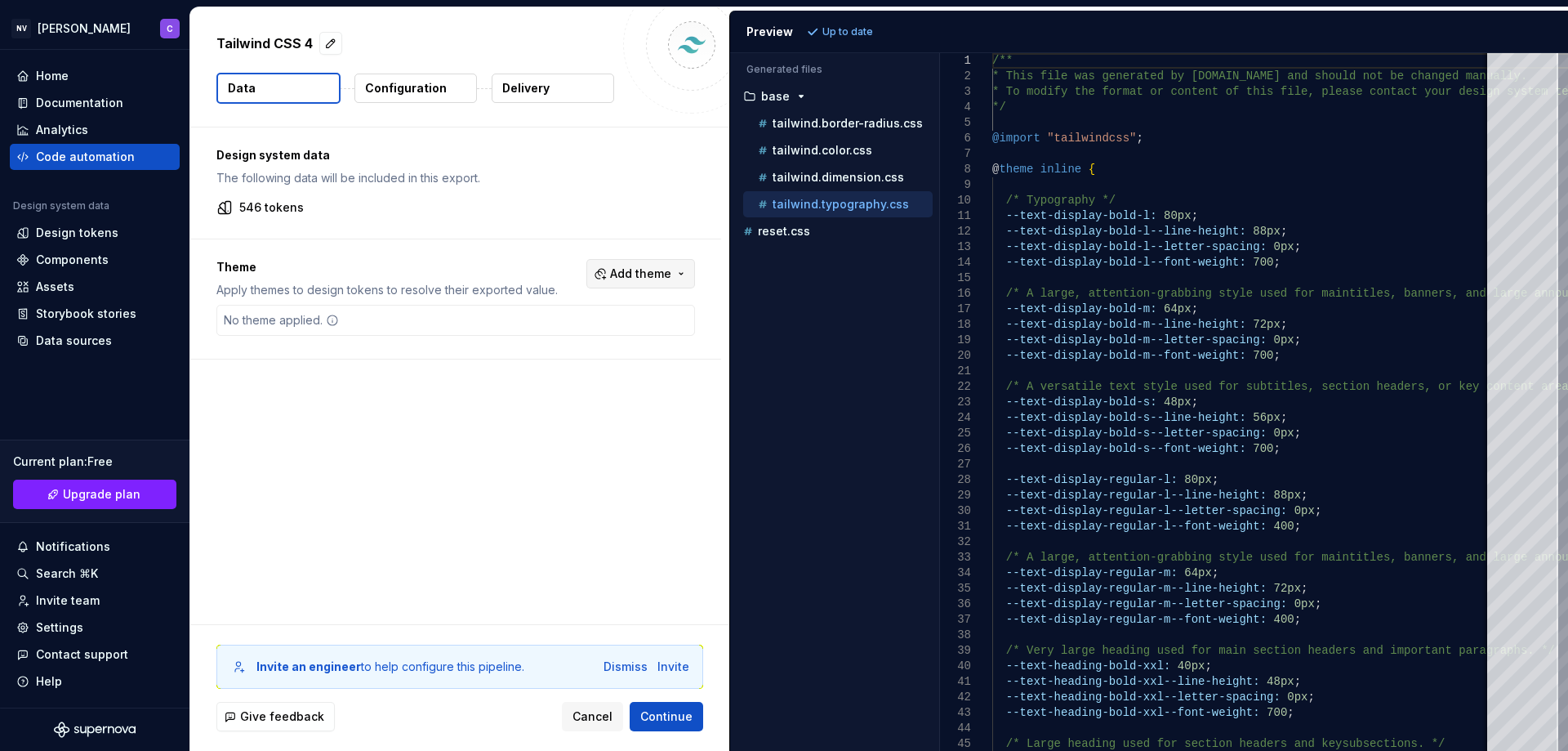
click at [676, 271] on button "Add theme" at bounding box center [640, 273] width 109 height 29
click at [559, 358] on div "Base" at bounding box center [606, 365] width 155 height 16
click at [877, 35] on html "NV [PERSON_NAME] C Home Documentation Analytics Code automation Design system d…" at bounding box center [784, 375] width 1568 height 751
click at [880, 32] on span "Refresh preview" at bounding box center [864, 32] width 82 height 13
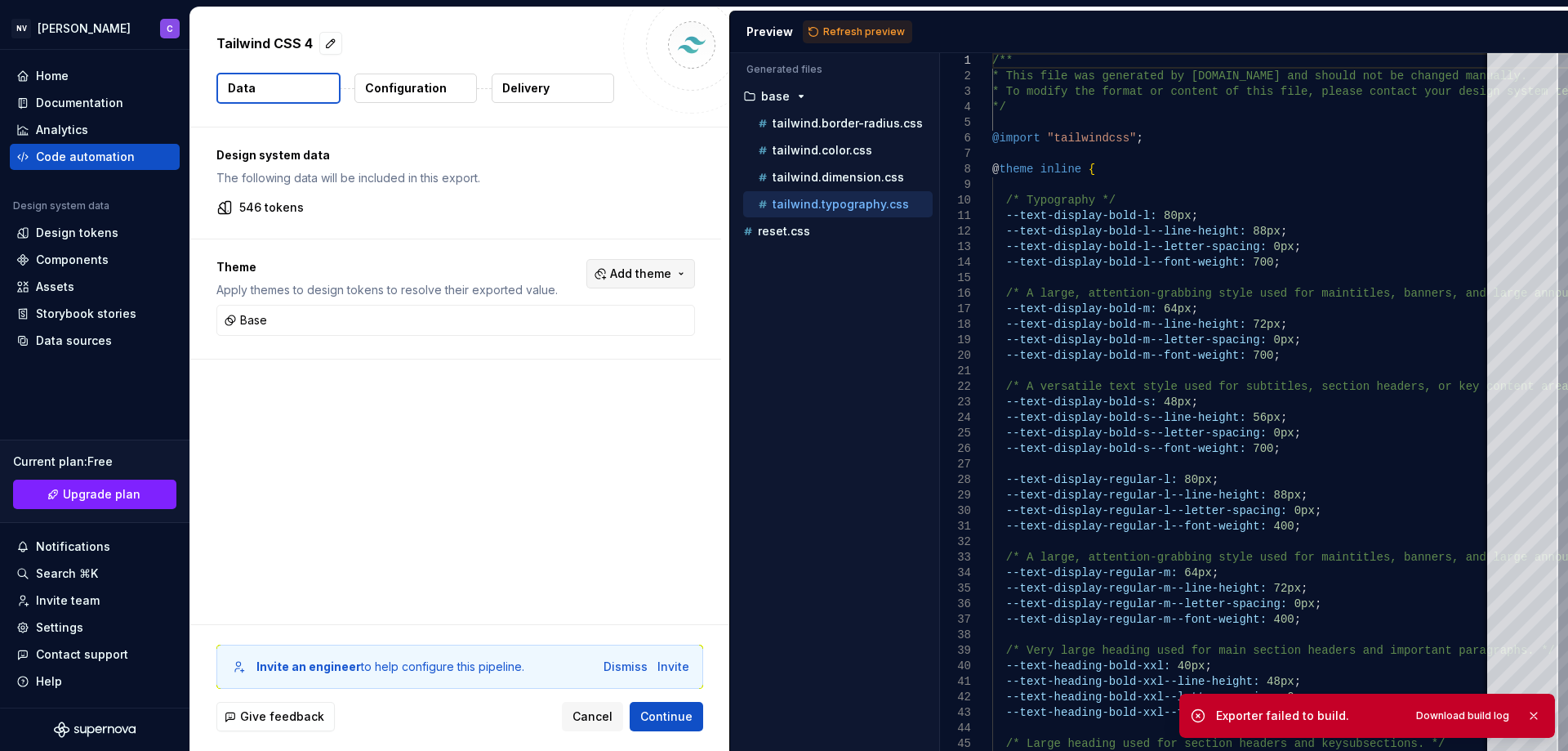
click at [648, 276] on span "Add theme" at bounding box center [640, 273] width 61 height 16
click at [515, 363] on div "Suggestions" at bounding box center [516, 364] width 13 height 13
click at [501, 476] on html "NV [PERSON_NAME] C Home Documentation Analytics Code automation Design system d…" at bounding box center [784, 375] width 1568 height 751
click at [833, 34] on p "Up to date" at bounding box center [847, 32] width 51 height 13
click at [663, 709] on span "Continue" at bounding box center [666, 716] width 52 height 16
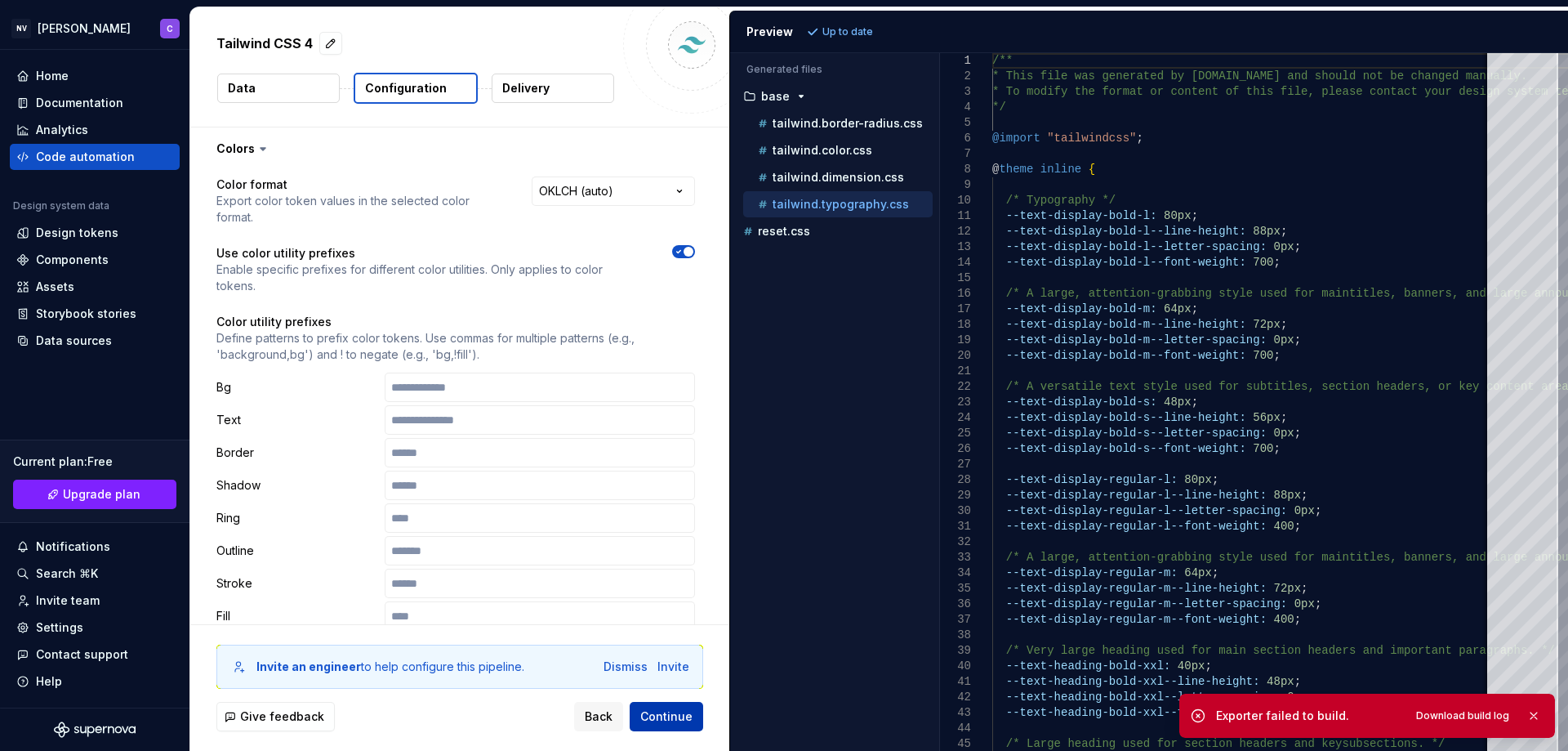
click at [672, 716] on span "Continue" at bounding box center [666, 716] width 52 height 16
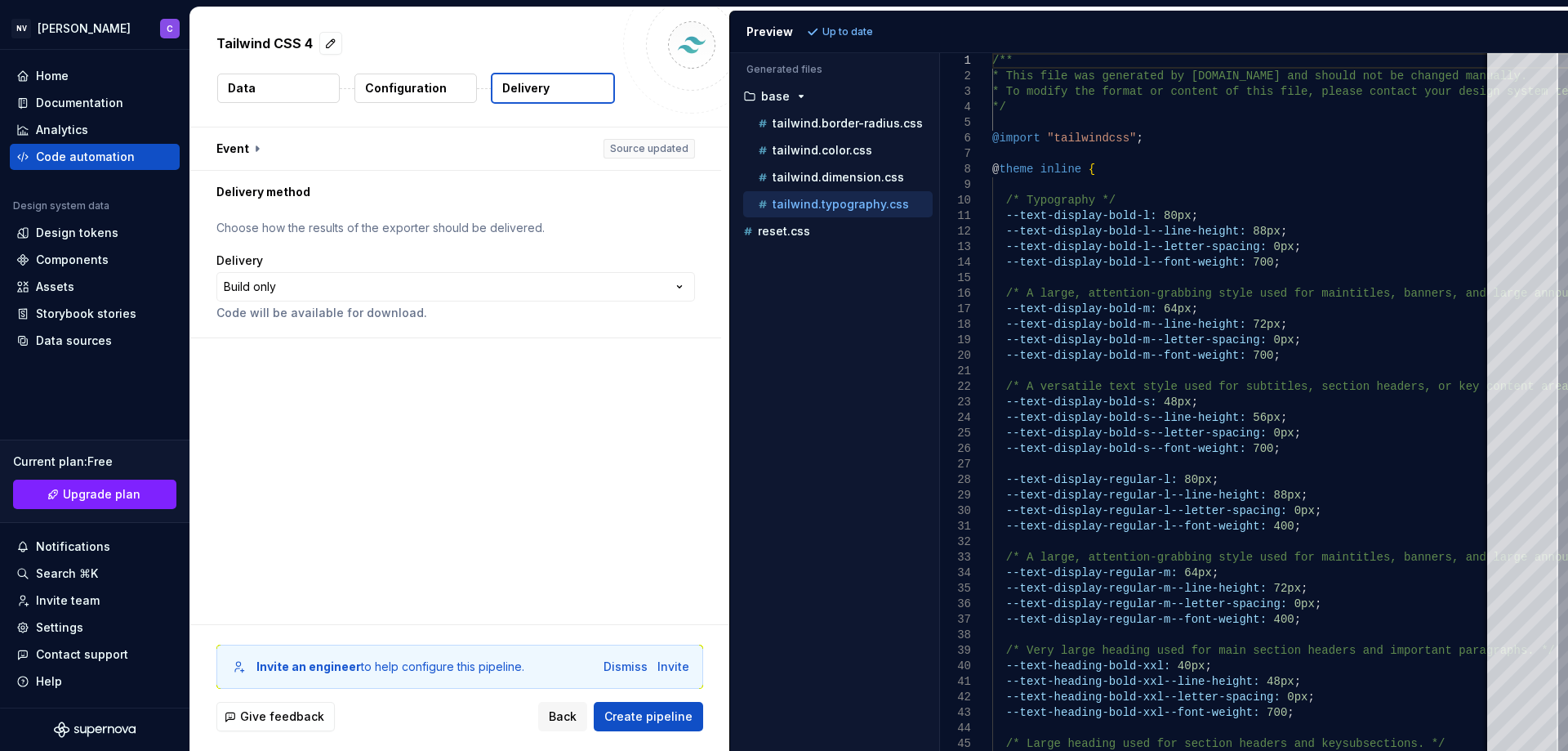
click at [339, 265] on div "Delivery" at bounding box center [456, 261] width 479 height 16
click at [342, 285] on html "**********" at bounding box center [784, 375] width 1568 height 751
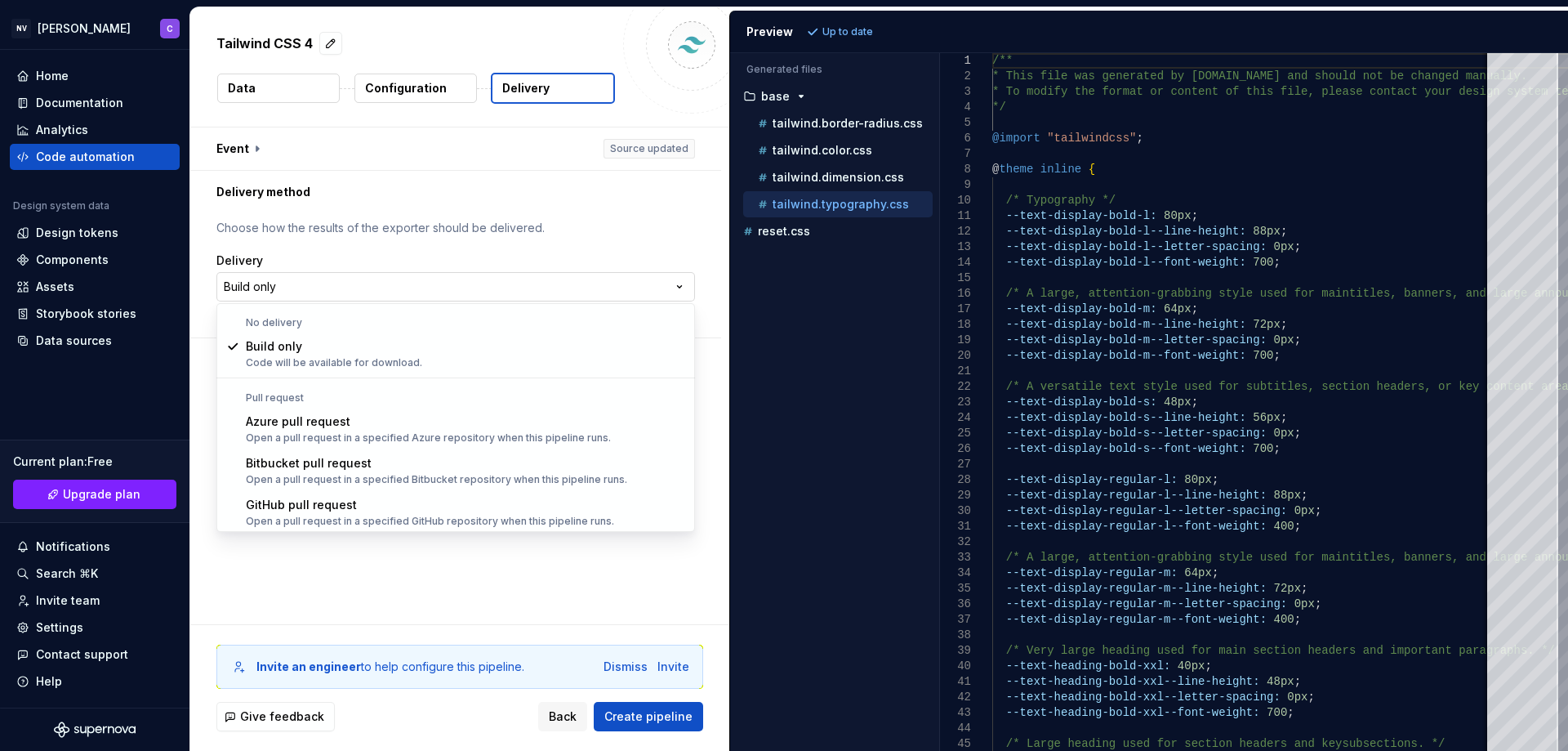
click at [420, 270] on html "**********" at bounding box center [784, 375] width 1568 height 751
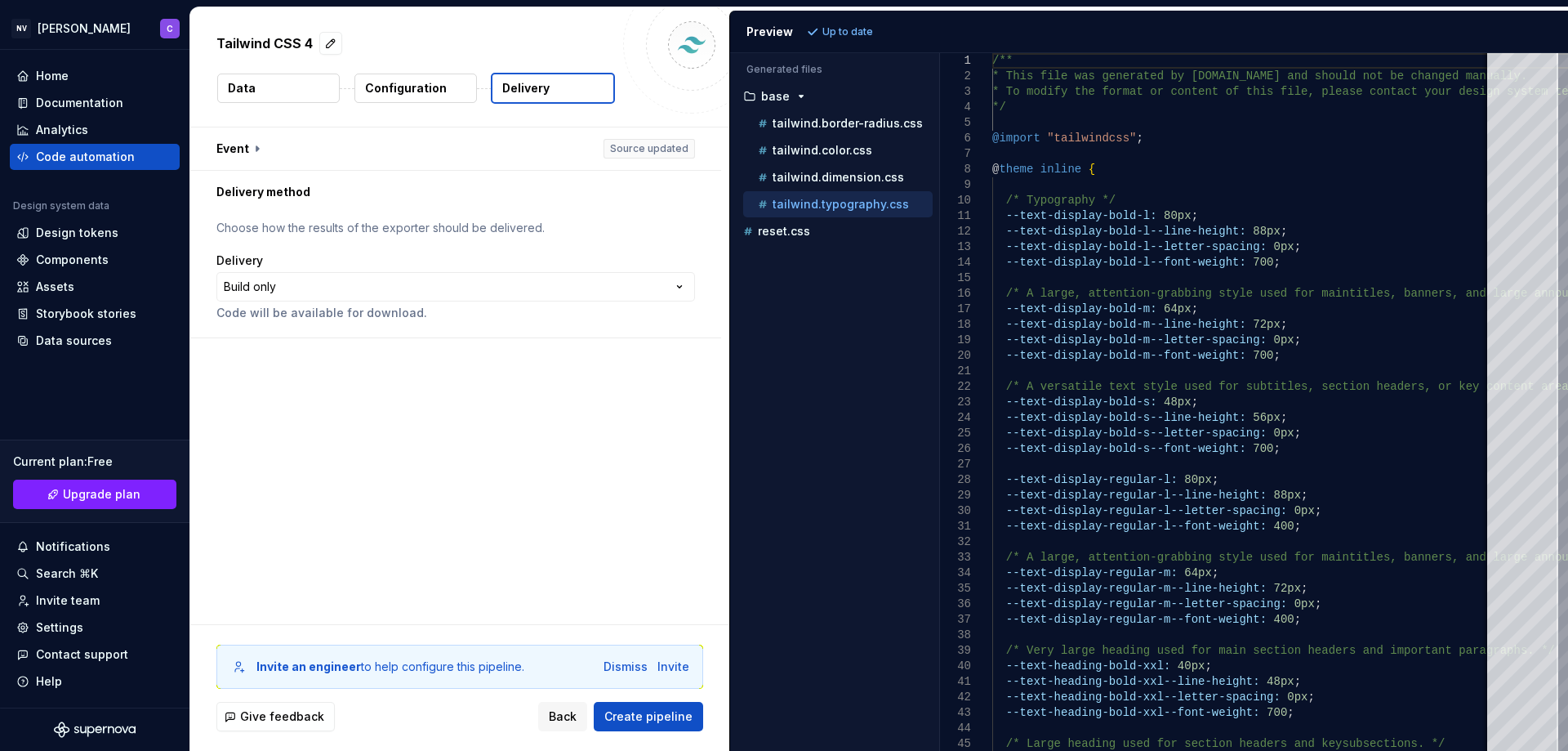
click at [641, 716] on span "Create pipeline" at bounding box center [648, 716] width 88 height 16
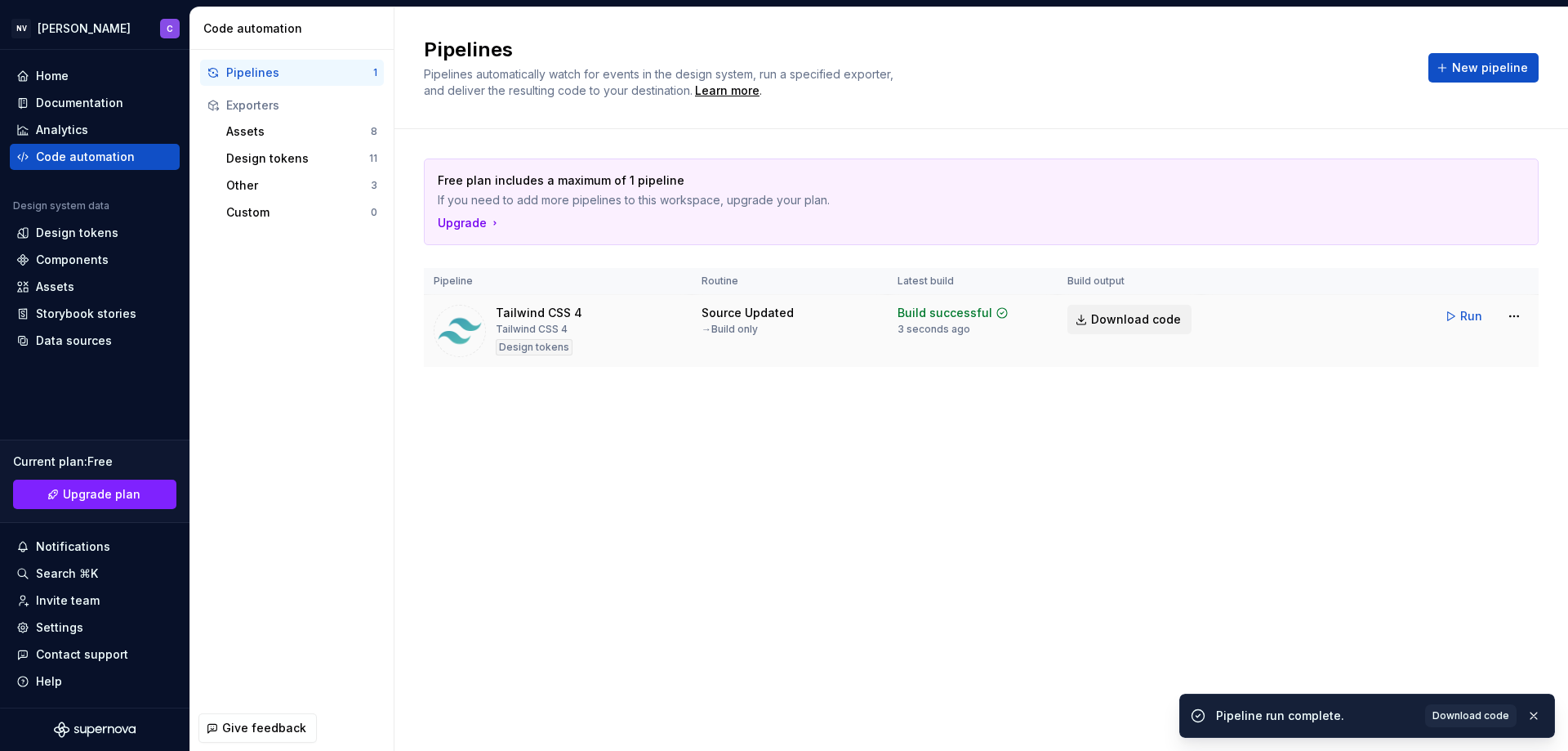
click at [1118, 319] on span "Download code" at bounding box center [1135, 319] width 90 height 16
